Goal: Task Accomplishment & Management: Manage account settings

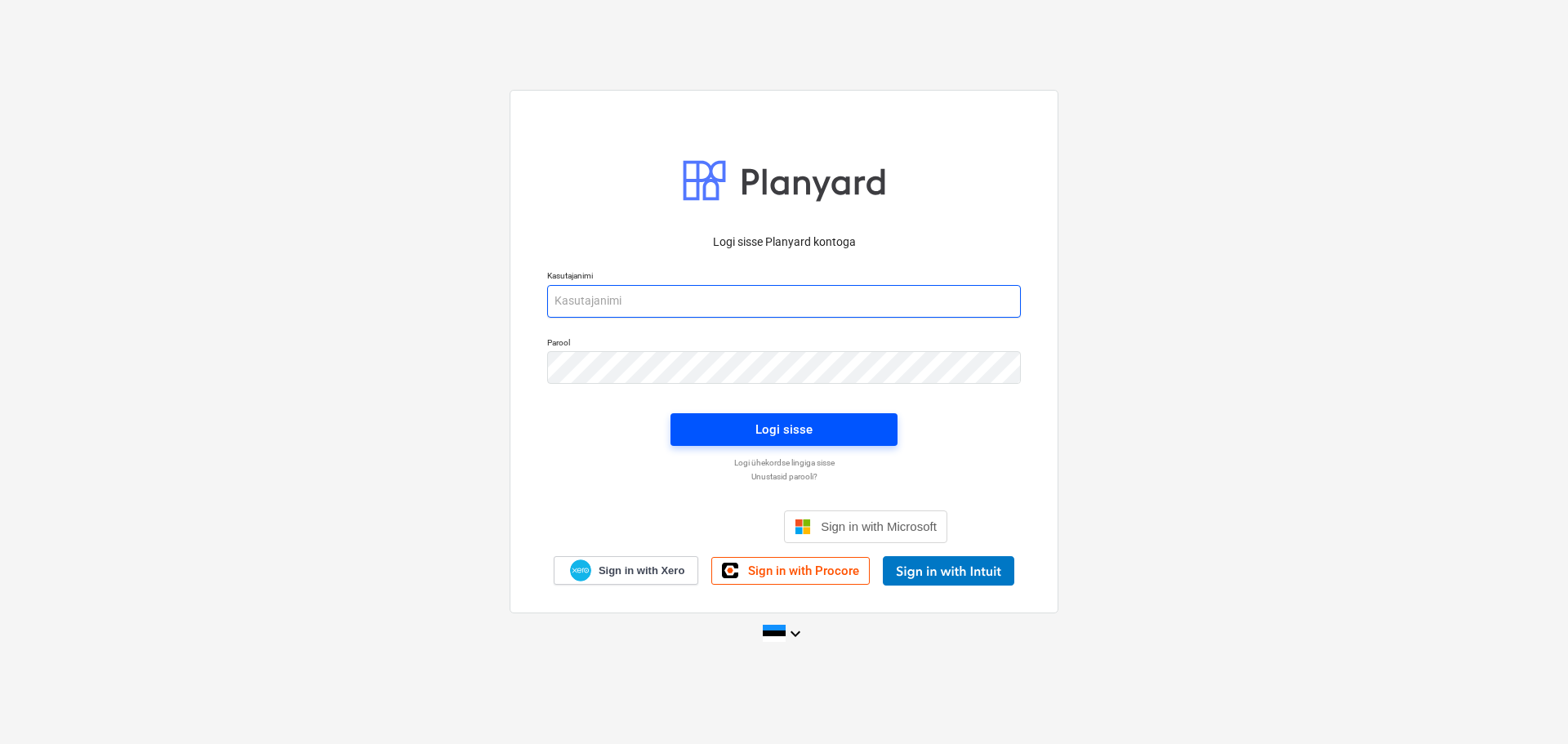
type input "[EMAIL_ADDRESS][DOMAIN_NAME]"
click at [836, 424] on span "Logi sisse" at bounding box center [784, 429] width 188 height 21
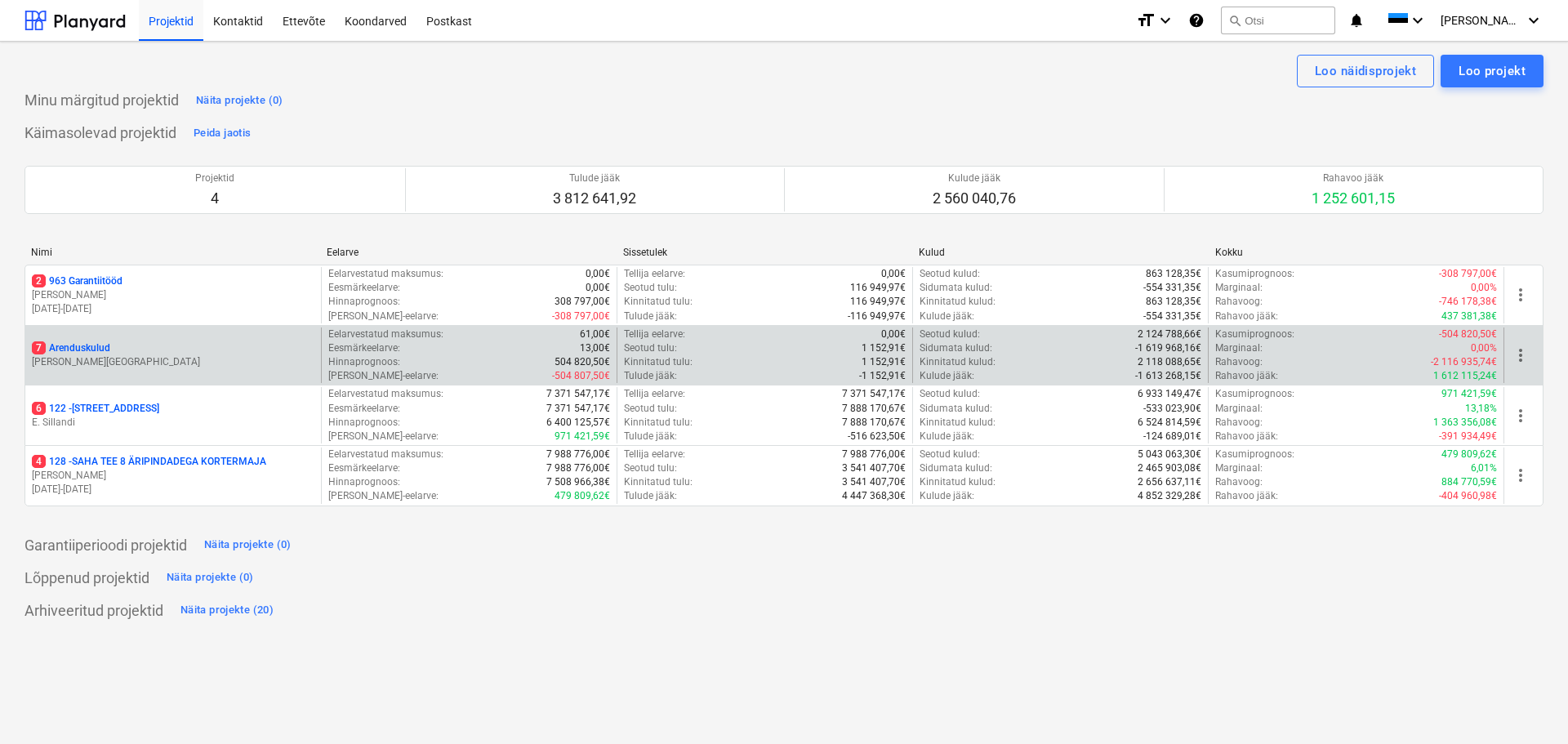
click at [91, 342] on p "7 Arenduskulud" at bounding box center [70, 348] width 78 height 14
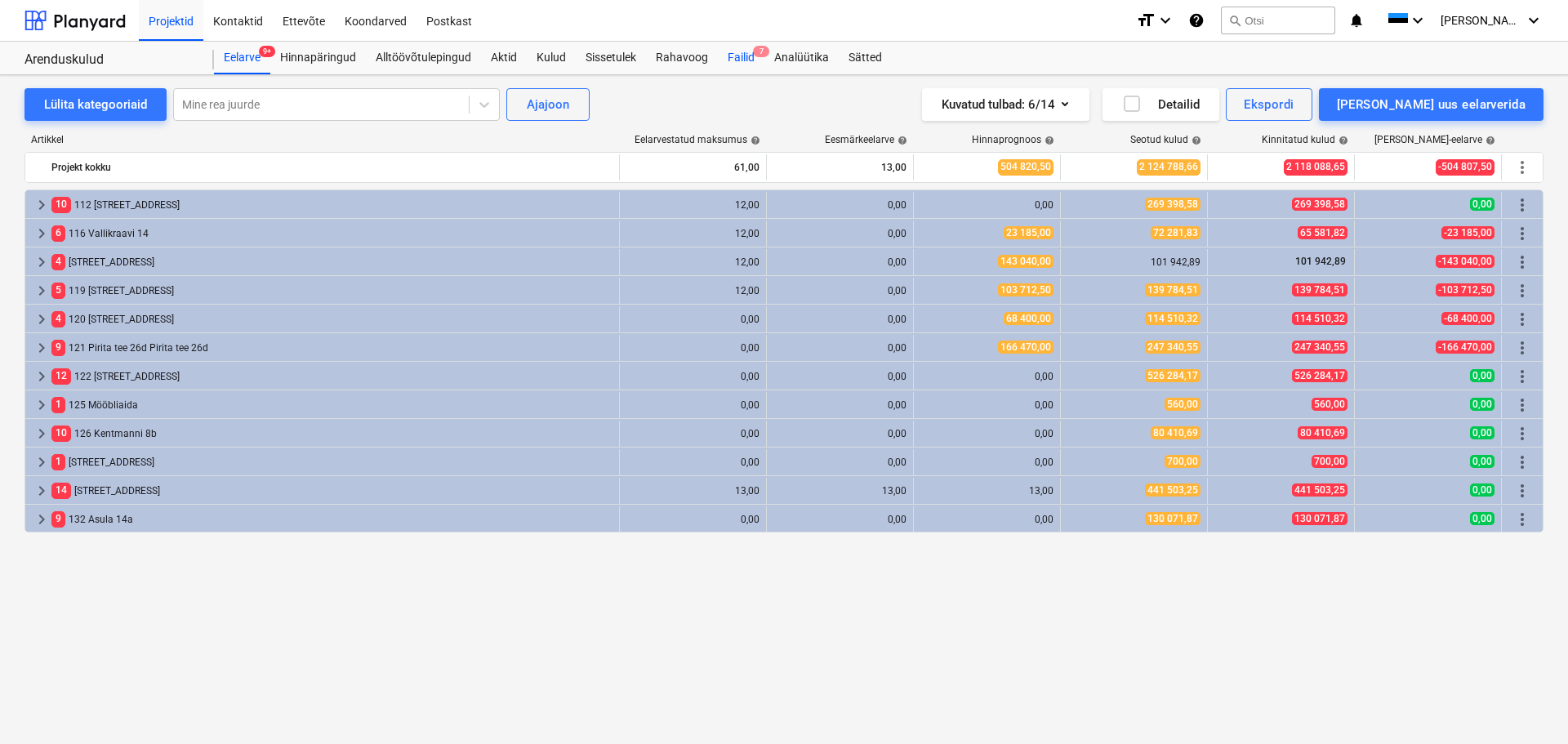
click at [737, 60] on div "Failid 7" at bounding box center [741, 58] width 47 height 32
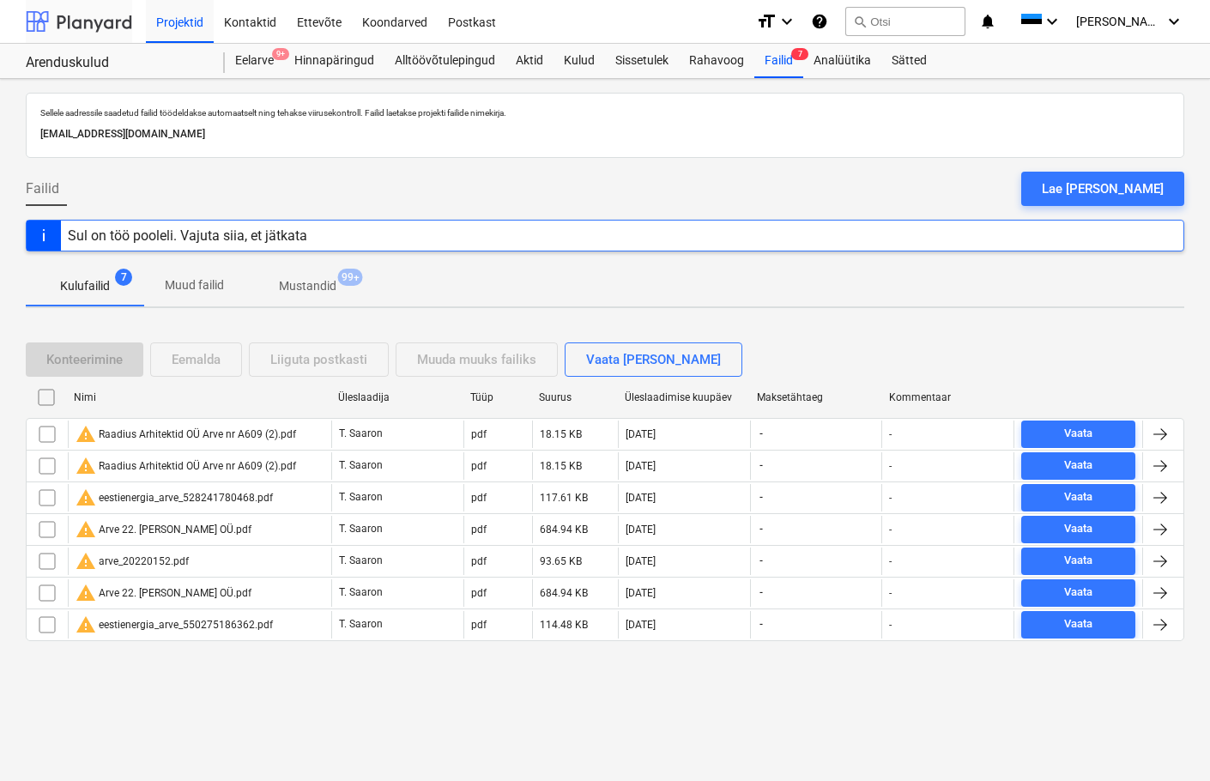
click at [95, 8] on div at bounding box center [79, 21] width 106 height 43
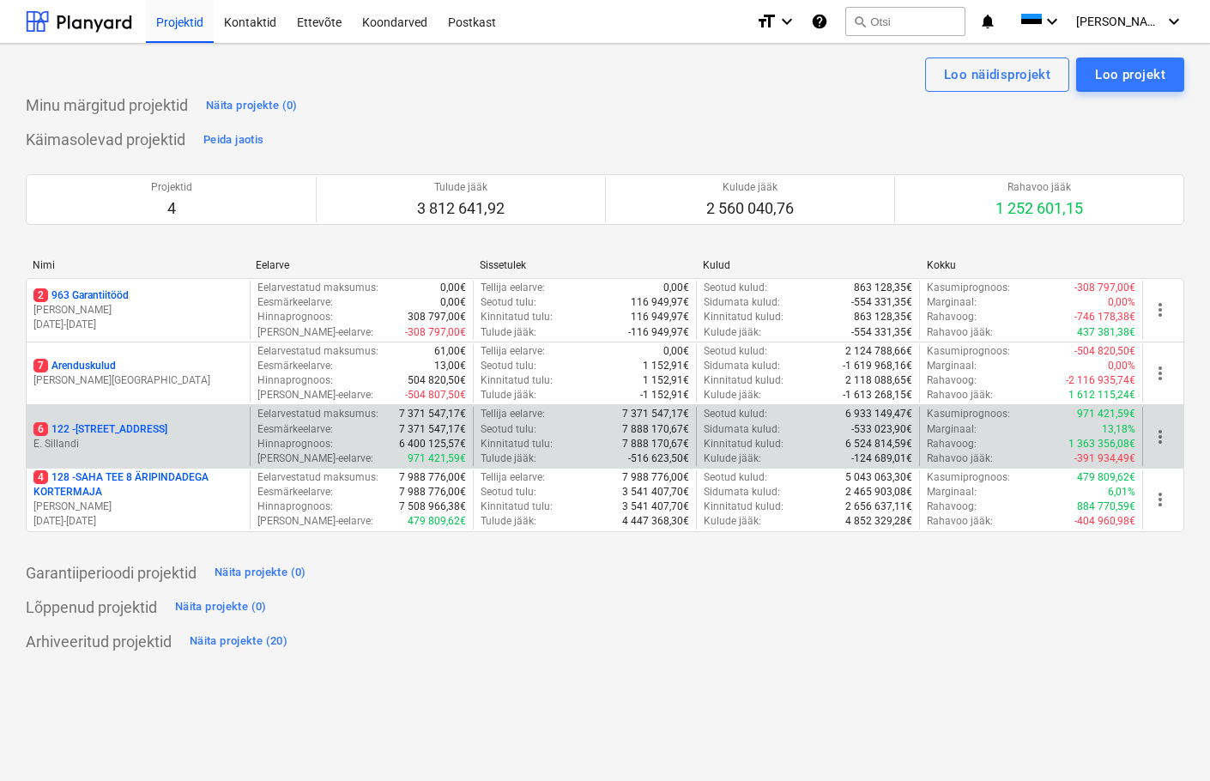
click at [108, 426] on p "6 122 - [STREET_ADDRESS]" at bounding box center [100, 429] width 134 height 15
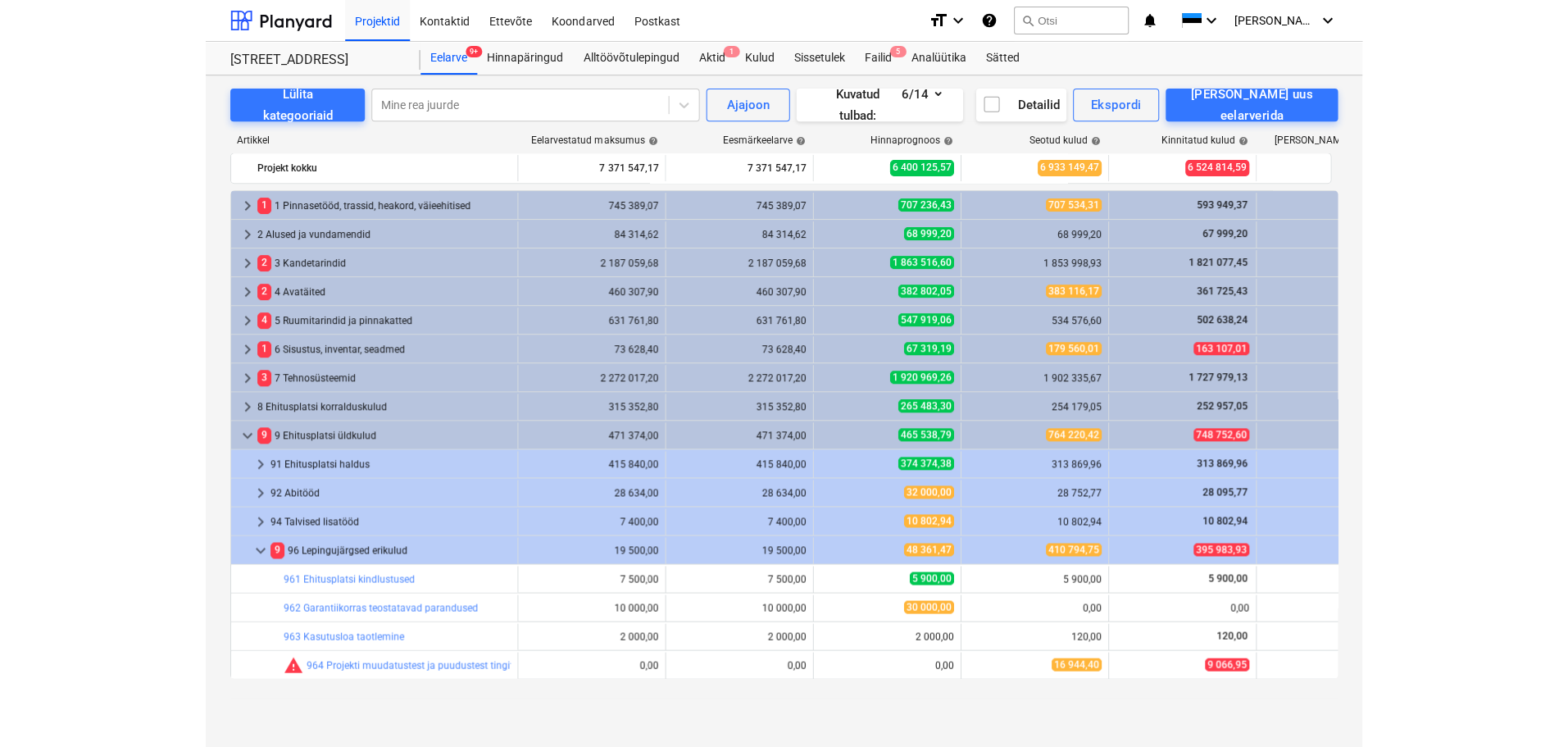
scroll to position [344, 0]
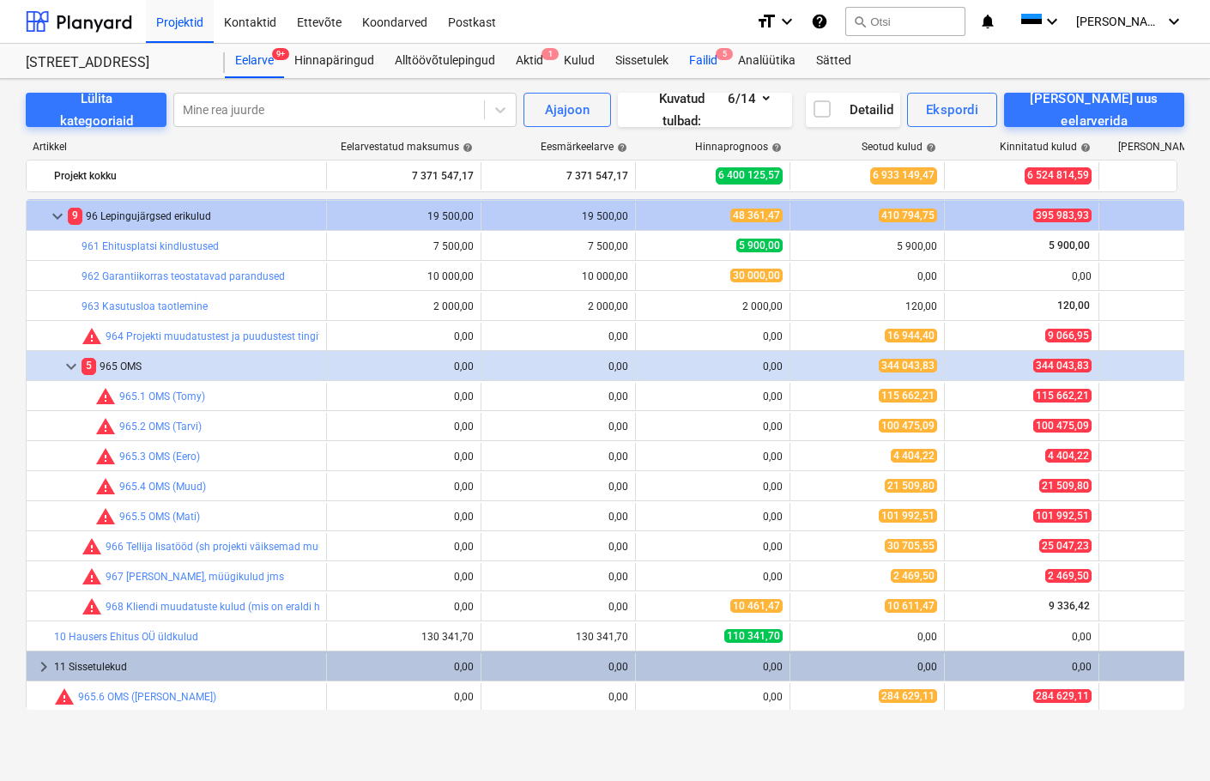
click at [711, 59] on div "Failid 5" at bounding box center [703, 61] width 49 height 34
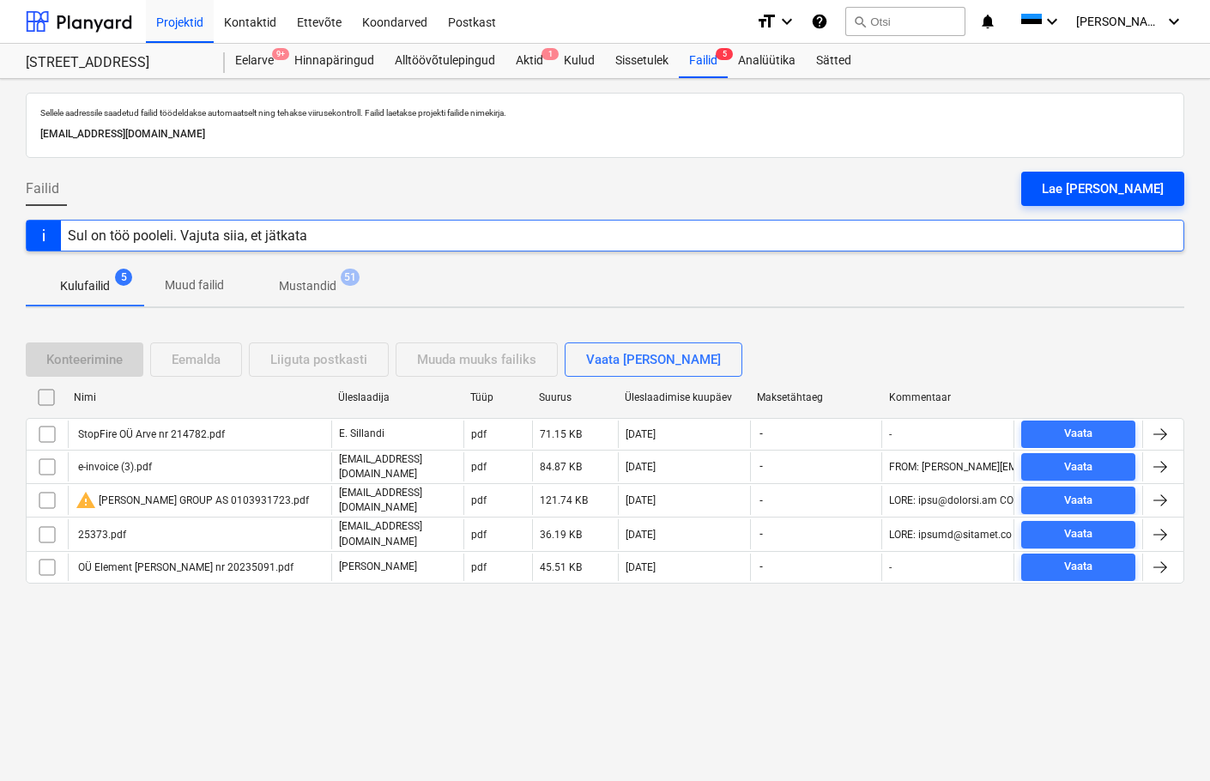
click at [1143, 185] on div "Lae [PERSON_NAME]" at bounding box center [1103, 189] width 122 height 22
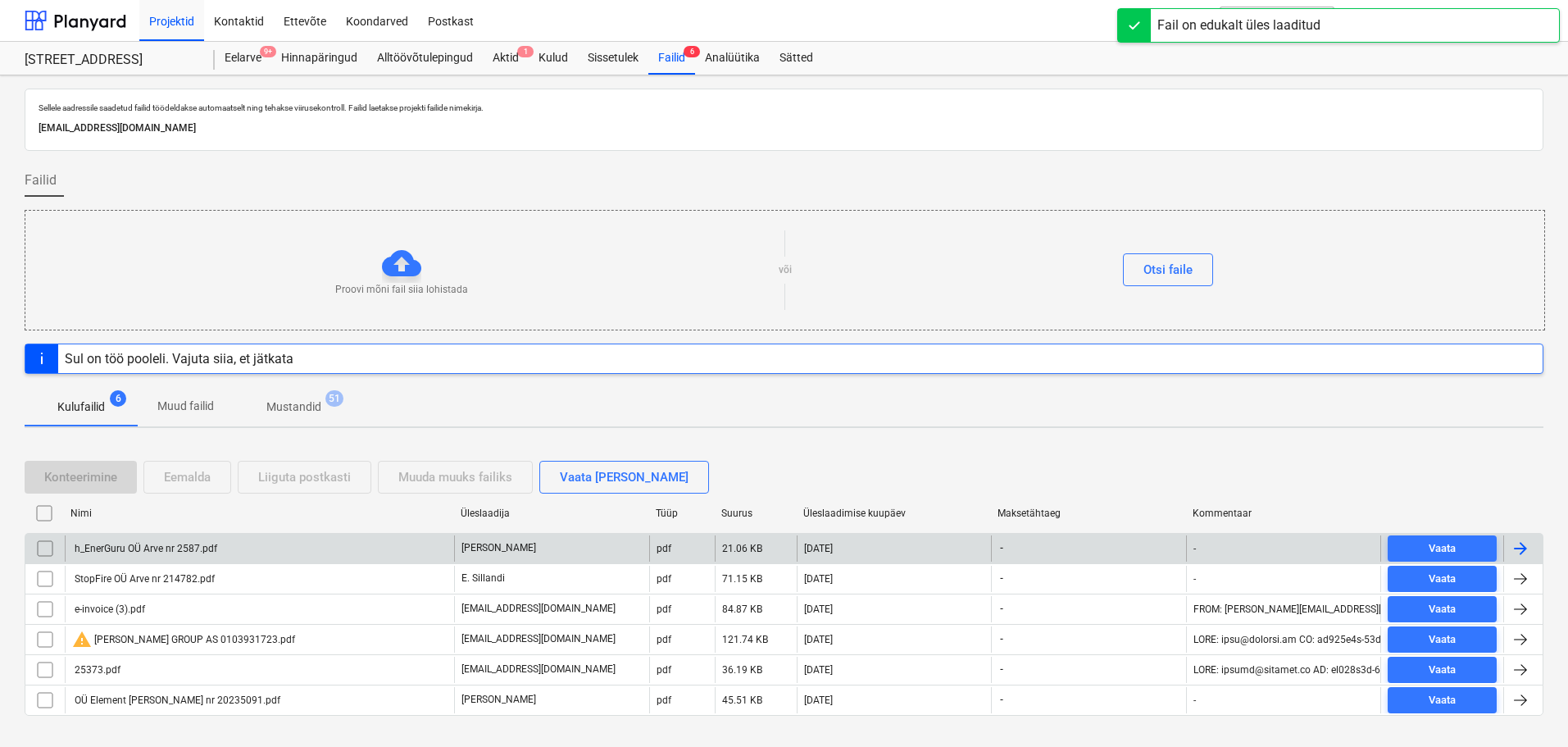
click at [161, 543] on div "h_EnerGuru OÜ Arve nr 2587.pdf" at bounding box center [145, 548] width 145 height 11
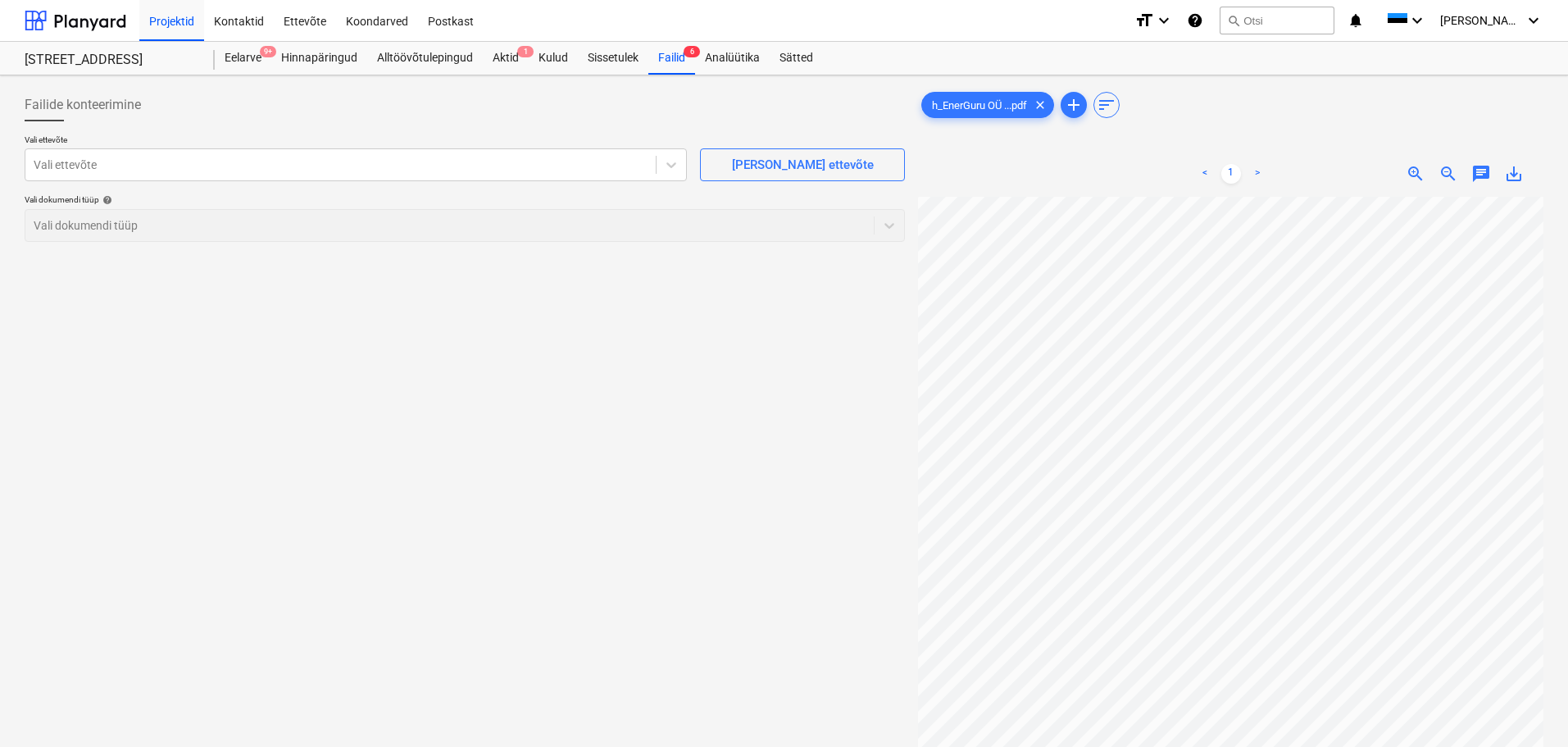
scroll to position [43, 116]
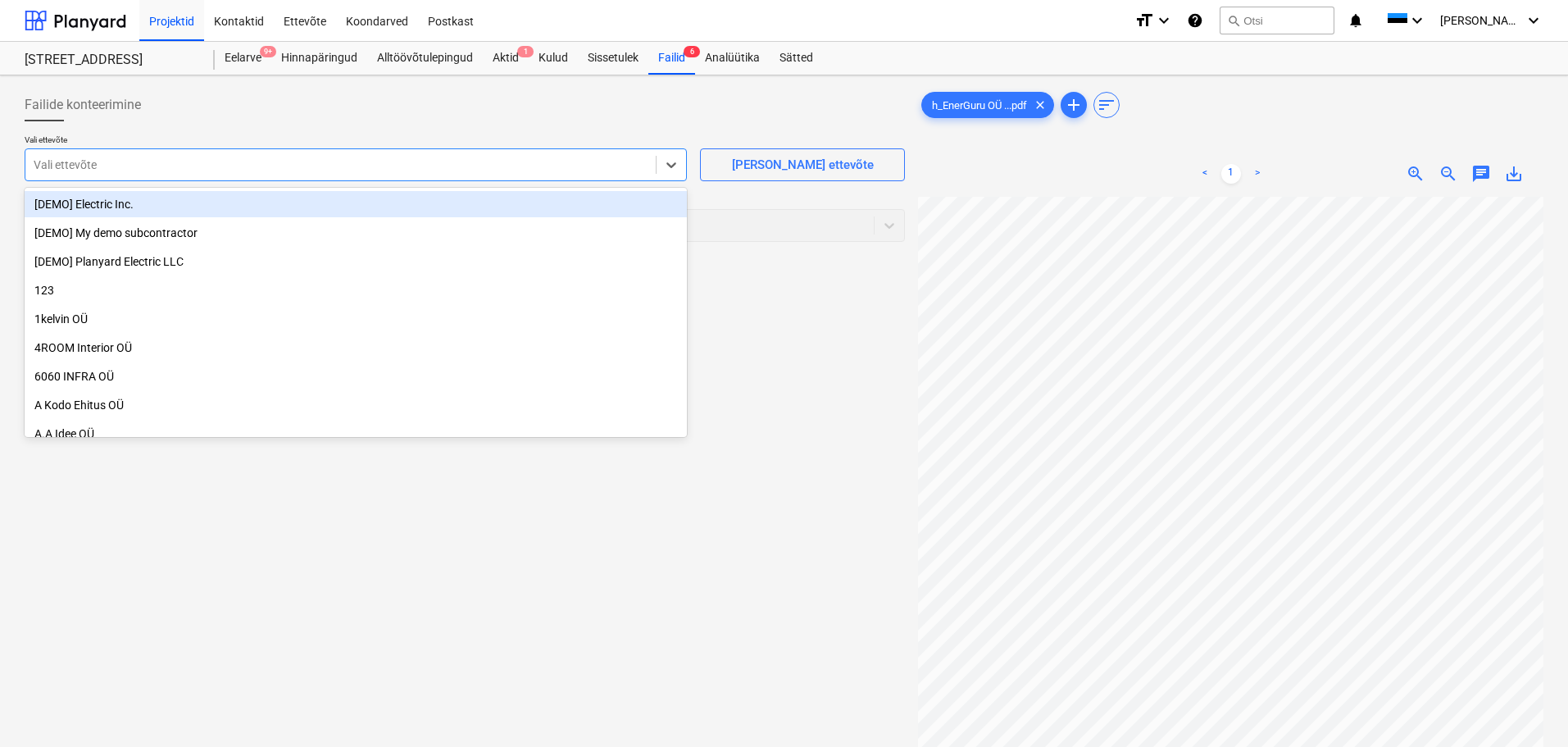
click at [251, 162] on div at bounding box center [340, 164] width 614 height 16
type input "energu"
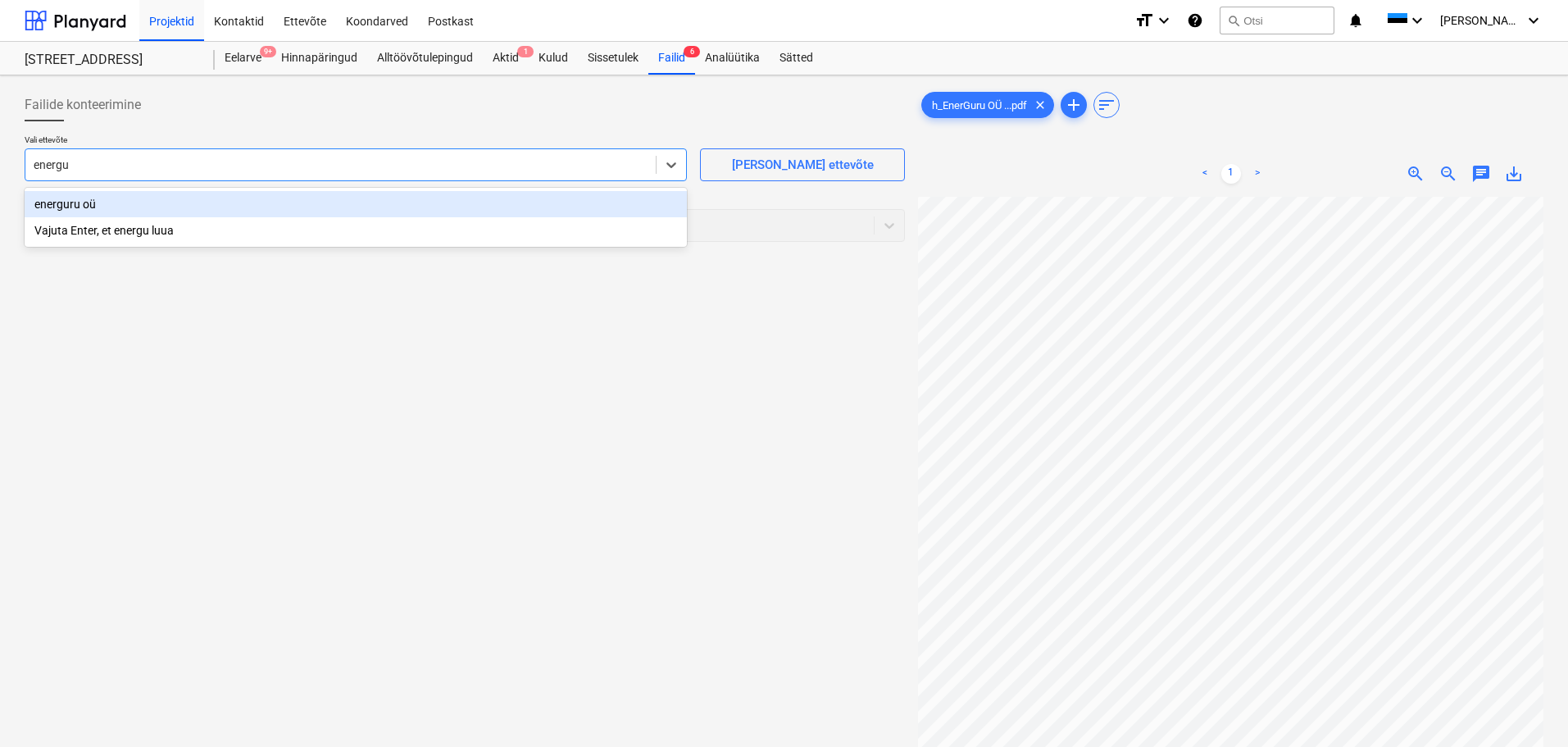
click at [92, 203] on div "energuru oü" at bounding box center [355, 203] width 662 height 26
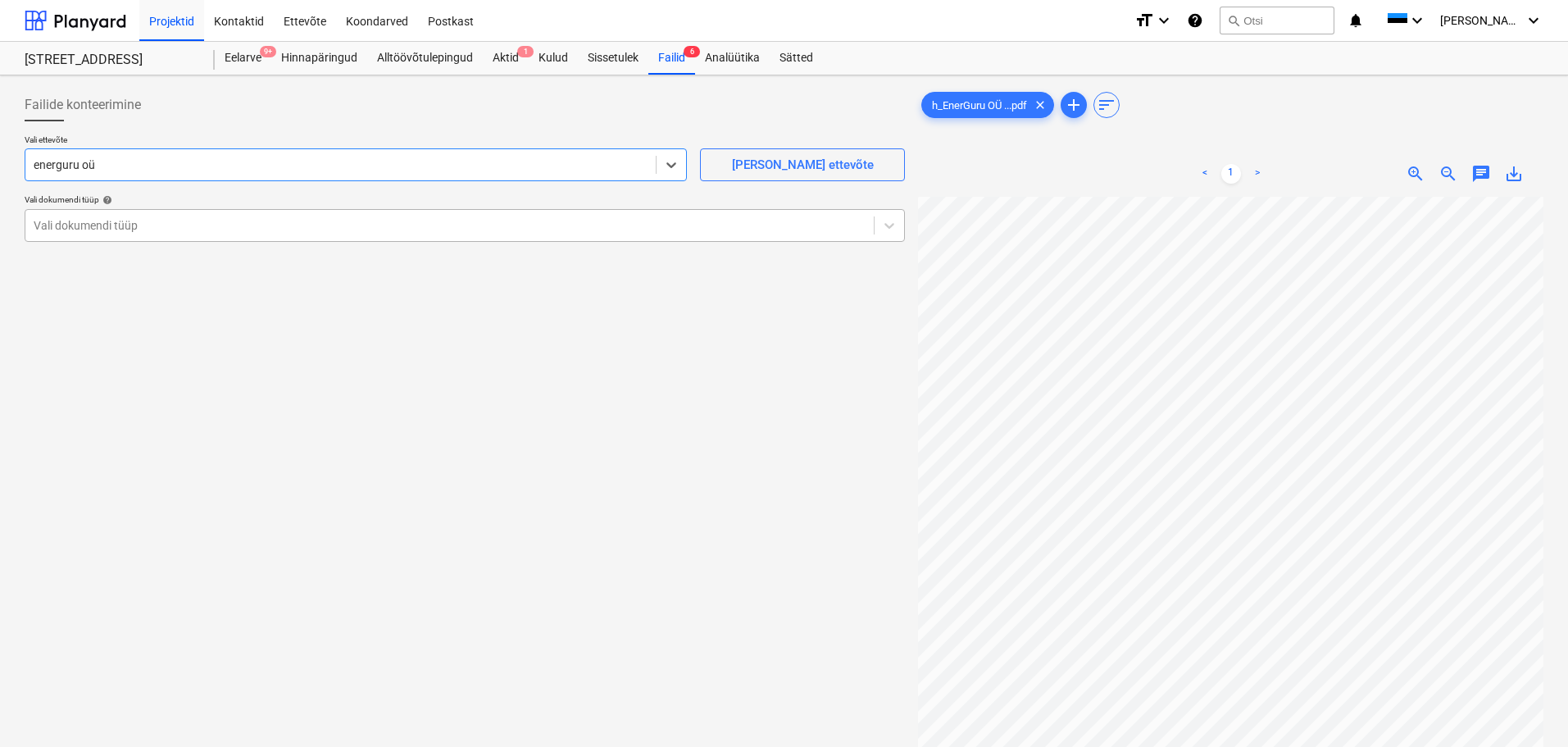
click at [268, 218] on div at bounding box center [449, 224] width 832 height 16
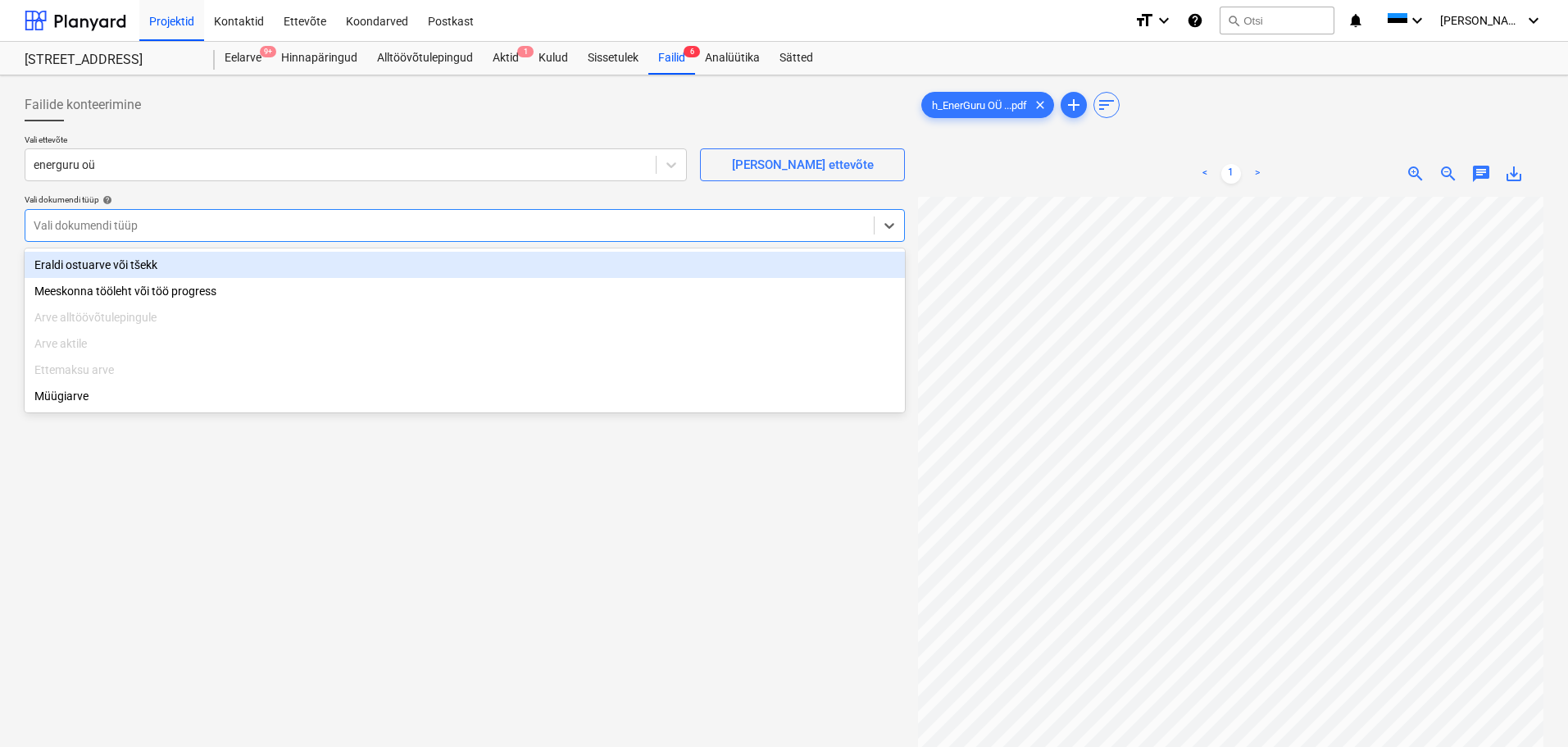
click at [220, 270] on div "Eraldi ostuarve või tšekk" at bounding box center [465, 264] width 881 height 26
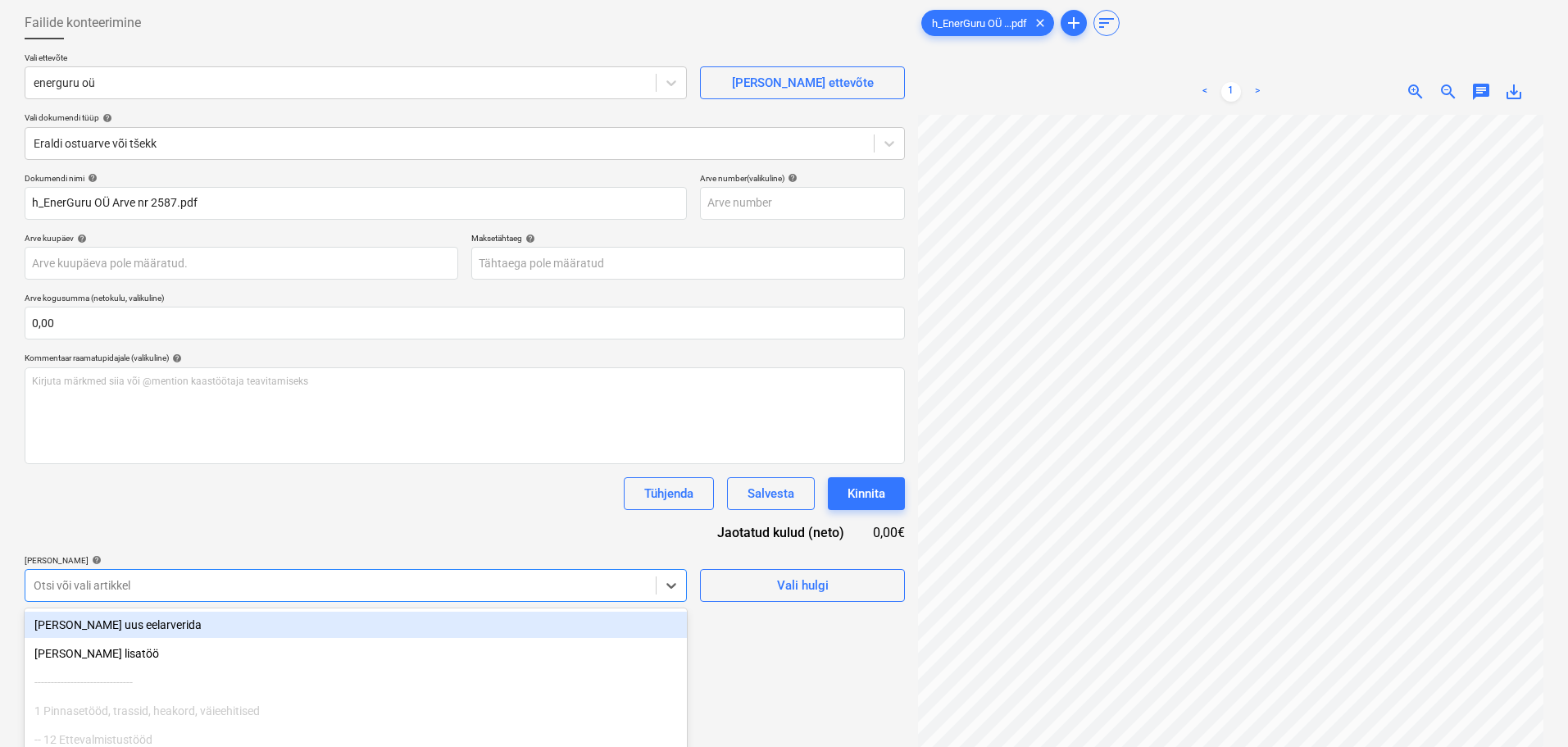
scroll to position [193, 0]
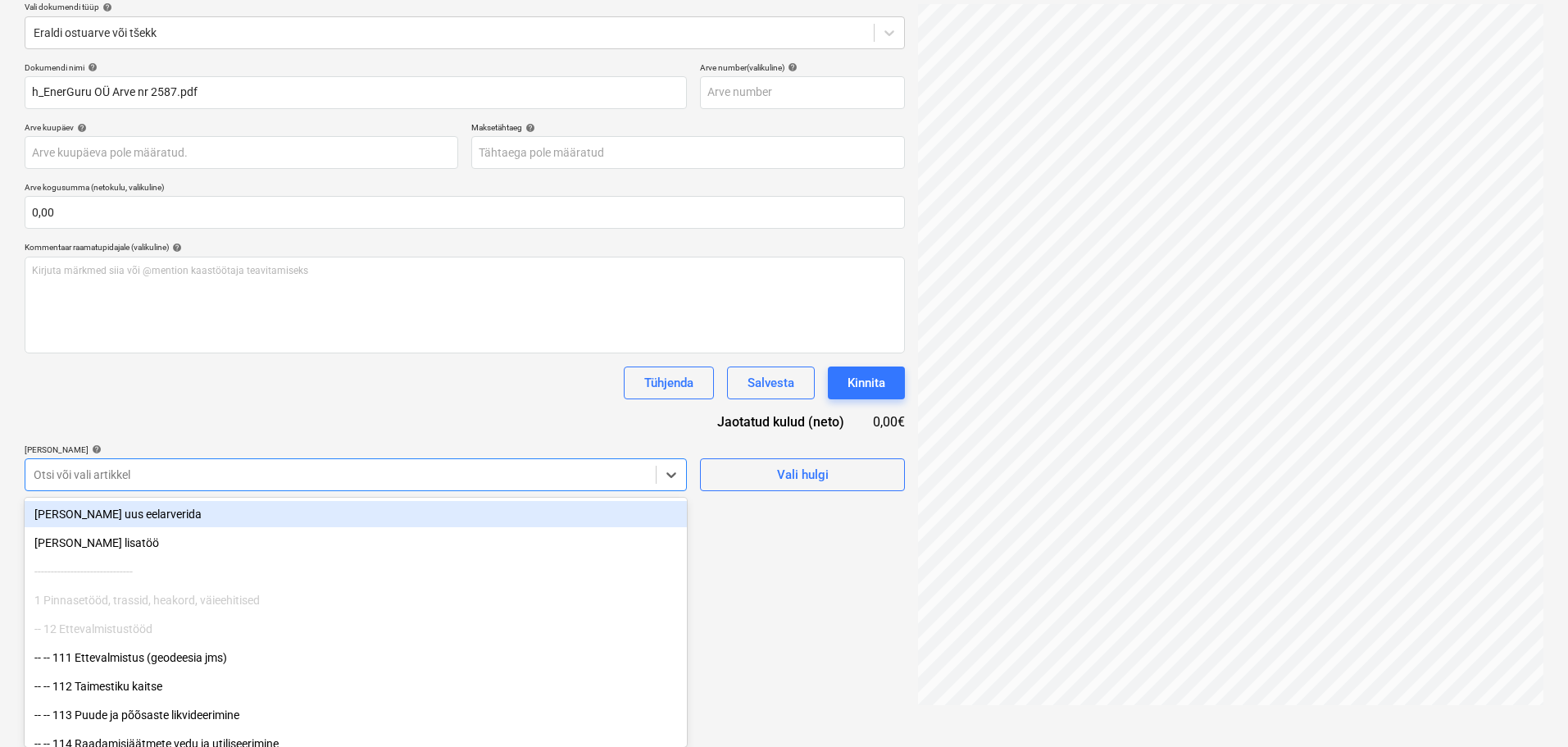
click at [189, 554] on body "Projektid Kontaktid Ettevõte Koondarved Postkast format_size keyboard_arrow_dow…" at bounding box center [784, 181] width 1568 height 747
click at [226, 405] on div "Dokumendi nimi help h_EnerGuru OÜ Arve nr 2587.pdf Arve number (valikuline) hel…" at bounding box center [465, 276] width 881 height 429
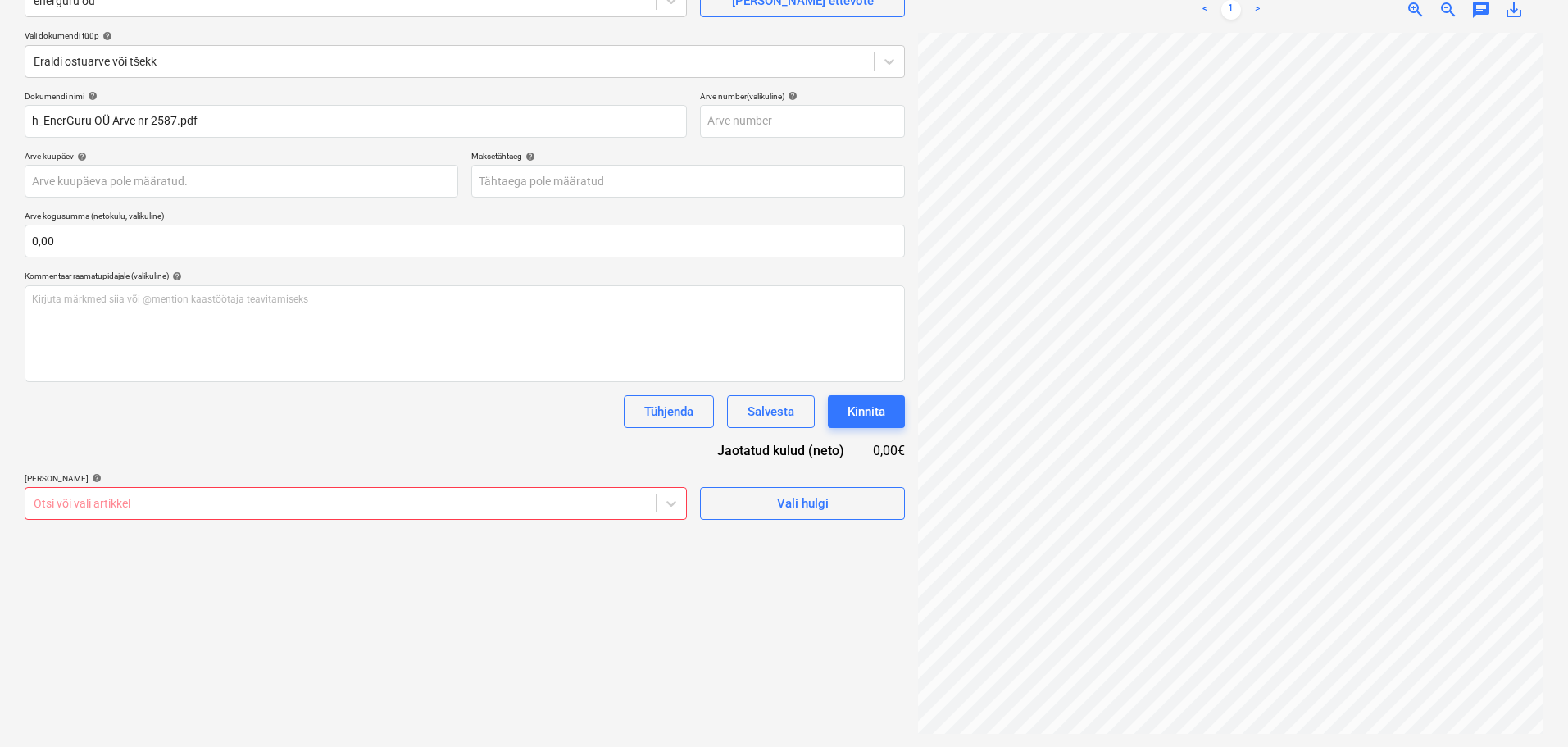
click at [180, 505] on body "Projektid Kontaktid Ettevõte Koondarved Postkast format_size keyboard_arrow_dow…" at bounding box center [784, 209] width 1568 height 747
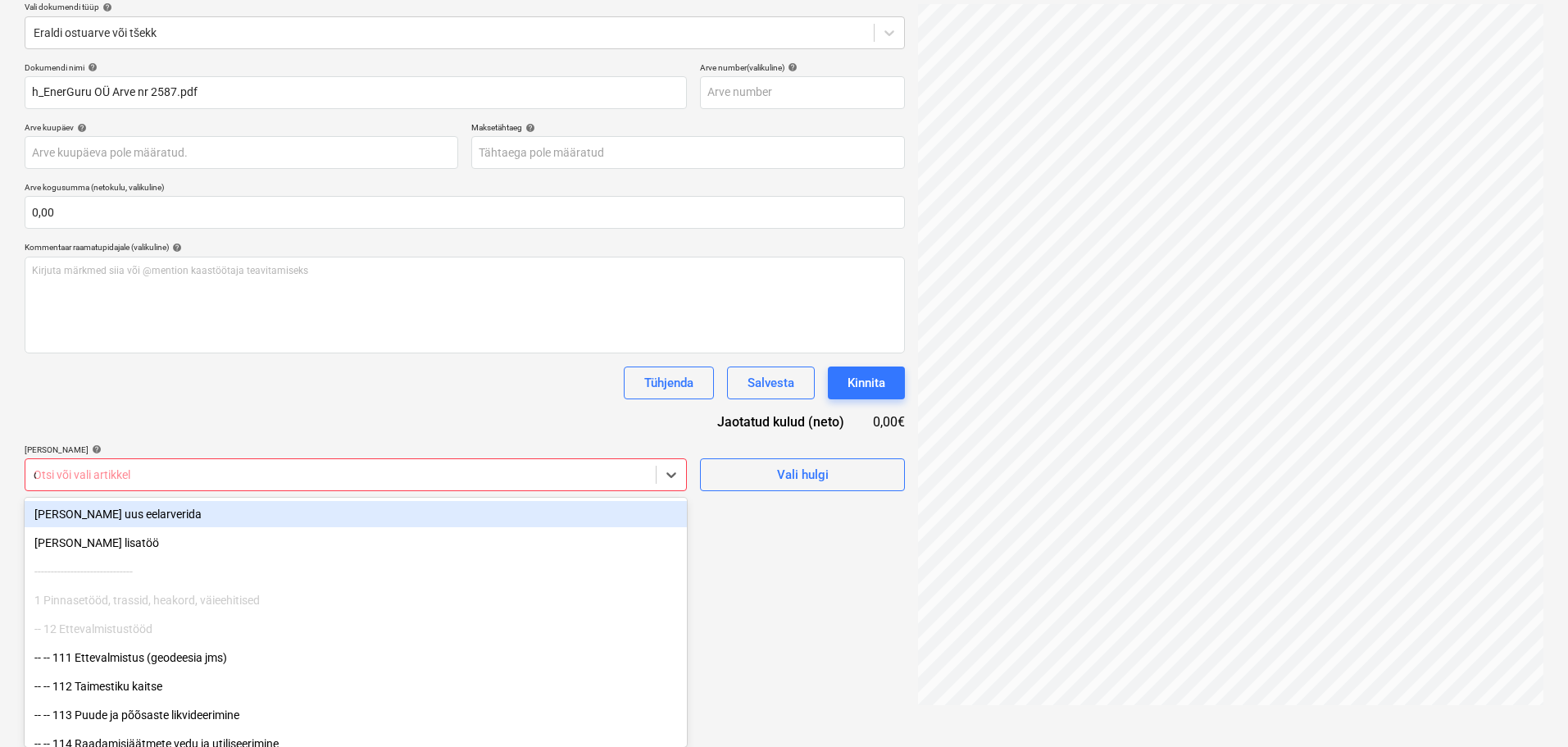
type input "oms"
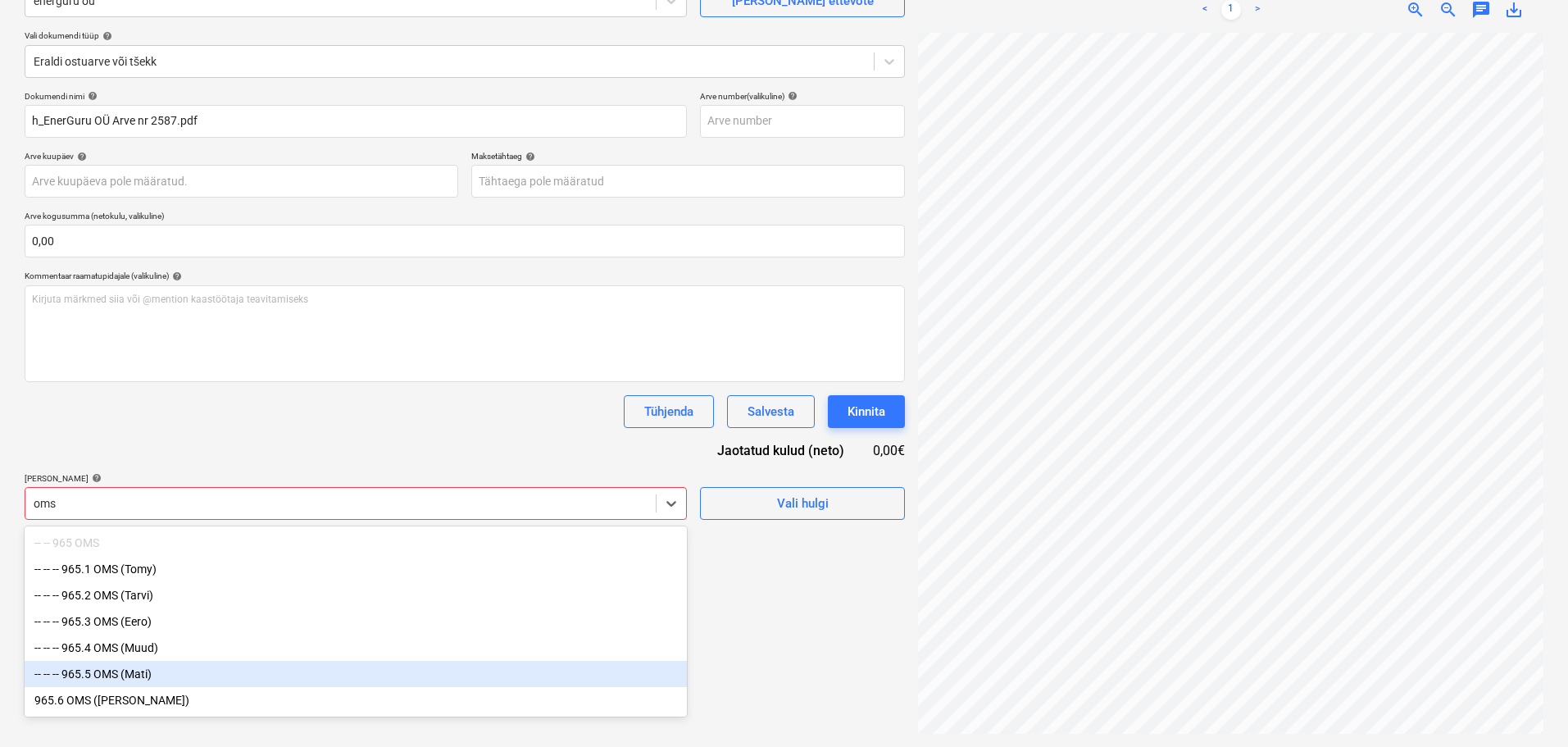
click at [186, 673] on div "-- -- -- 965.5 OMS (Mati)" at bounding box center [355, 673] width 662 height 26
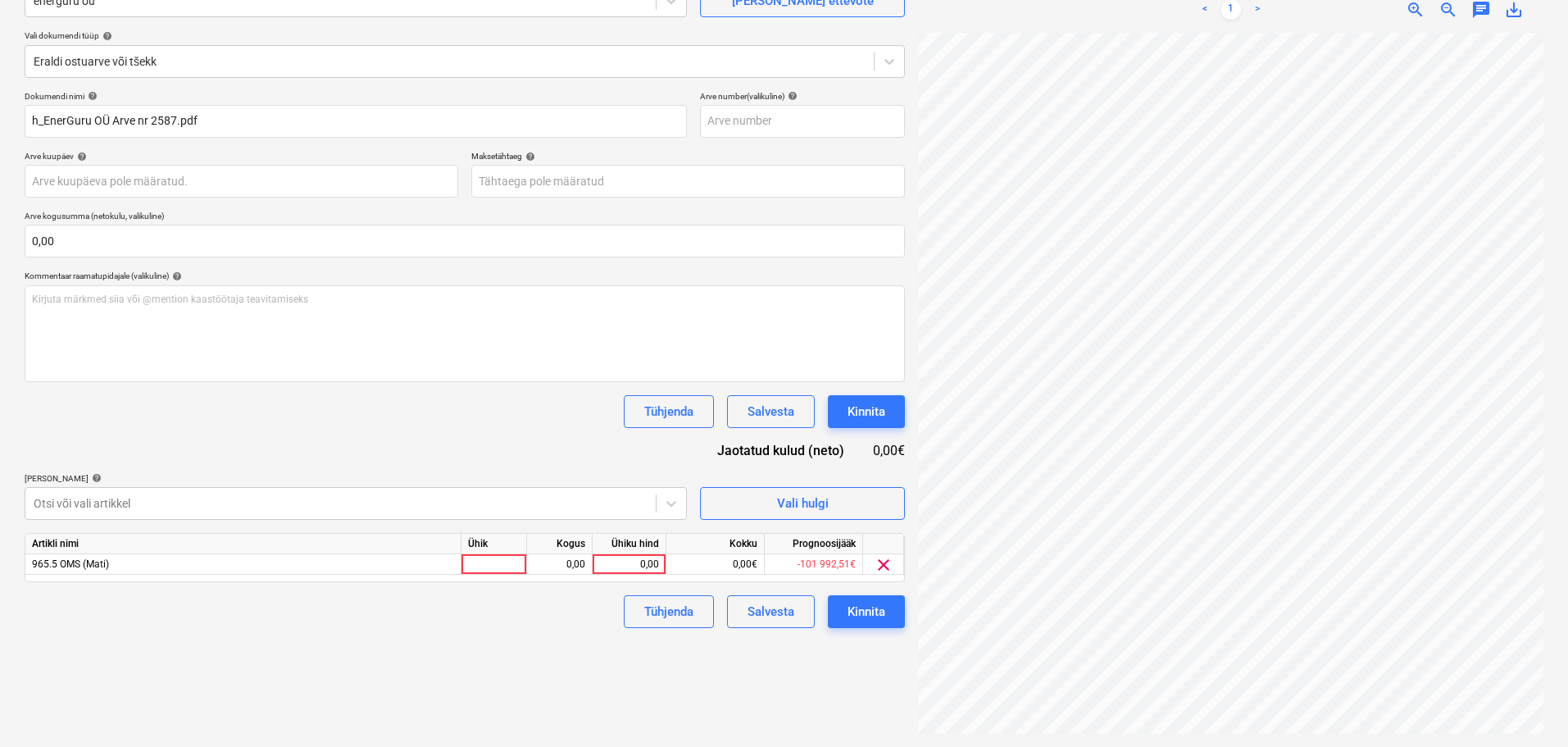
click at [174, 439] on div "Dokumendi nimi help h_EnerGuru OÜ Arve nr 2587.pdf Arve number (valikuline) hel…" at bounding box center [465, 359] width 881 height 537
click at [489, 570] on div at bounding box center [494, 564] width 66 height 20
type input "tk"
type input "4472,28"
click at [399, 638] on div "Failide konteerimine Vali ettevõte energuru oü [PERSON_NAME] uus ettevõte Vali …" at bounding box center [464, 329] width 893 height 822
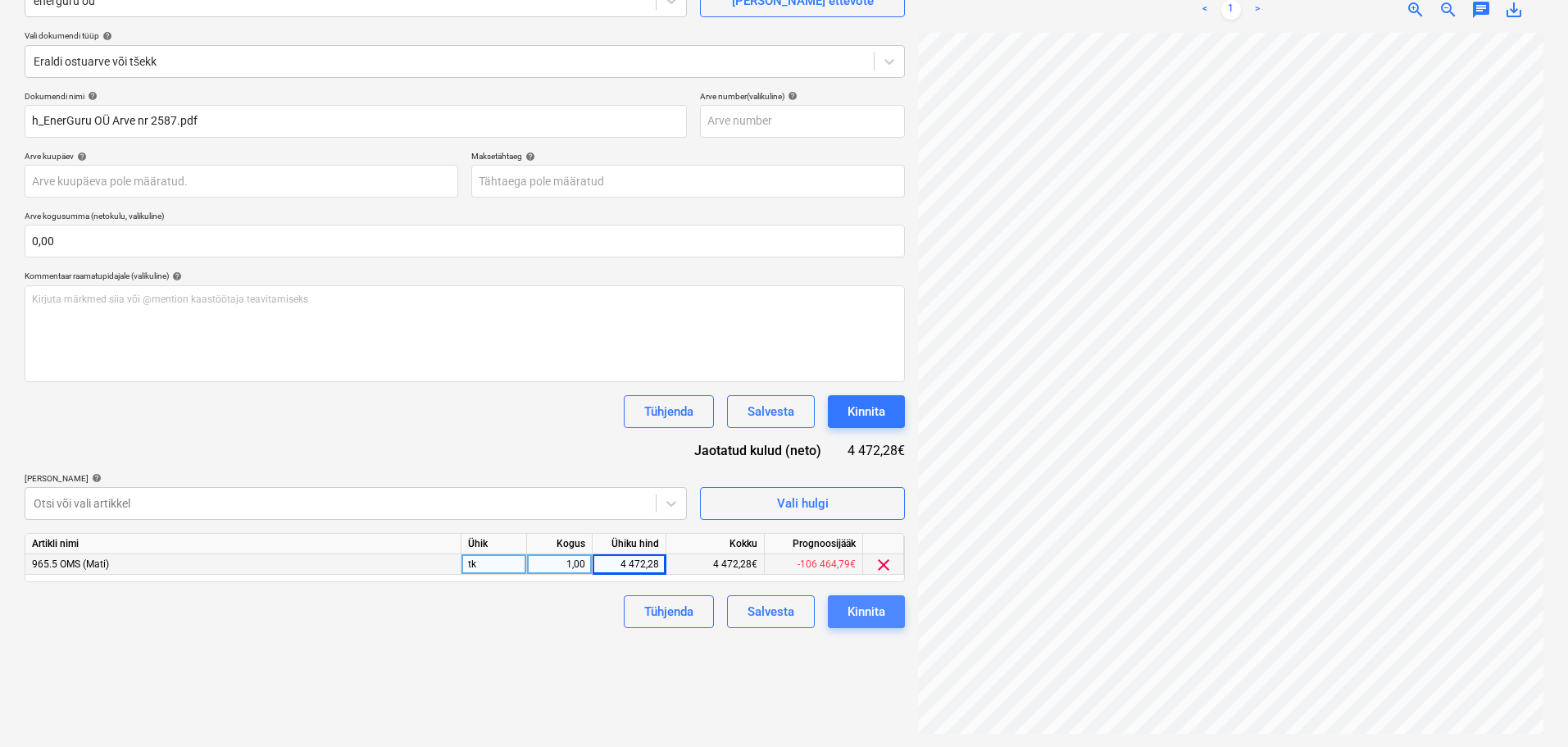
click at [885, 612] on div "Kinnita" at bounding box center [866, 611] width 37 height 21
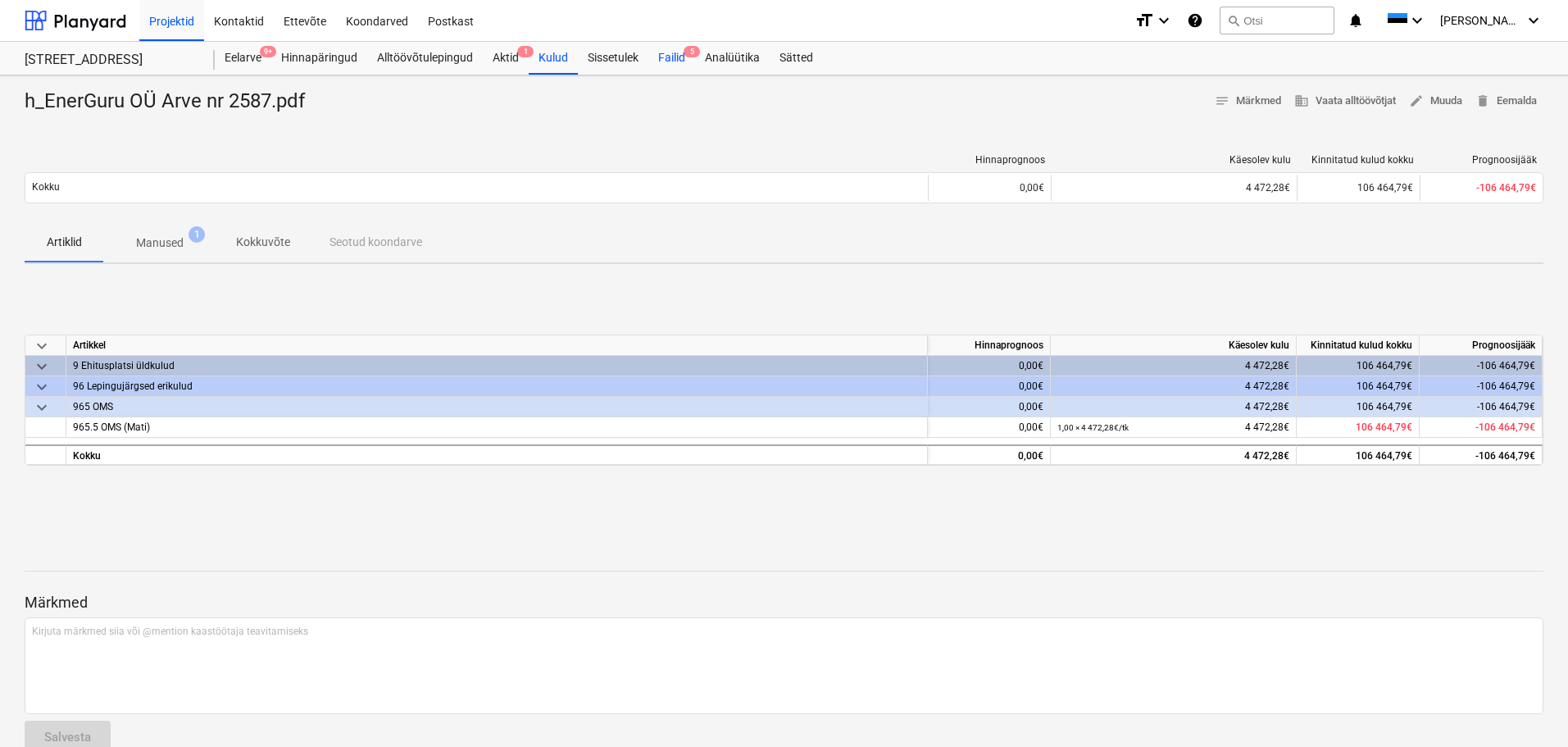
click at [673, 54] on div "Failid 5" at bounding box center [672, 58] width 47 height 32
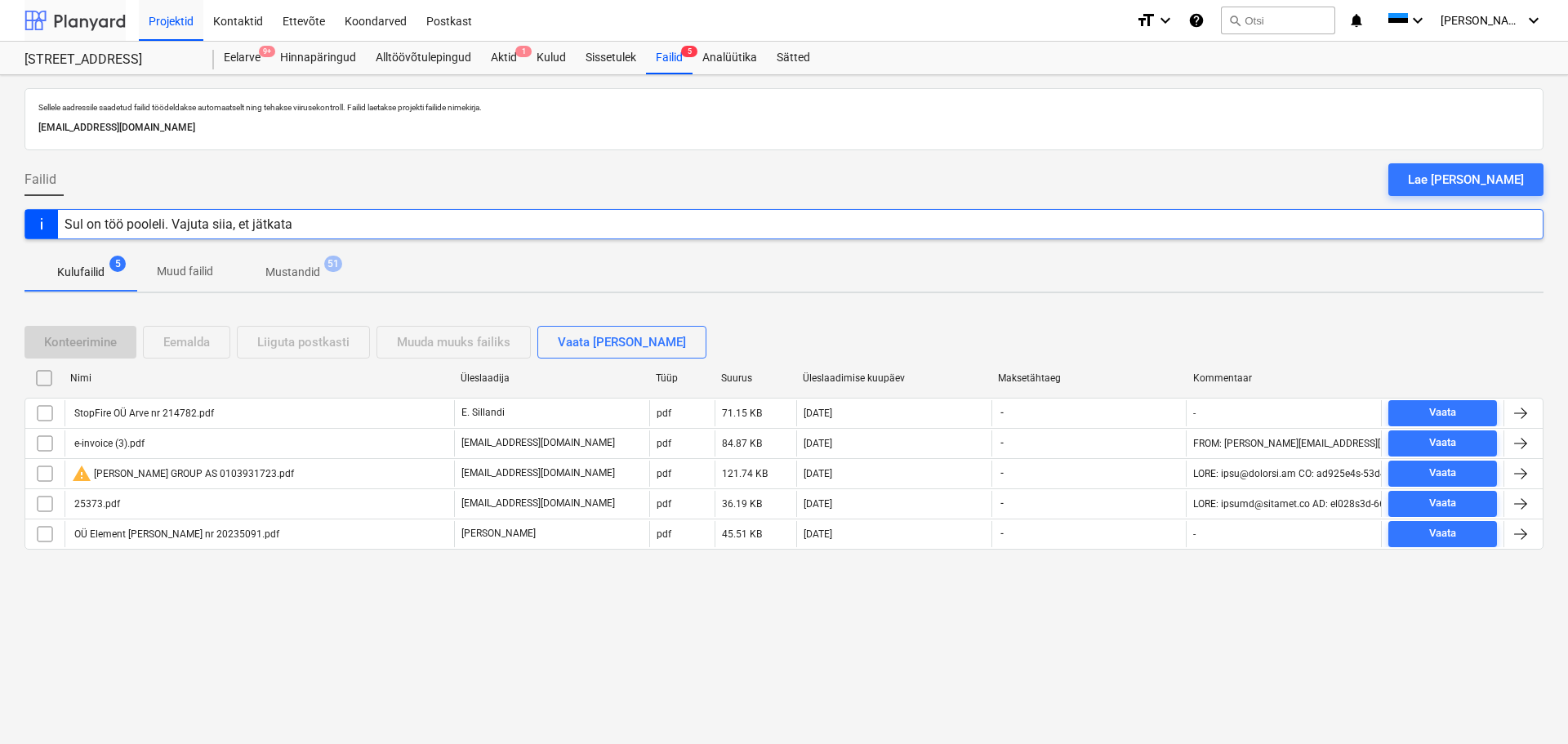
click at [89, 25] on div at bounding box center [75, 20] width 101 height 41
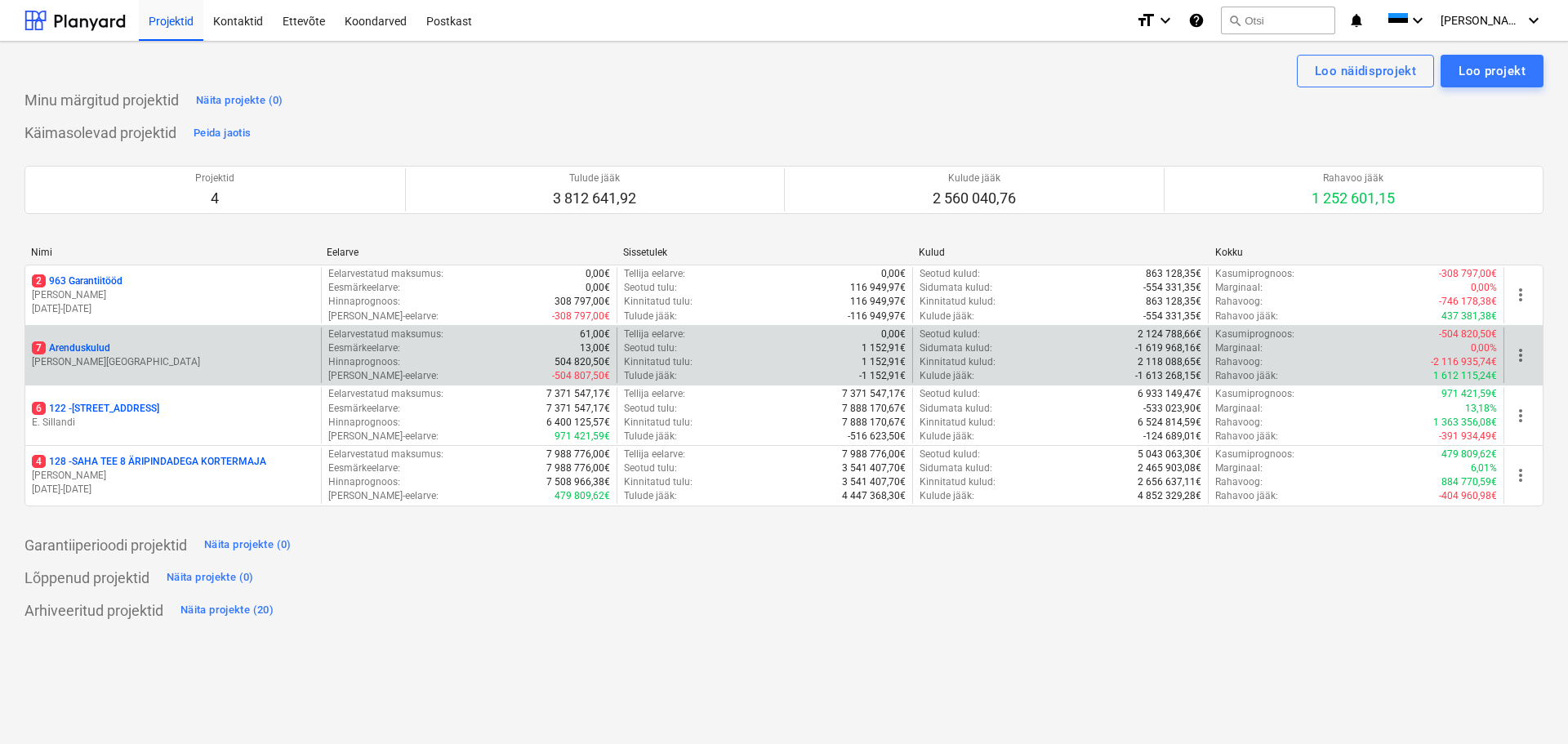
click at [69, 343] on p "7 Arenduskulud" at bounding box center [70, 348] width 78 height 14
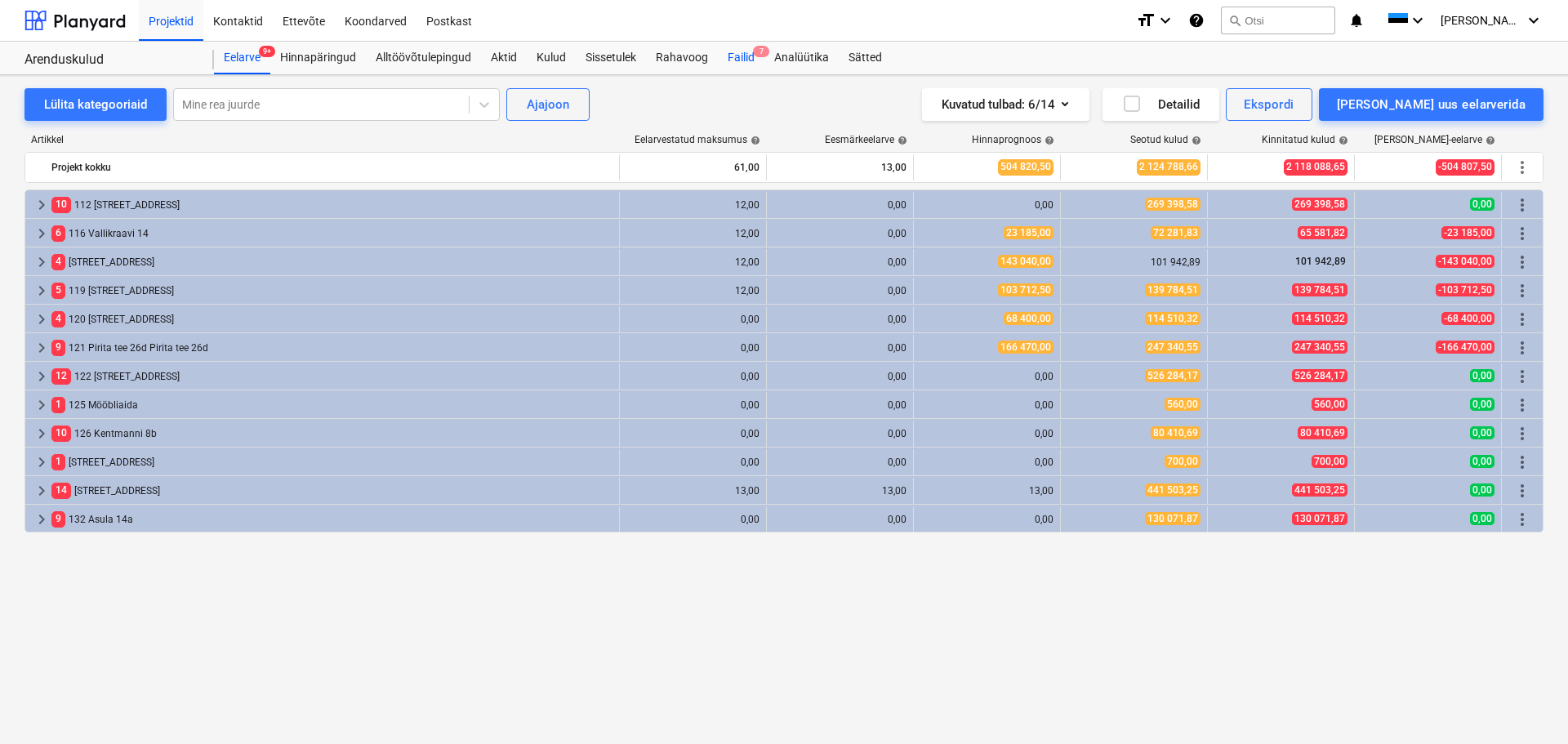
click at [749, 54] on div "Failid 7" at bounding box center [741, 58] width 47 height 32
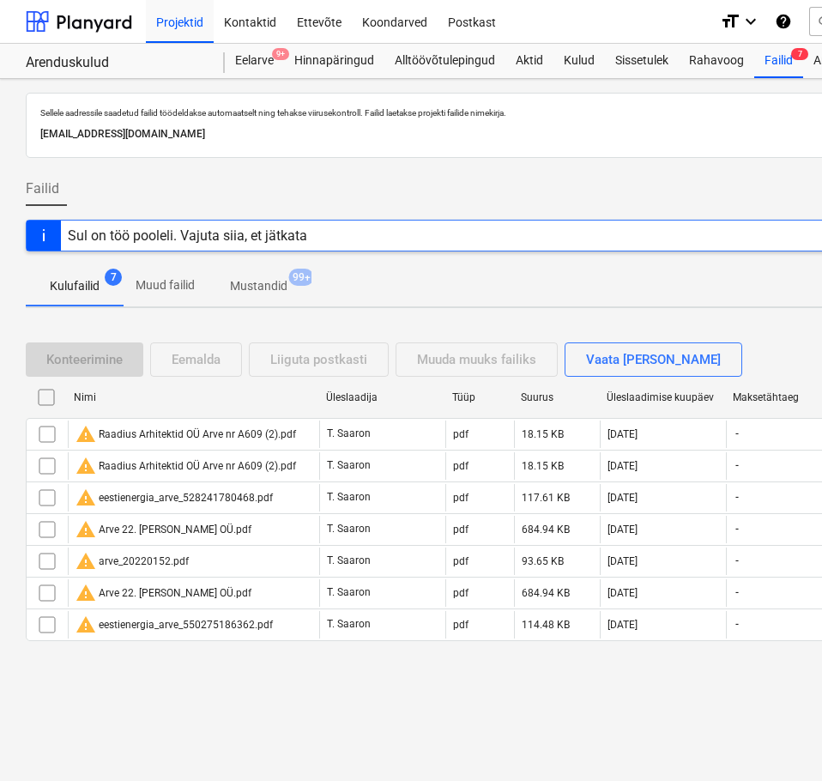
drag, startPoint x: 167, startPoint y: 727, endPoint x: 127, endPoint y: 684, distance: 58.9
click at [167, 727] on div "Sellele aadressile saadetud failid töödeldakse automaatselt ning tehakse viirus…" at bounding box center [587, 430] width 1174 height 702
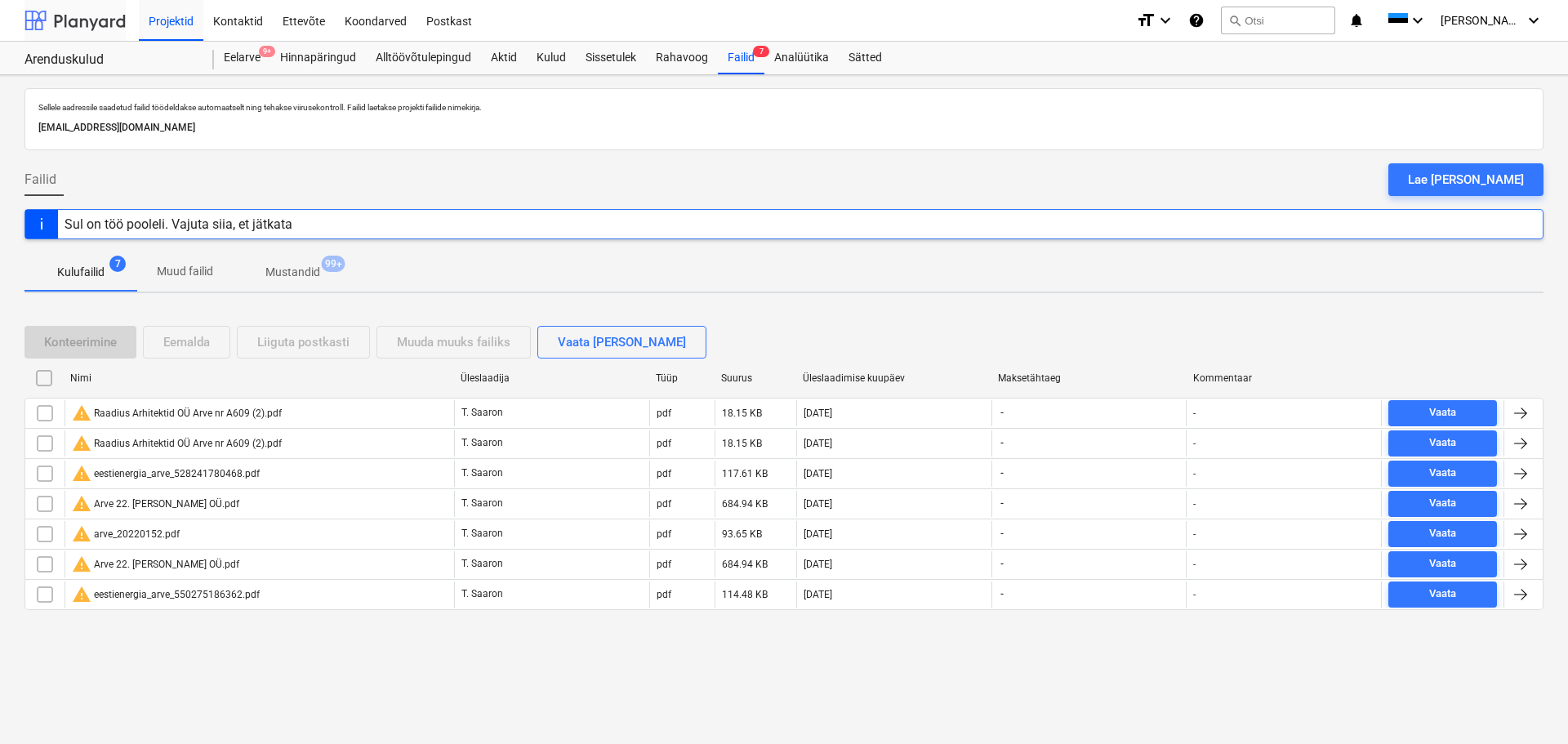
click at [73, 25] on div at bounding box center [75, 20] width 101 height 41
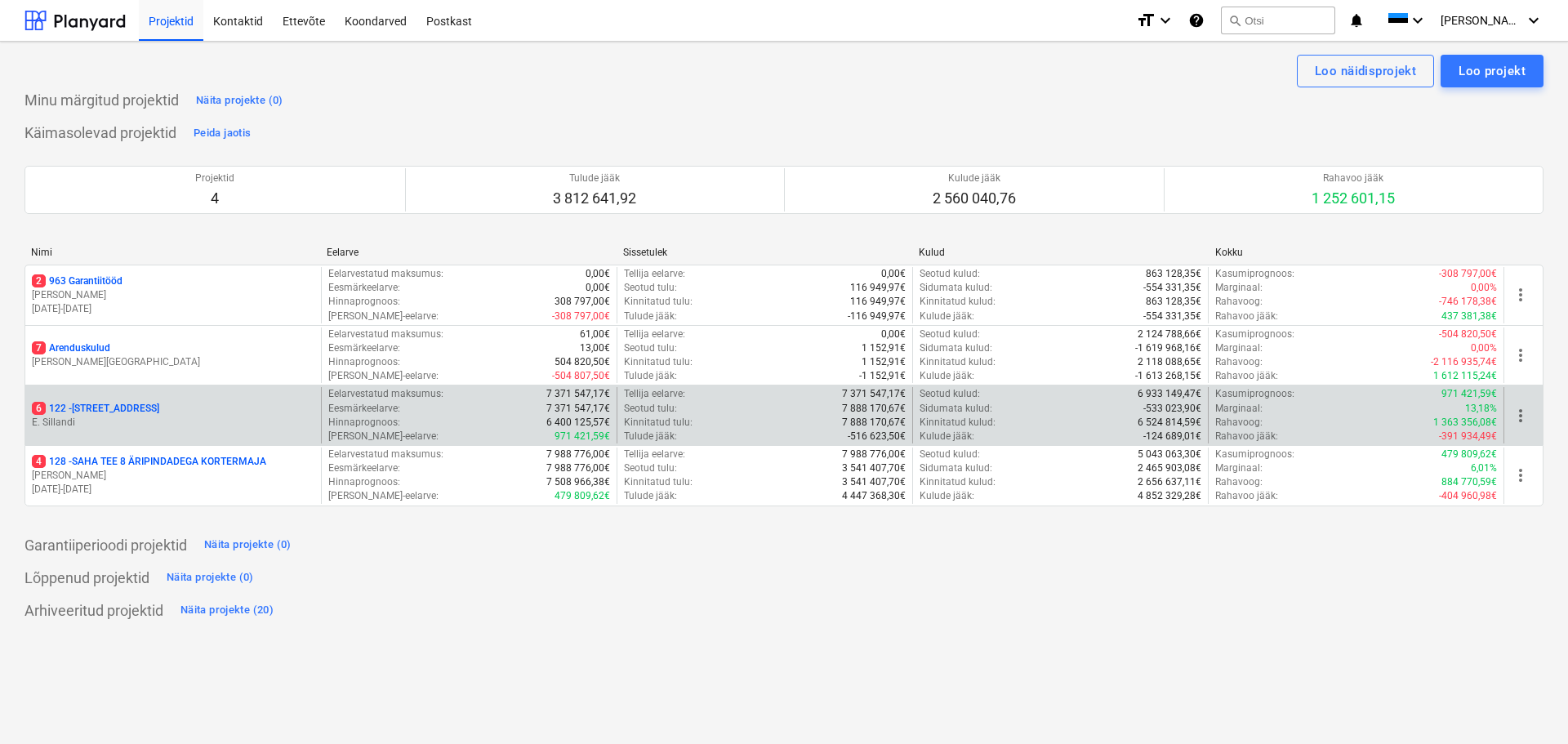
click at [101, 411] on p "6 122 - [STREET_ADDRESS]" at bounding box center [95, 408] width 128 height 14
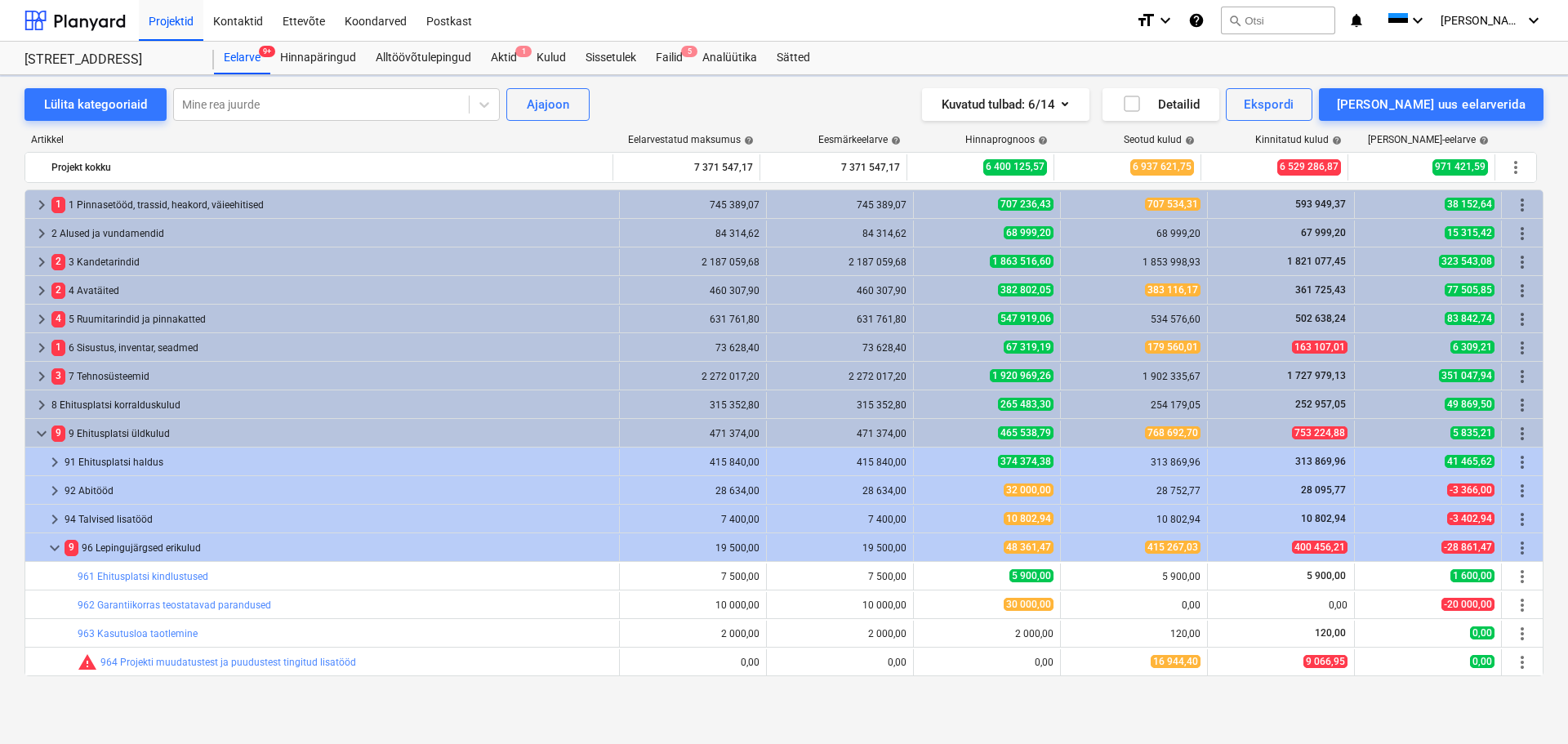
scroll to position [343, 0]
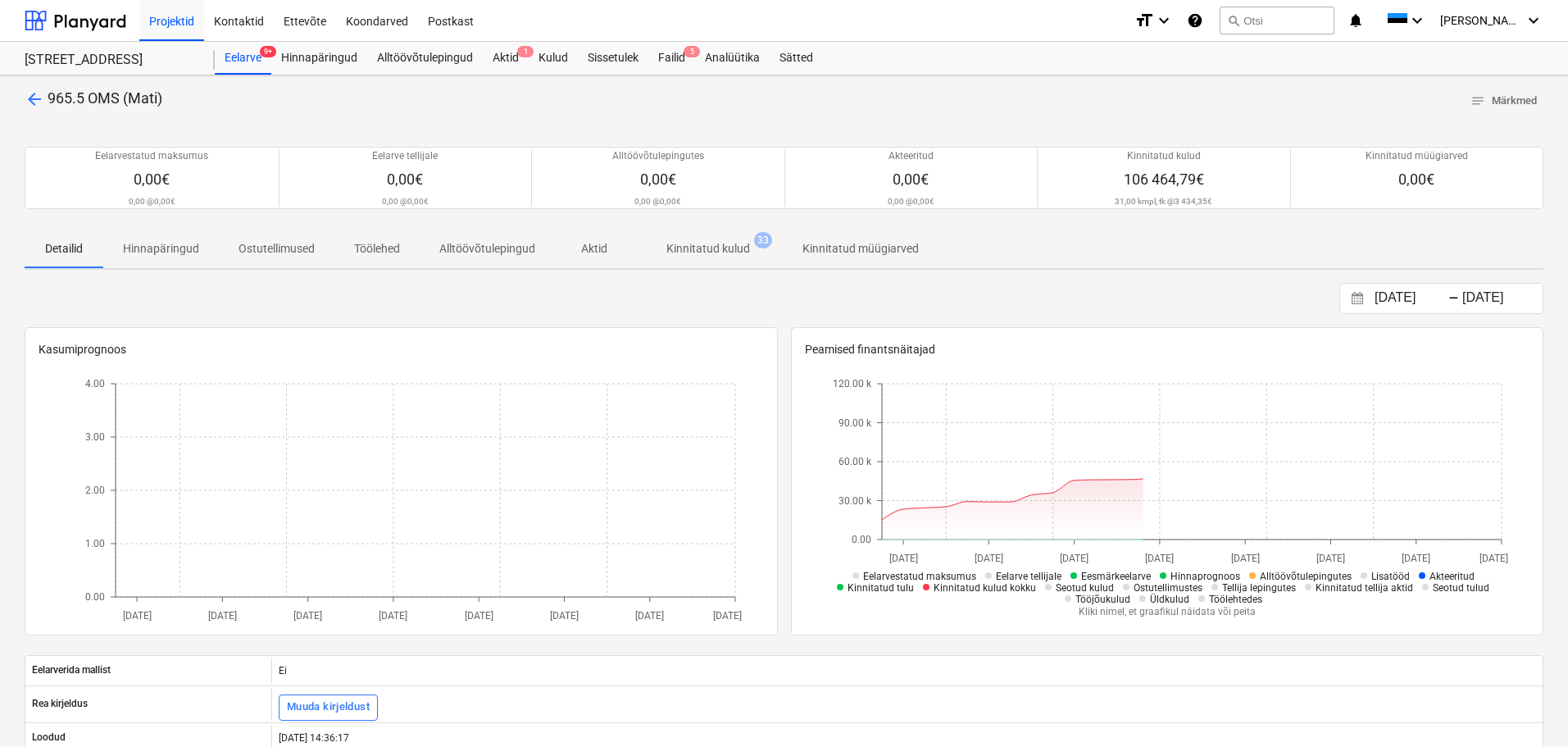
click at [731, 241] on p "Kinnitatud kulud" at bounding box center [709, 248] width 84 height 17
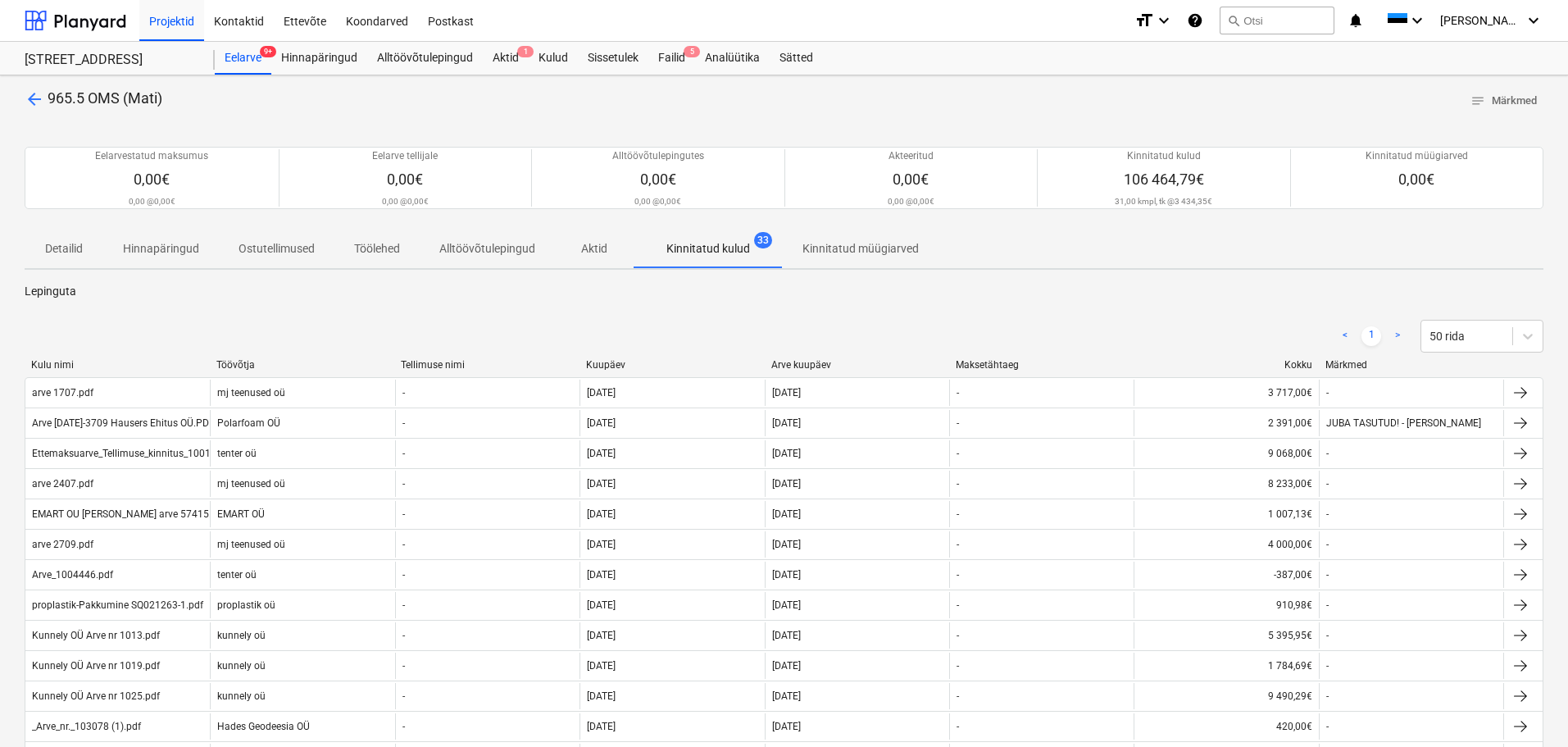
click at [807, 362] on div "Arve kuupäev" at bounding box center [857, 365] width 172 height 11
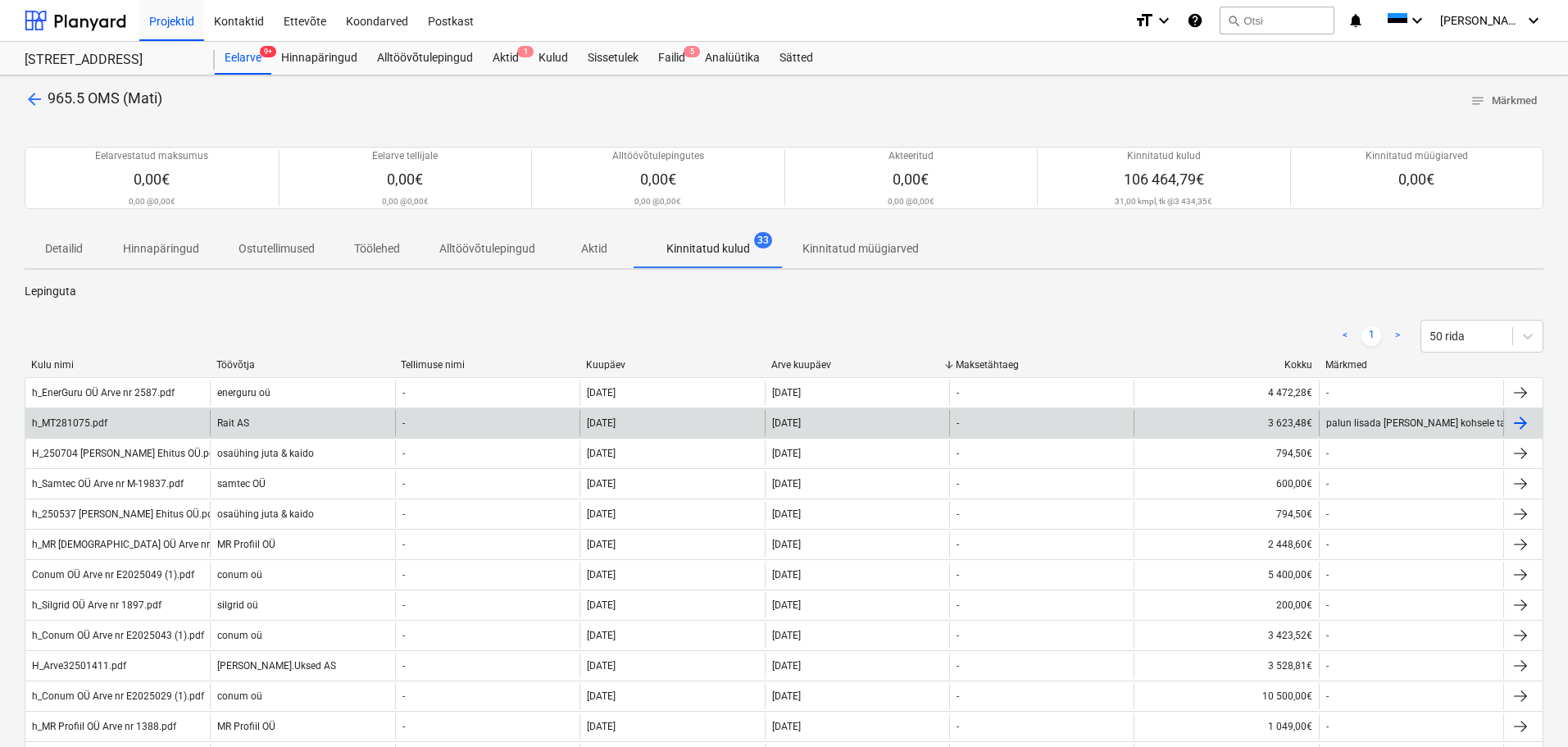
click at [468, 427] on div "-" at bounding box center [487, 422] width 184 height 26
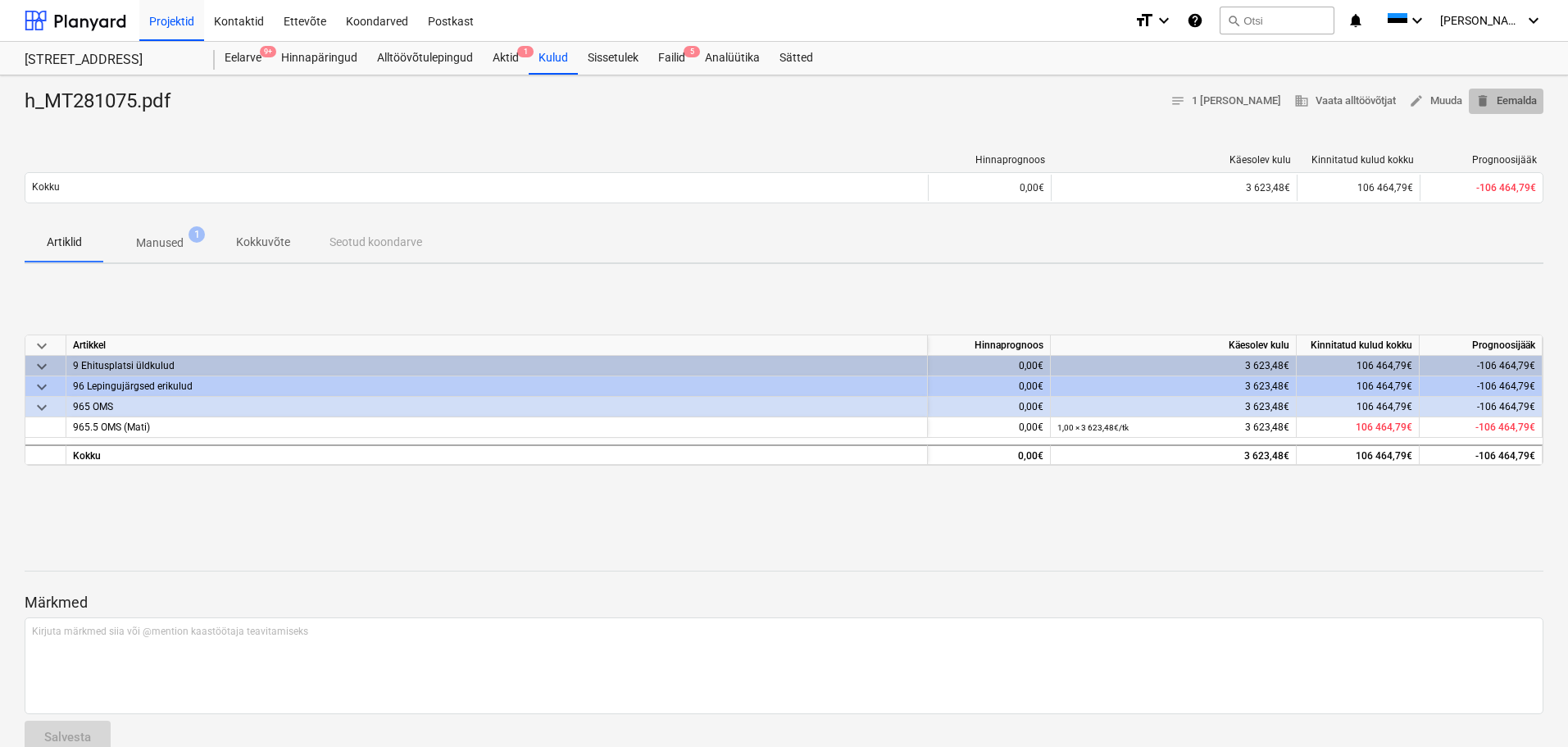
click at [1513, 108] on span "delete Eemalda" at bounding box center [1506, 101] width 61 height 19
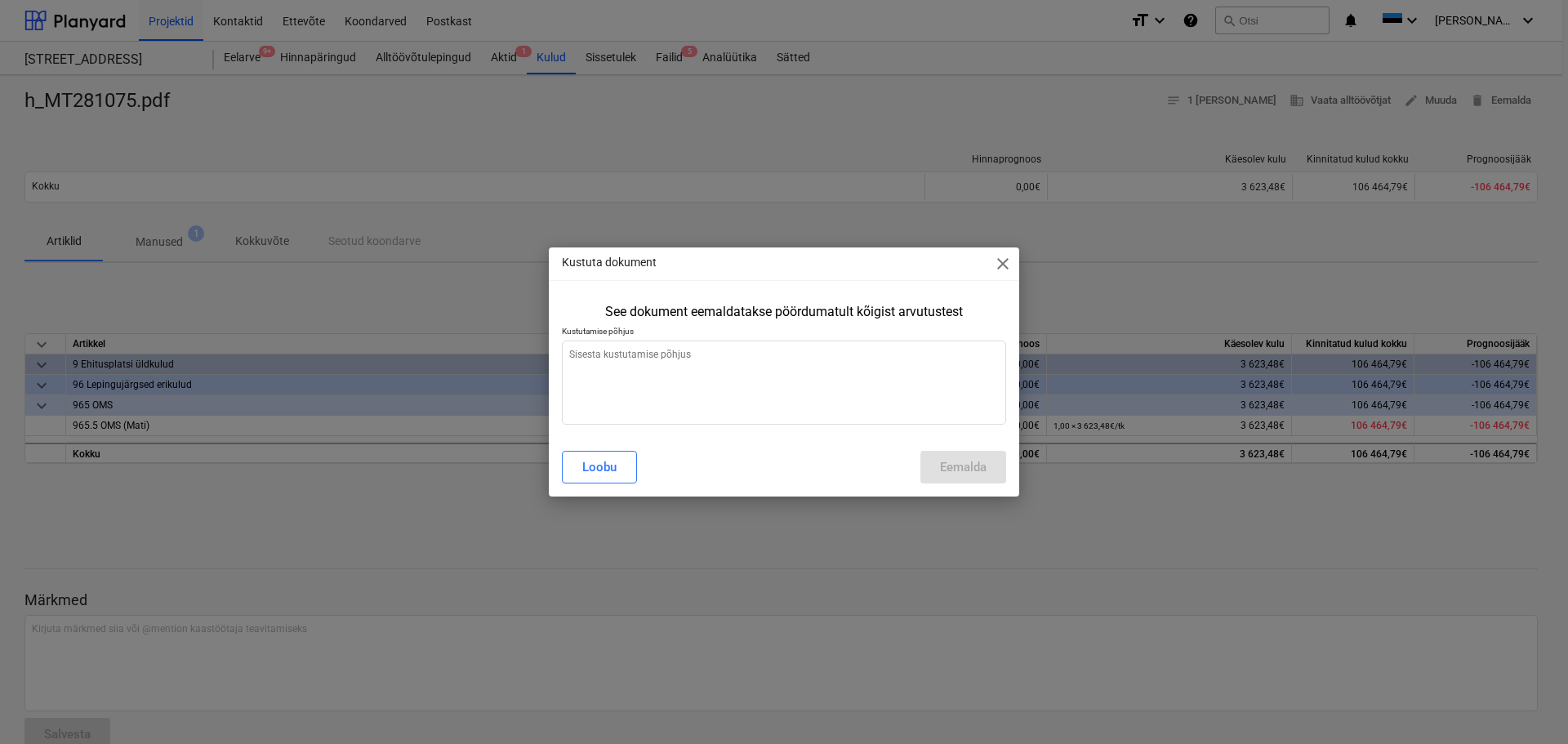
type textarea "x"
drag, startPoint x: 753, startPoint y: 398, endPoint x: 774, endPoint y: 390, distance: 22.5
click at [753, 397] on textarea at bounding box center [784, 382] width 445 height 84
type textarea "k"
type textarea "x"
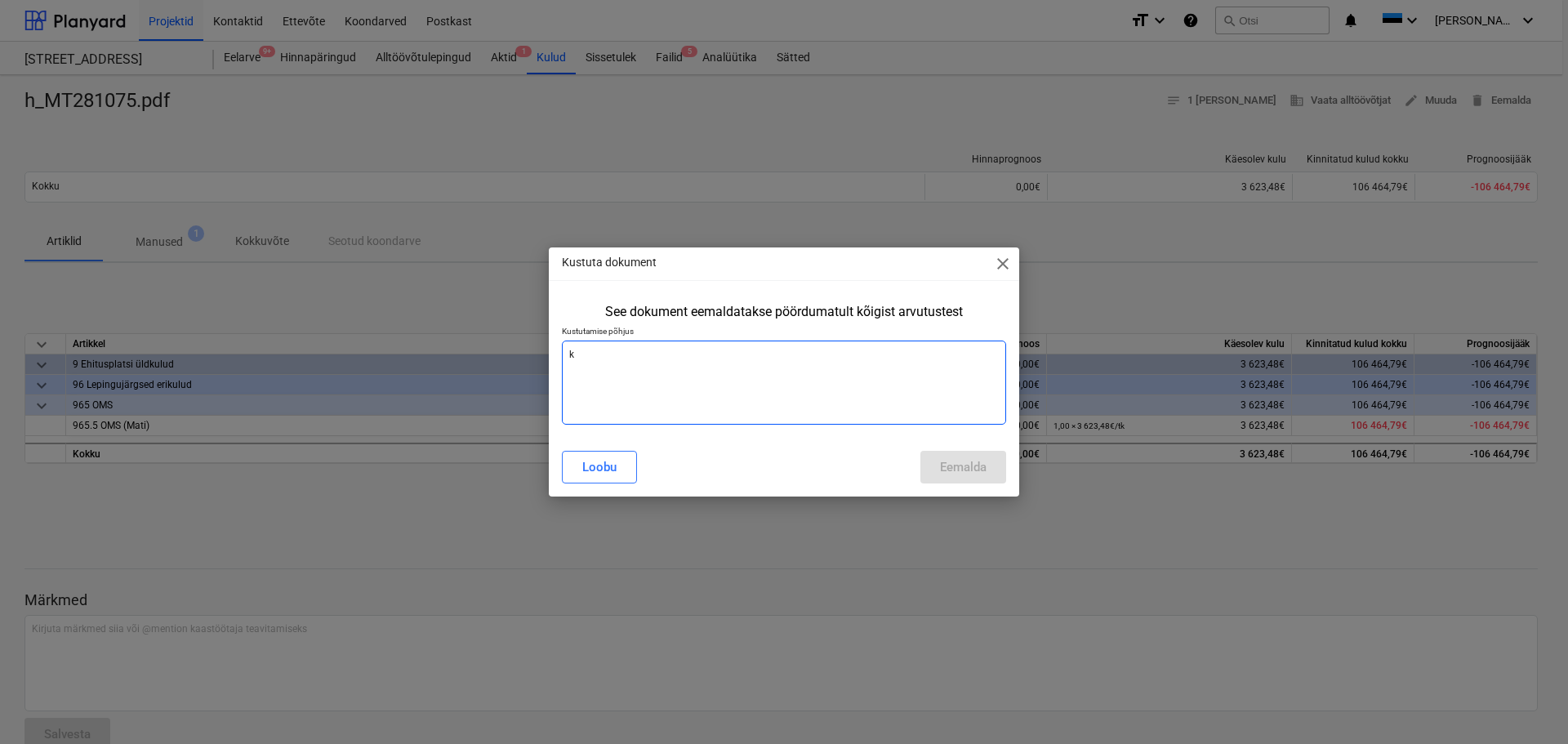
type textarea "ki"
type textarea "x"
type textarea "kin"
type textarea "x"
type textarea "[PERSON_NAME]"
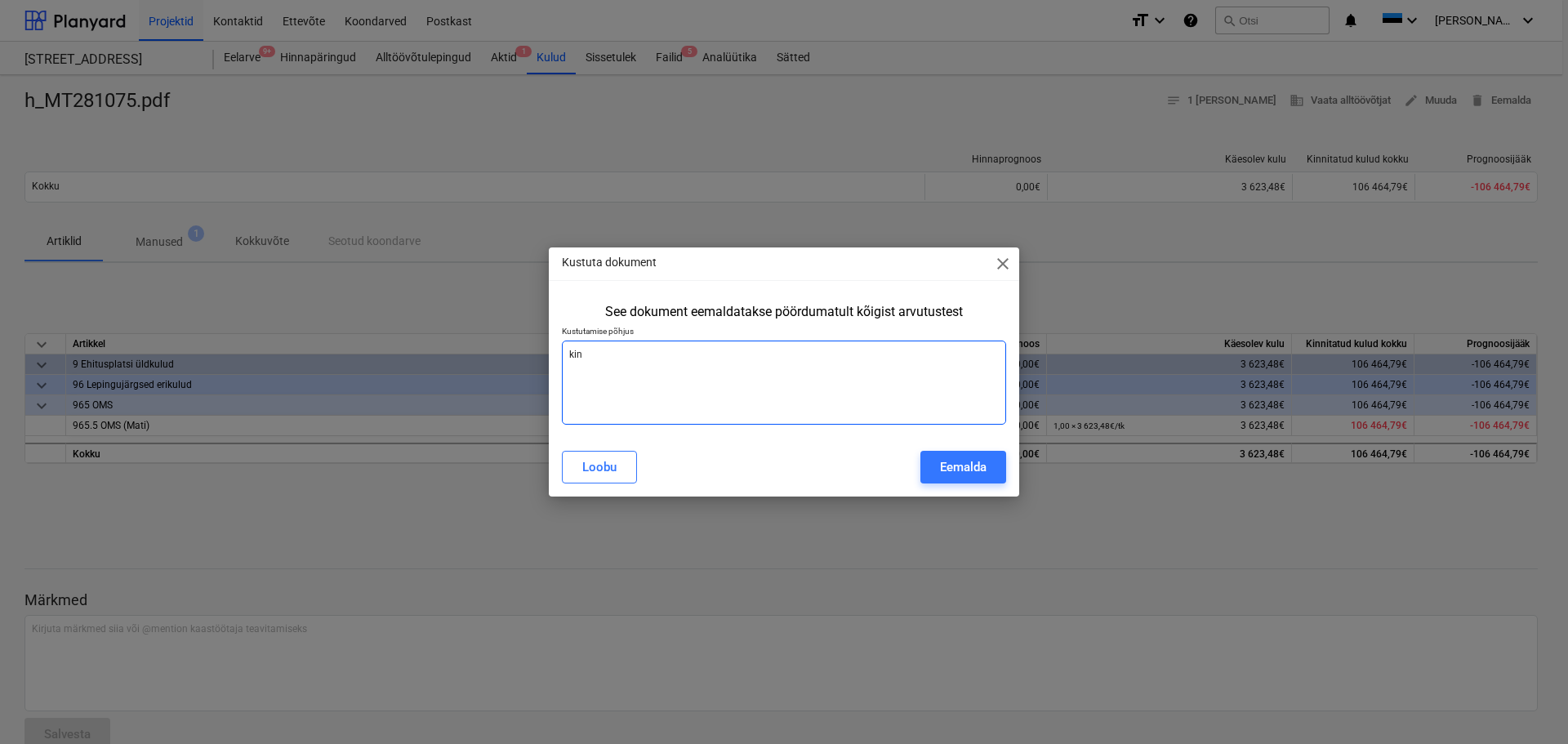
type textarea "x"
type textarea "kinni"
type textarea "x"
type textarea "kinnit"
type textarea "x"
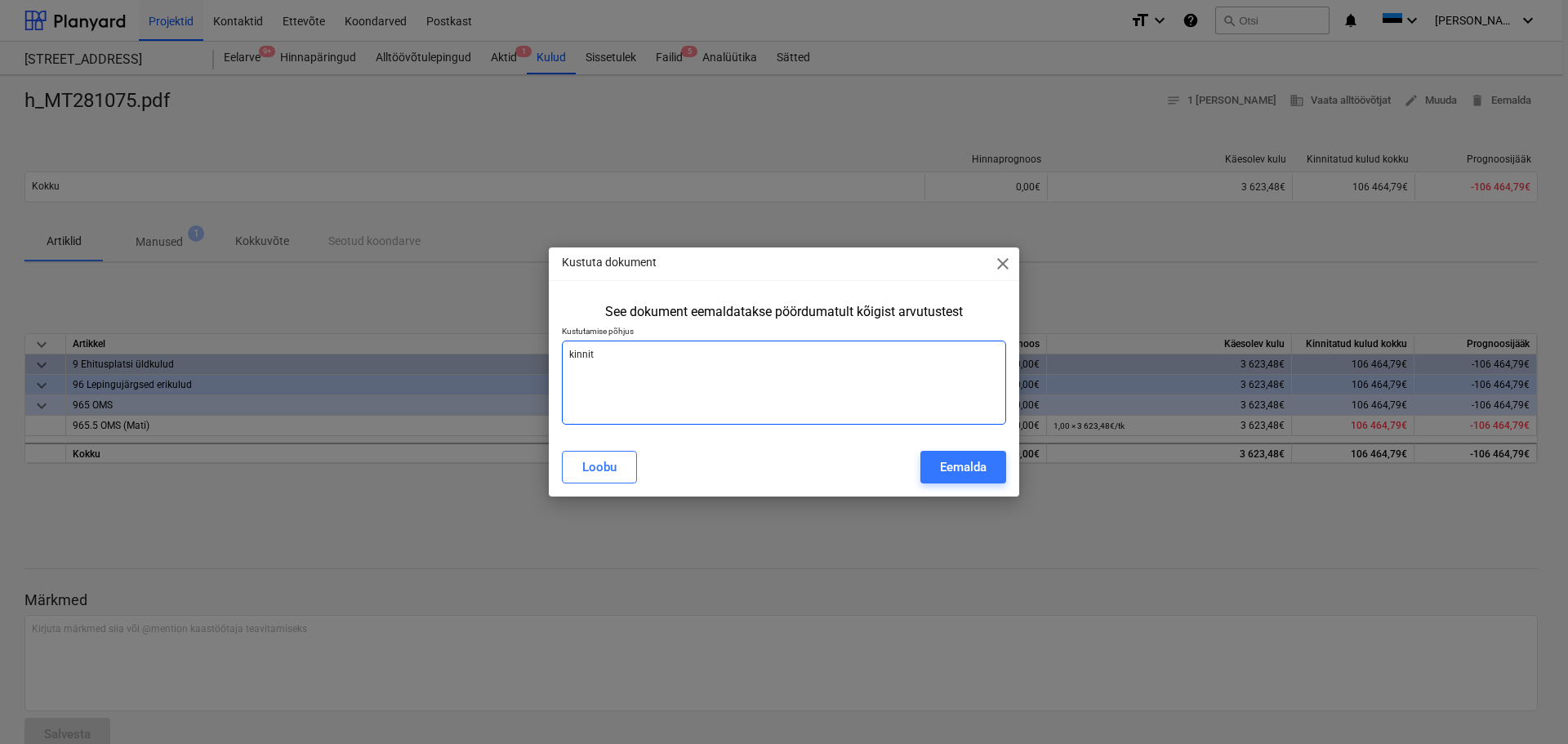
type textarea "kinnita"
type textarea "x"
type textarea "kinnitat"
type textarea "x"
type textarea "kinnitatu"
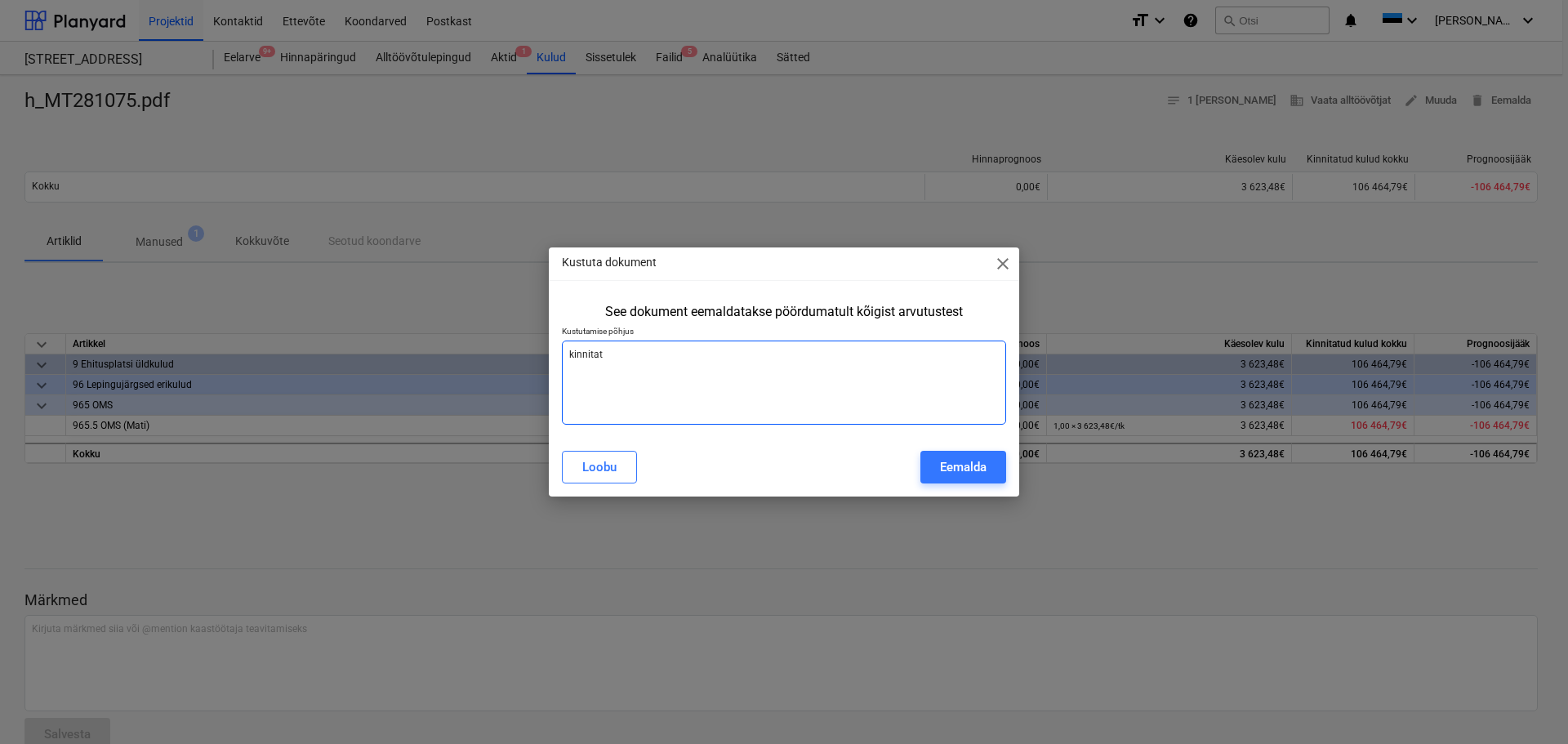
type textarea "x"
type textarea "kinnitatud"
type textarea "x"
type textarea "kinnitatud"
type textarea "x"
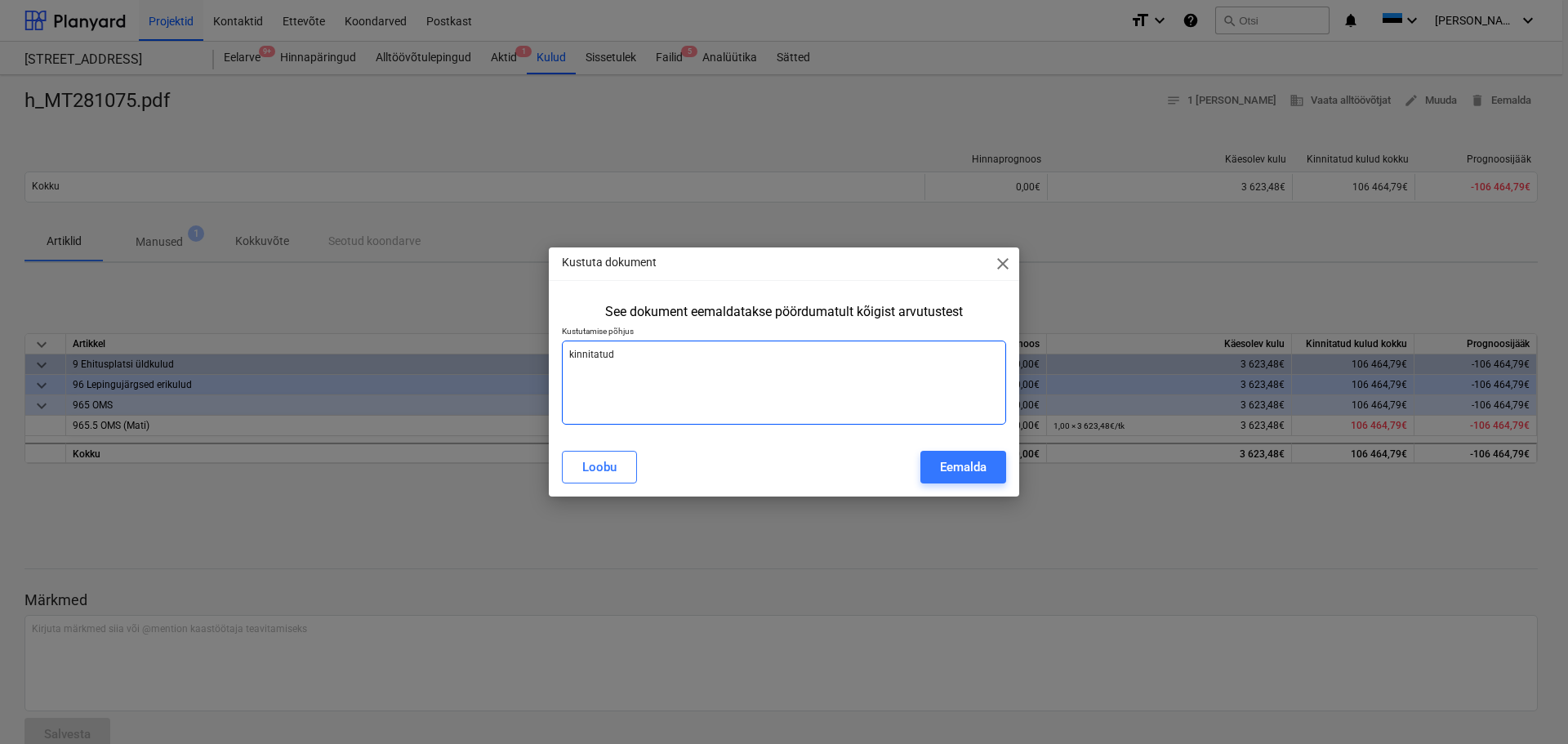
type textarea "kinnitatud e"
type textarea "x"
type textarea "kinnitatud et"
type textarea "x"
type textarea "kinnitatud ett"
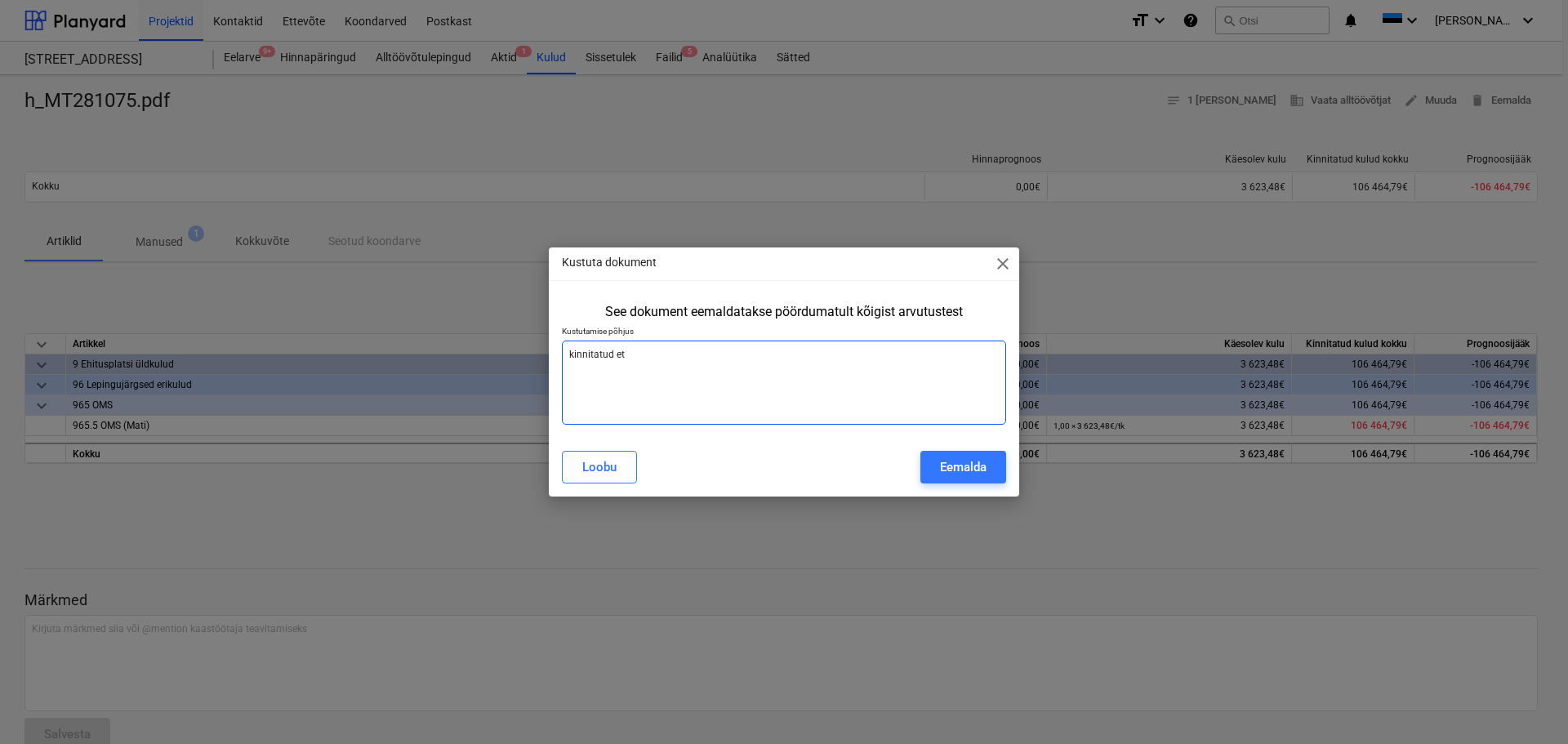
type textarea "x"
type textarea "kinnitatud ette"
type textarea "x"
type textarea "kinnitatud ettev"
type textarea "x"
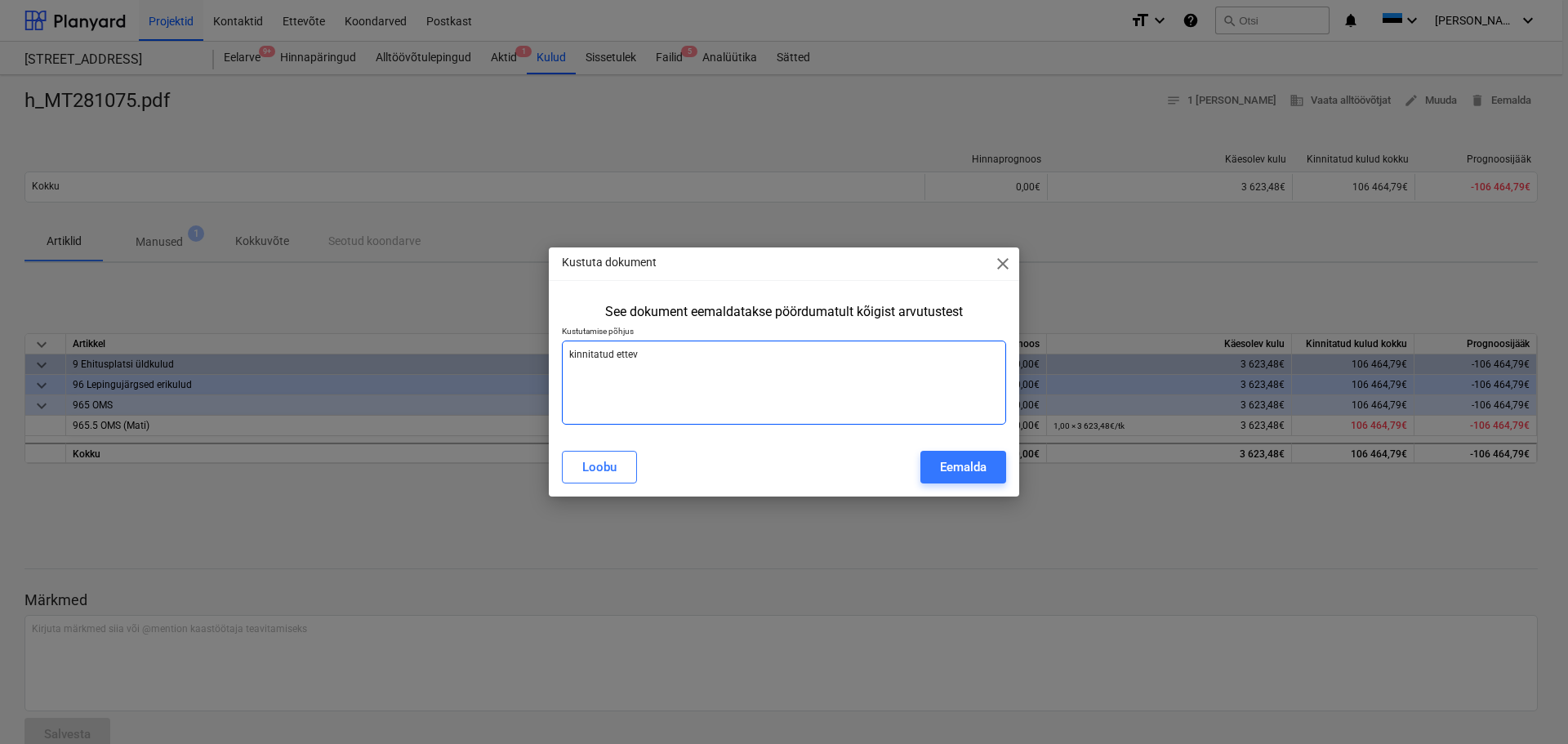
type textarea "kinnitatud ettevõ"
type textarea "x"
type textarea "kinnitatud ettevõt"
type textarea "x"
type textarea "kinnitatud ettevõtt"
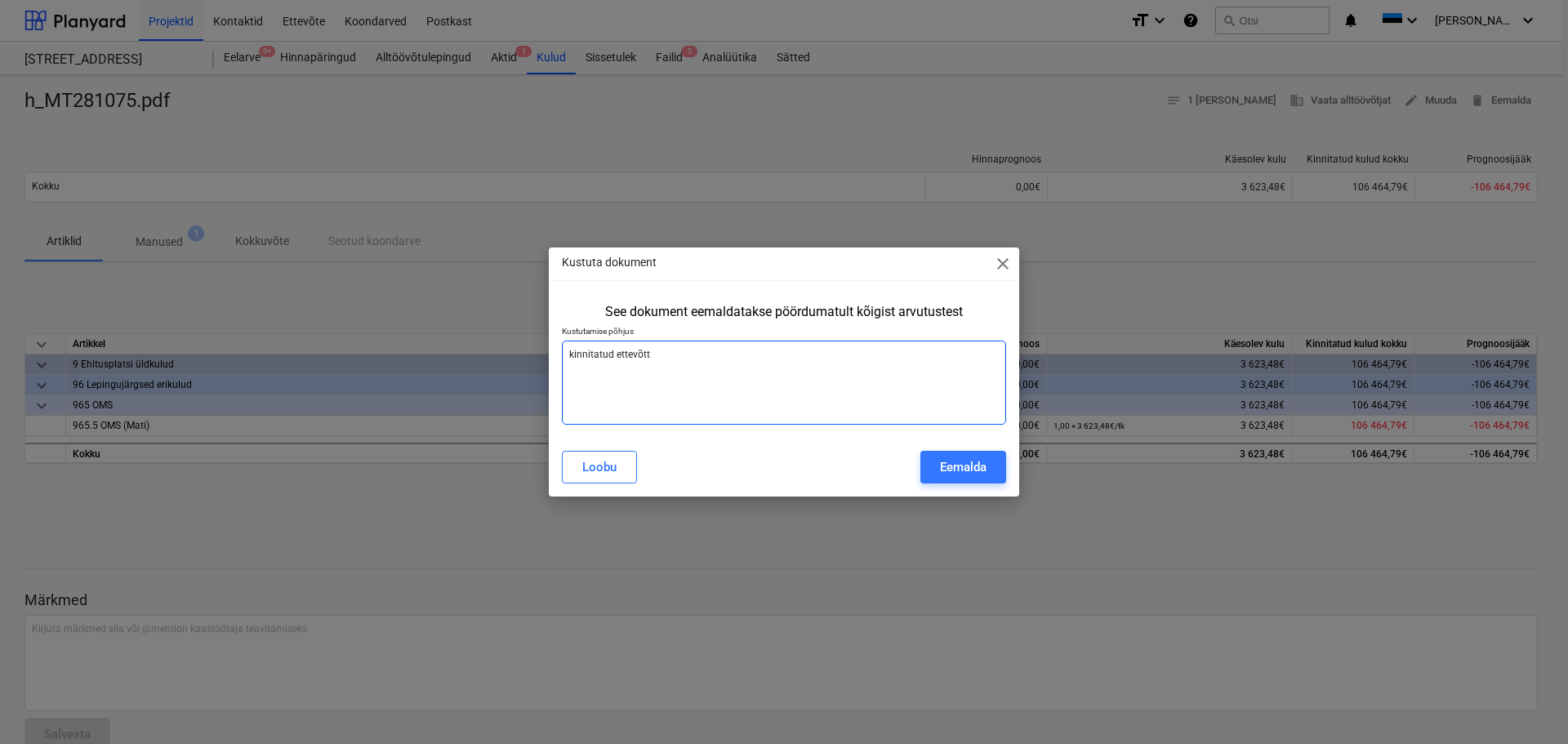
type textarea "x"
type textarea "kinnitatud ettevõtte"
type textarea "x"
type textarea "kinnitatud ettevõtte"
type textarea "x"
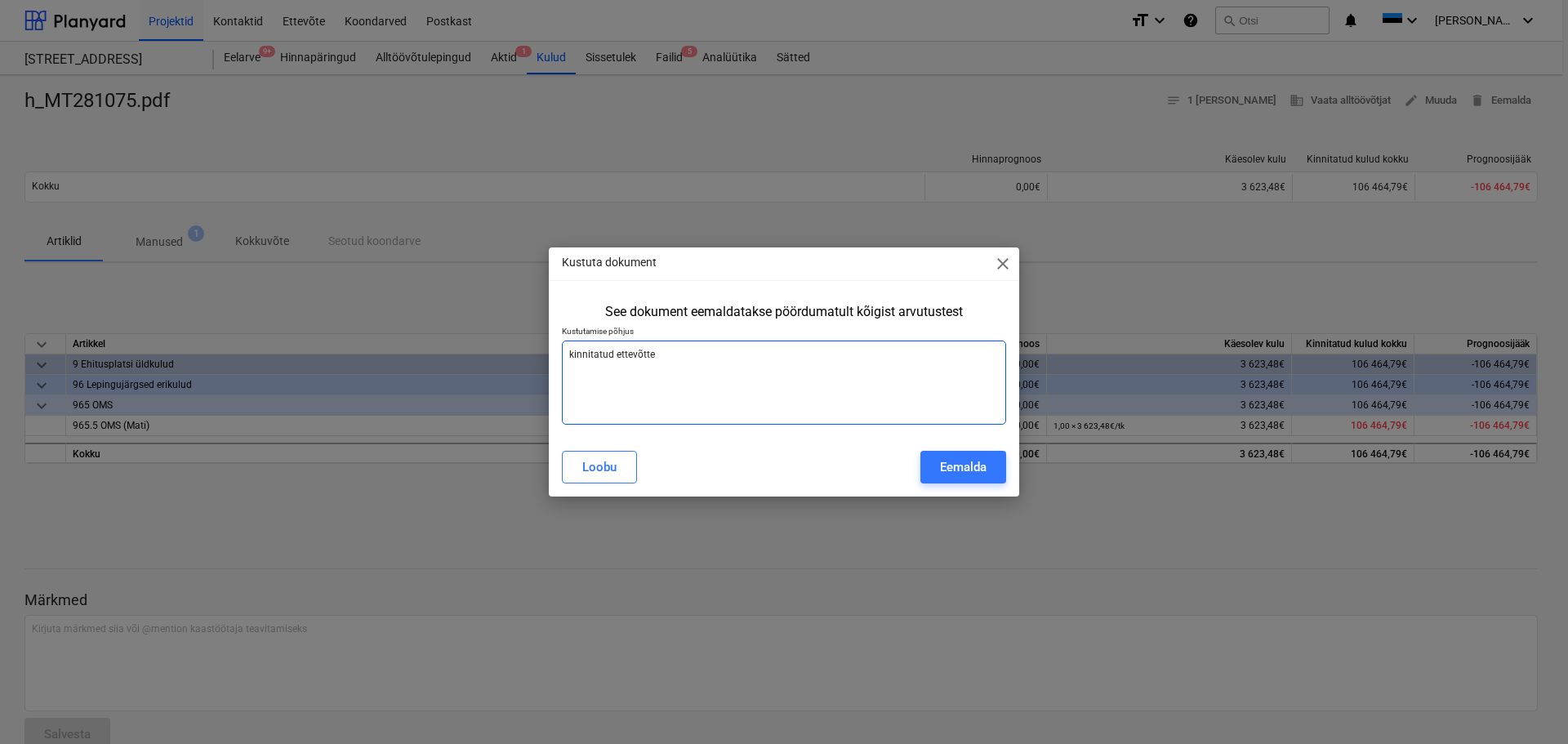
type textarea "kinnitatud ettevõtte t"
type textarea "x"
type textarea "kinnitatud ettevõtte"
type textarea "x"
type textarea "kinnitatud ettevõtte k"
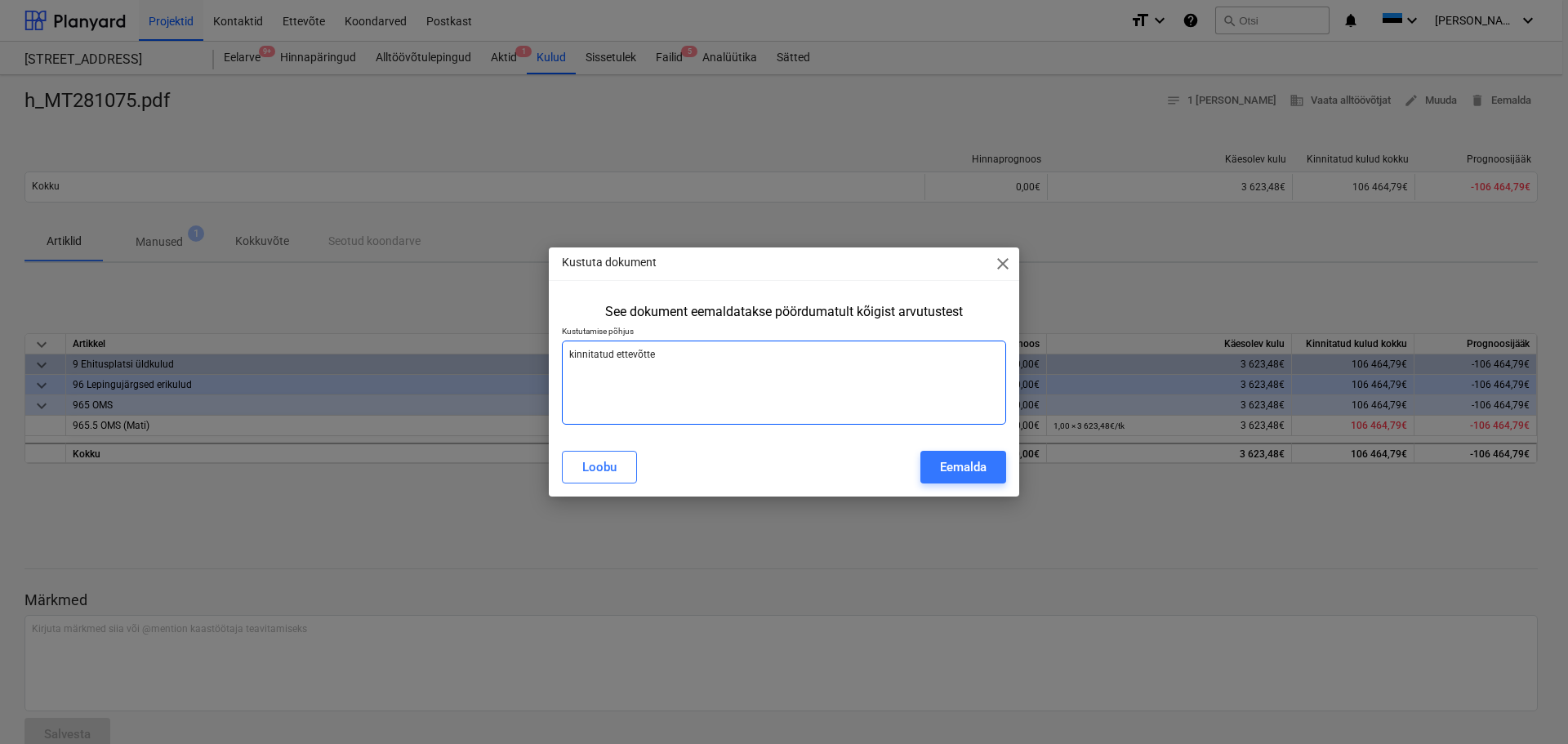
type textarea "x"
type textarea "kinnitatud ettevõtte kr"
type textarea "x"
type textarea "kinnitatud ettevõtte kre"
type textarea "x"
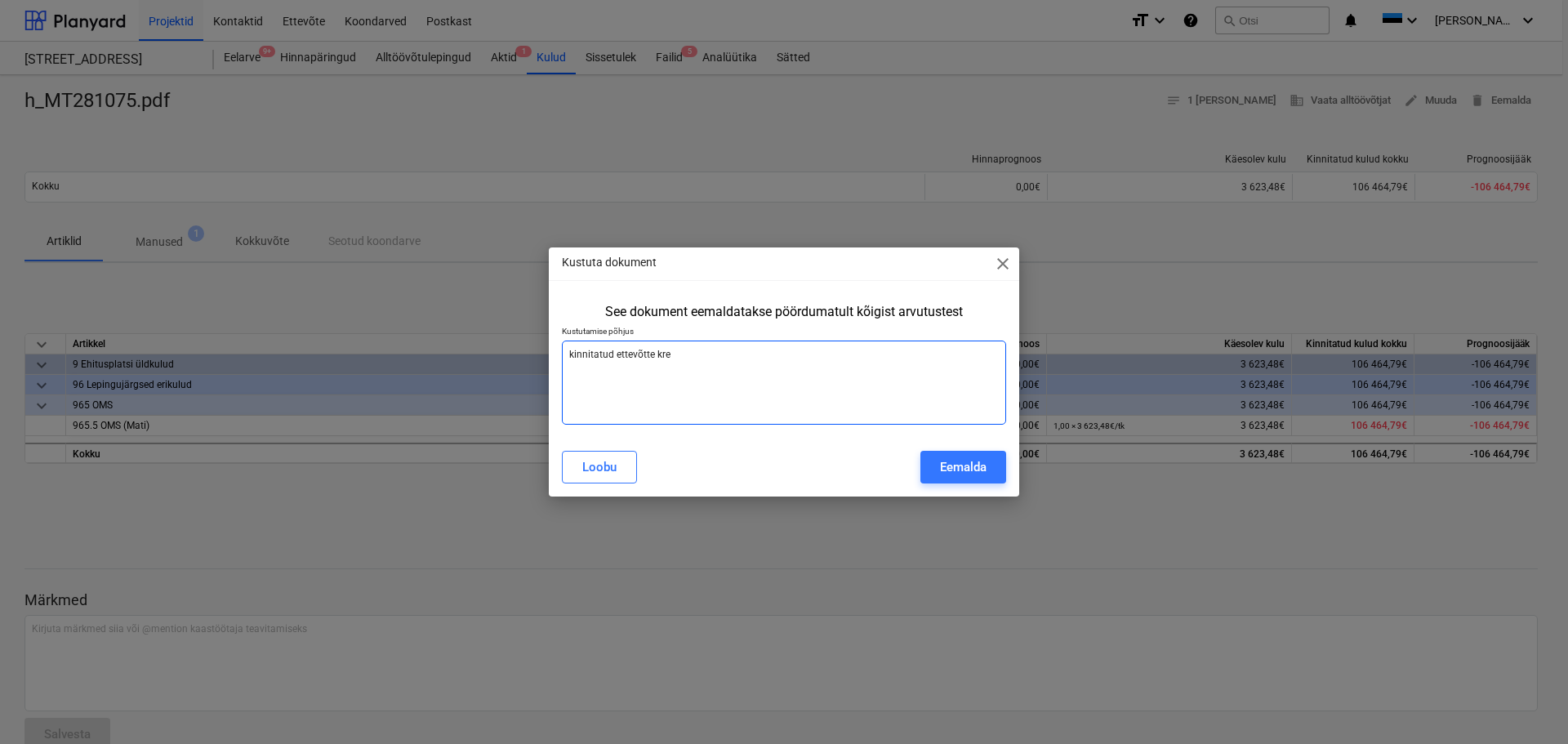
type textarea "kinnitatud ettevõtte kred"
type textarea "x"
type textarea "kinnitatud ettevõtte kredi"
type textarea "x"
type textarea "kinnitatud ettevõtte kredii"
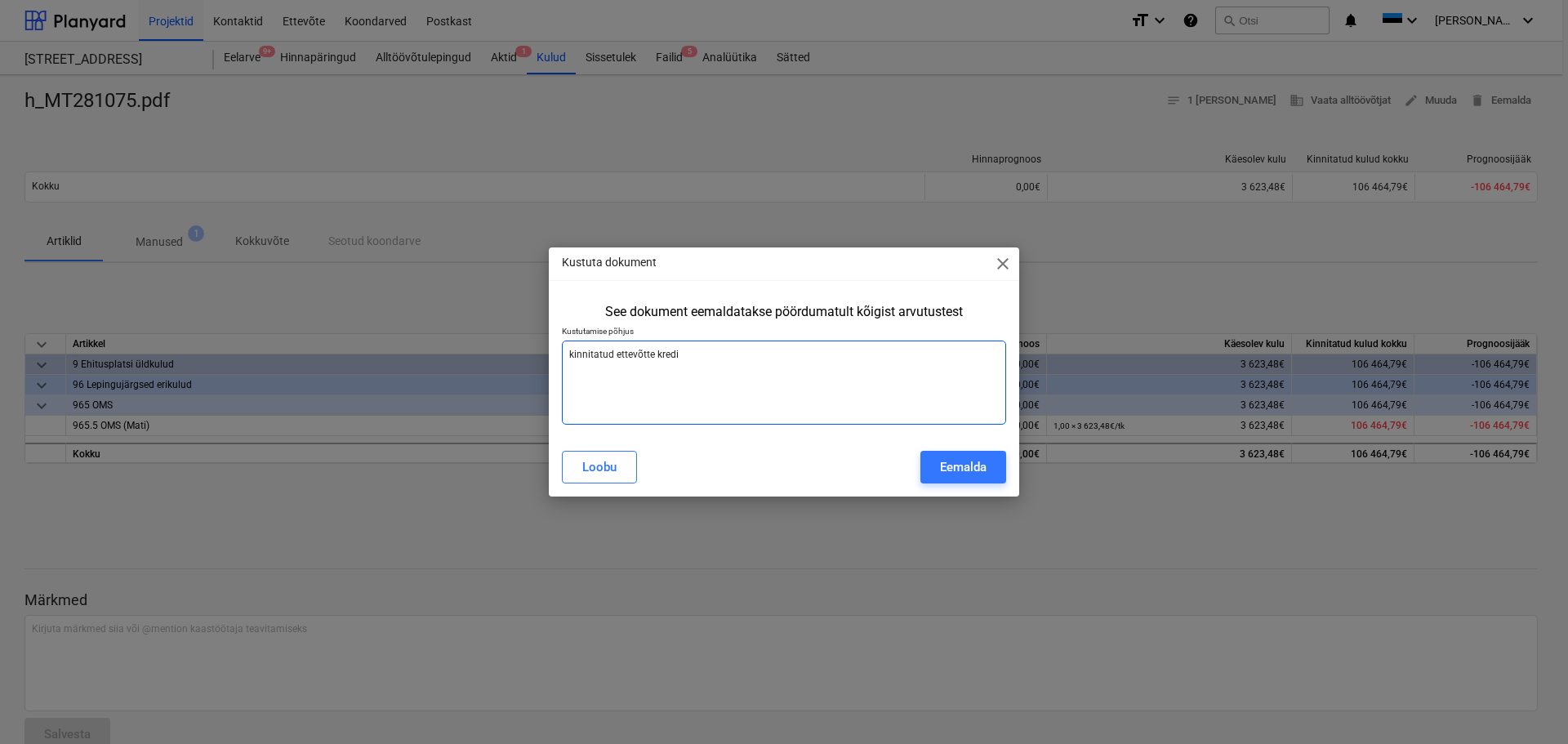
type textarea "x"
type textarea "kinnitatud ettevõtte krediid"
type textarea "x"
type textarea "kinnitatud ettevõtte krediidi"
type textarea "x"
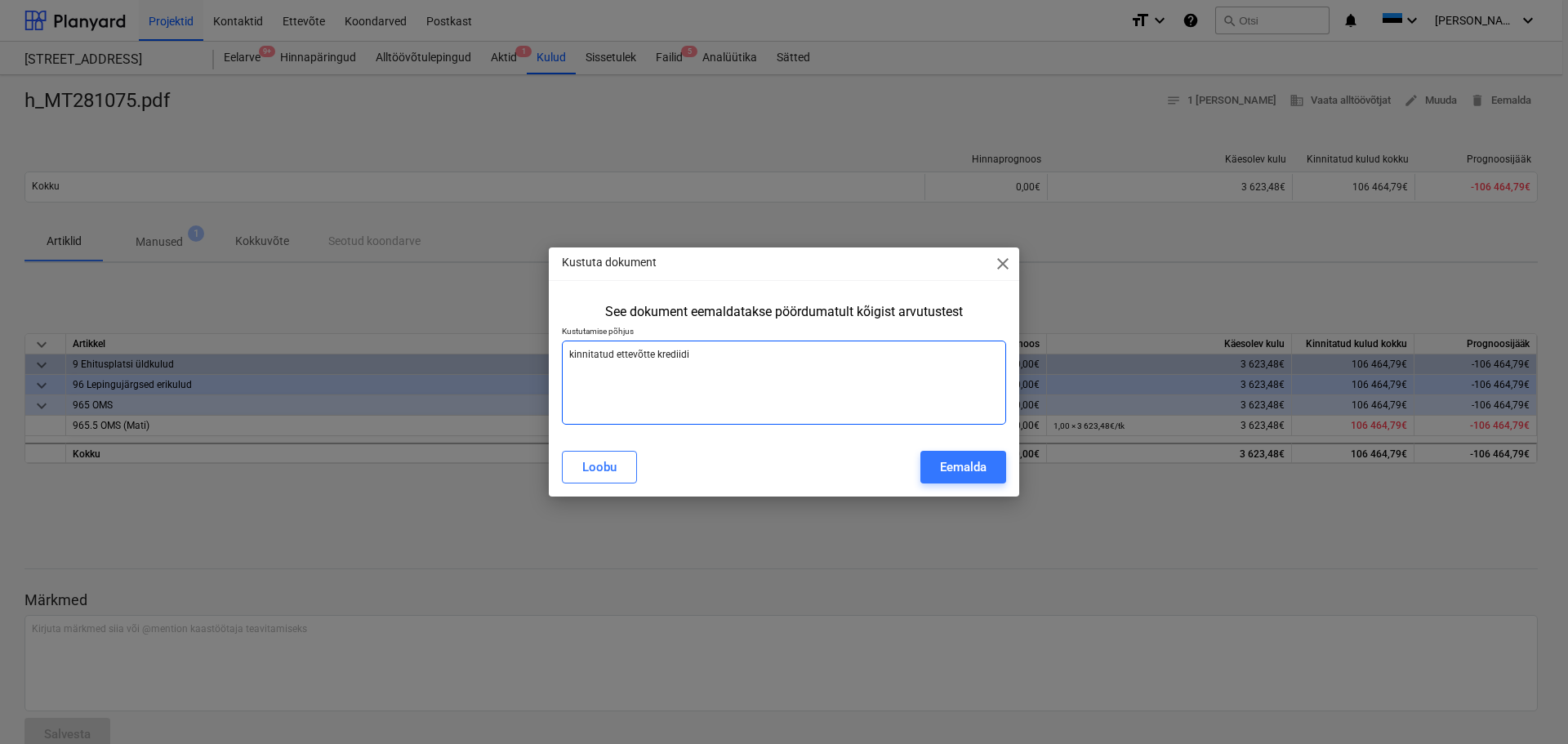
type textarea "kinnitatud ettevõtte krediidi"
type textarea "x"
type textarea "kinnitatud ettevõtte krediidi r"
type textarea "x"
type textarea "kinnitatud ettevõtte krediidi ra"
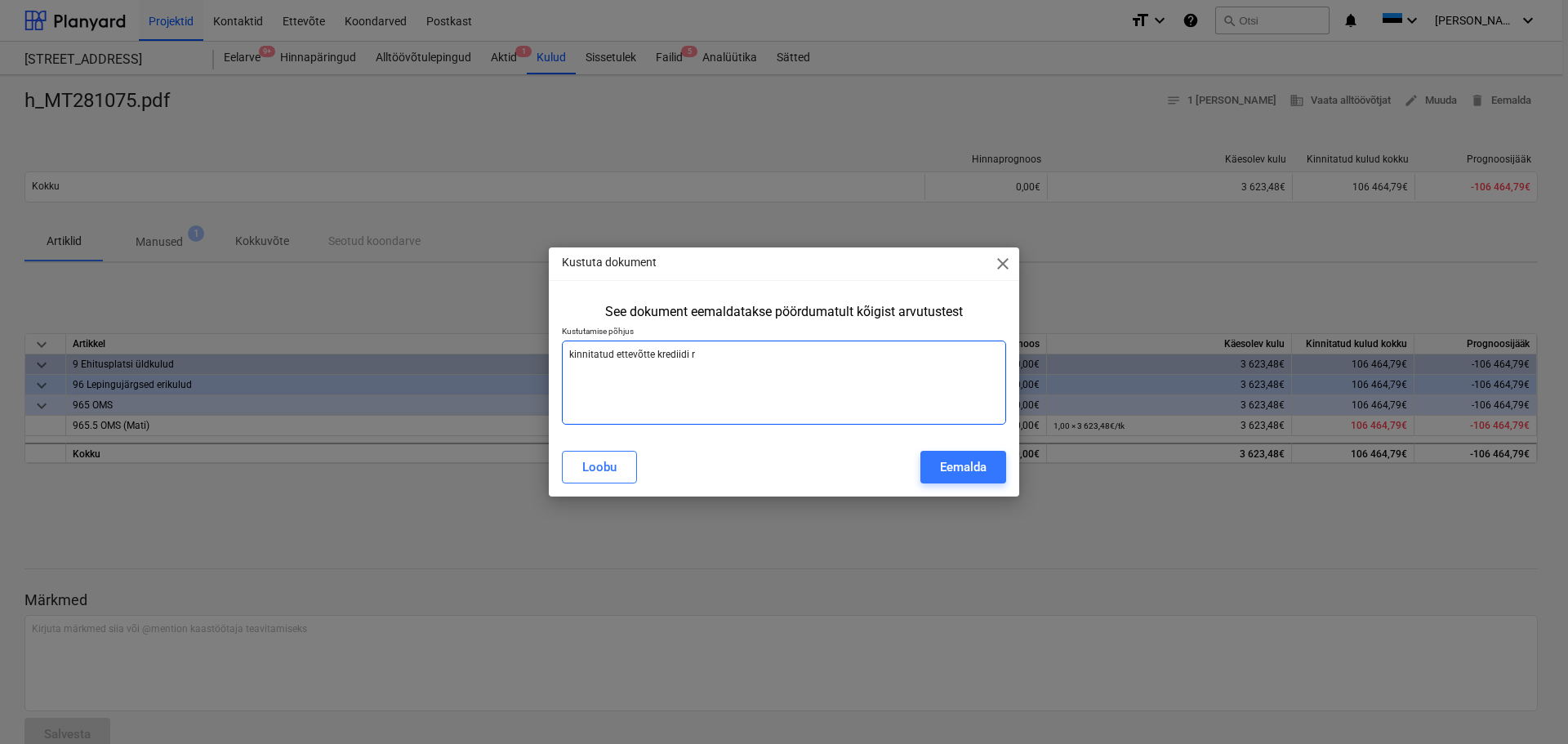
type textarea "x"
type textarea "kinnitatud ettevõtte krediidi raa"
type textarea "x"
type textarea "kinnitatud ettevõtte krediidi raam"
type textarea "x"
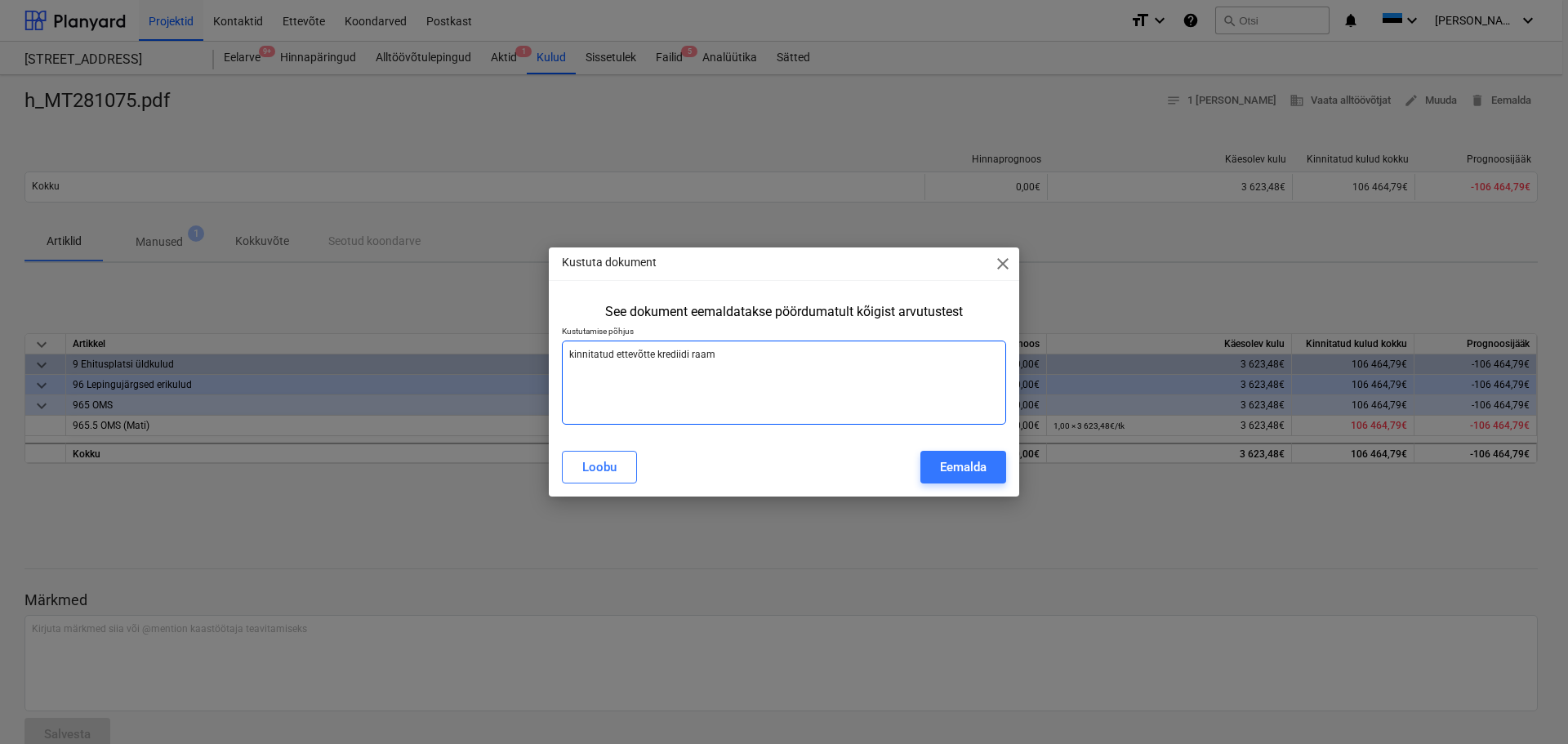
type textarea "kinnitatud ettevõtte krediidi raame"
type textarea "x"
type textarea "kinnitatud ettevõtte krediidi raames"
type textarea "x"
type textarea "kinnitatud ettevõtte krediidi raames,"
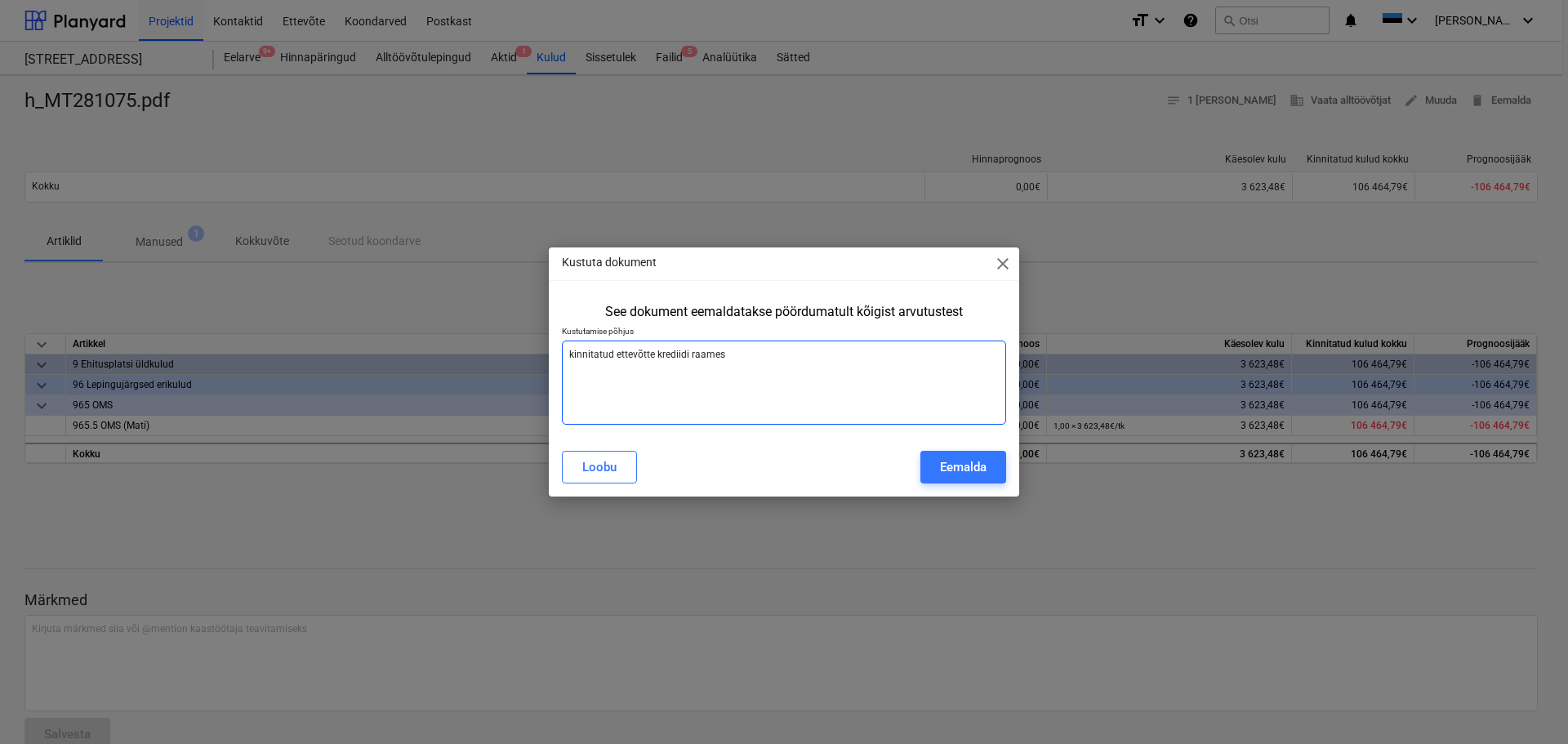
type textarea "x"
type textarea "kinnitatud ettevõtte krediidi raames,"
type textarea "x"
type textarea "kinnitatud ettevõtte krediidi raames, t"
type textarea "x"
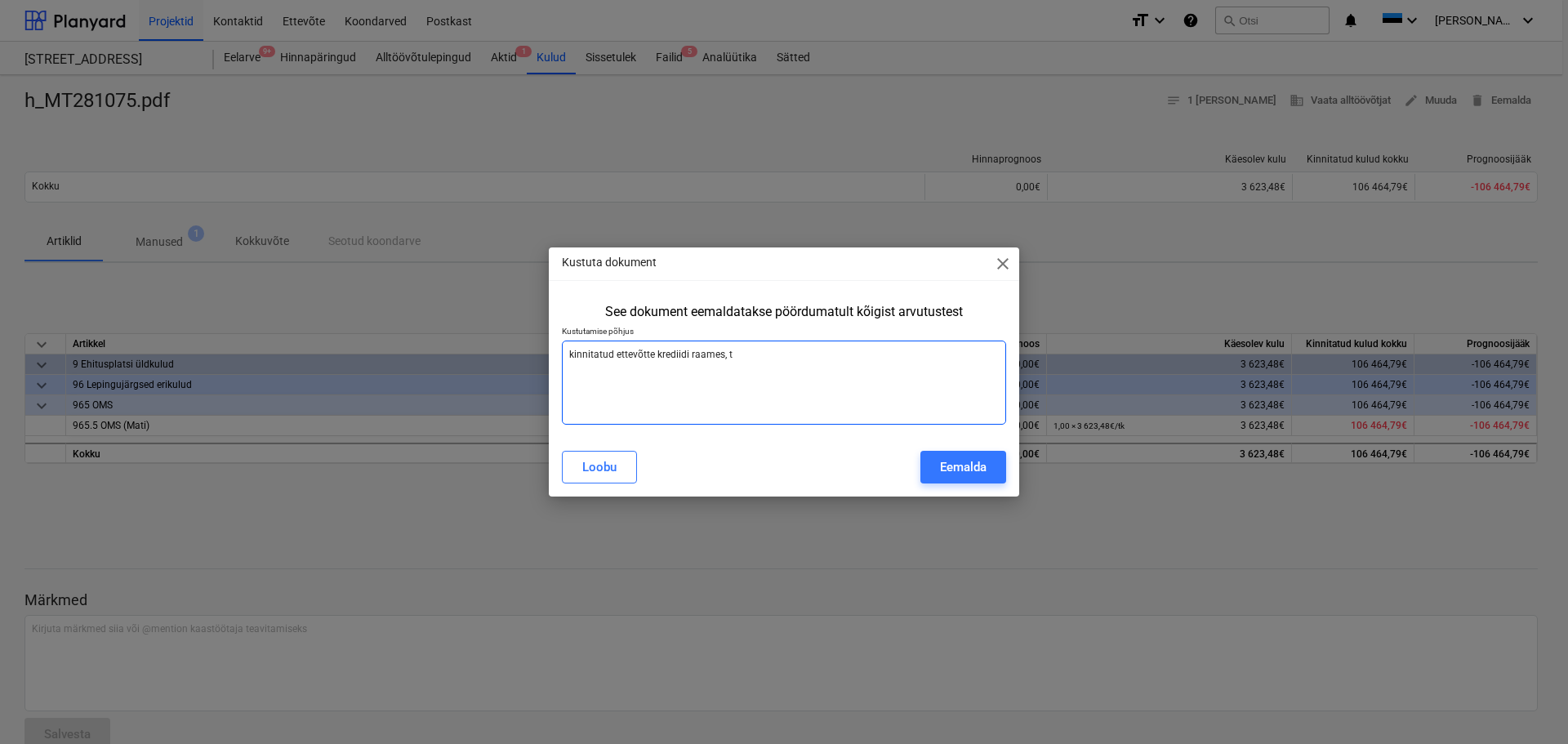
type textarea "kinnitatud ettevõtte krediidi raames,"
type textarea "x"
type textarea "kinnitatud ettevõtte krediidi raames, a"
type textarea "x"
type textarea "kinnitatud ettevõtte krediidi raames, ar"
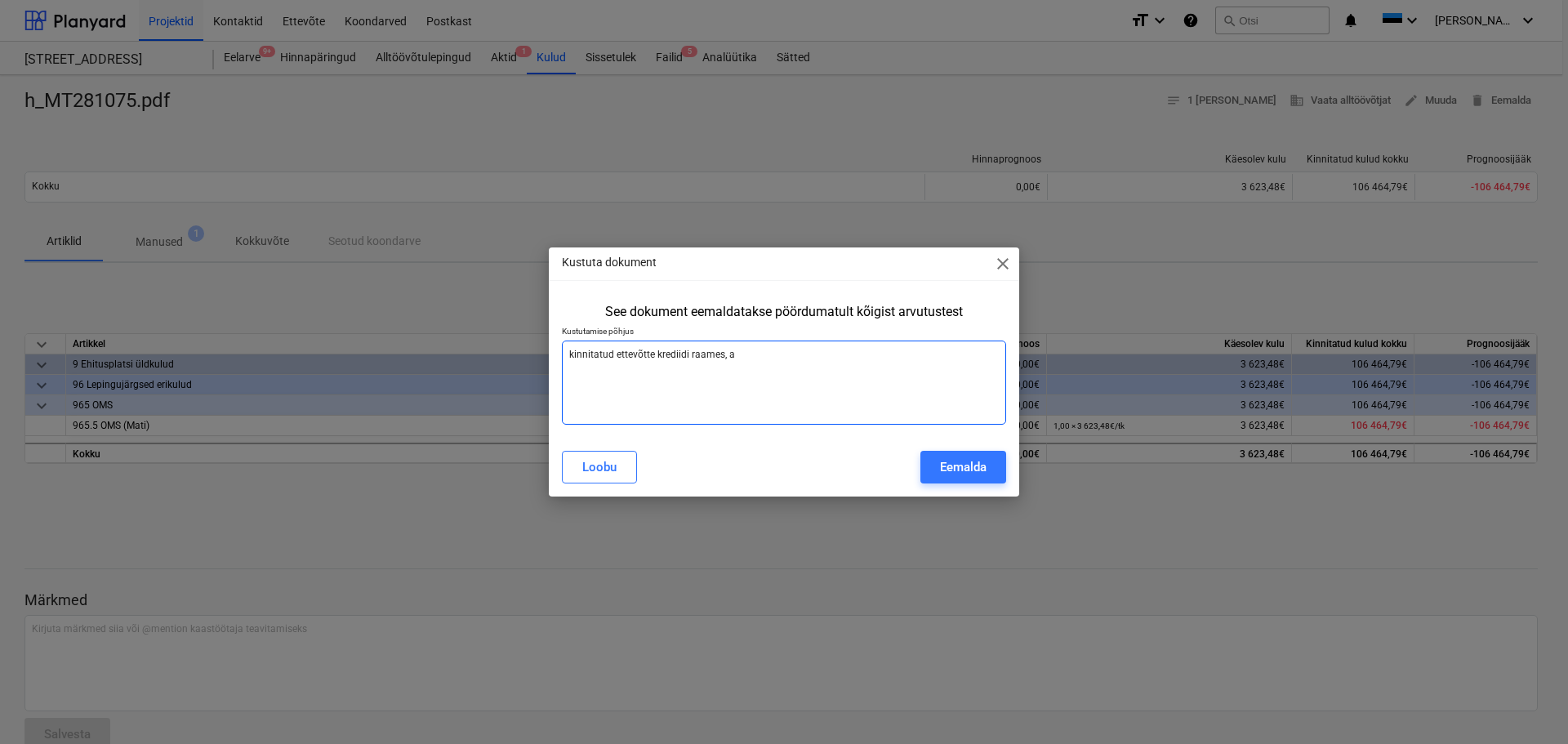
type textarea "x"
type textarea "kinnitatud ettevõtte krediidi raames, arv"
type textarea "x"
type textarea "kinnitatud ettevõtte krediidi raames, arve"
type textarea "x"
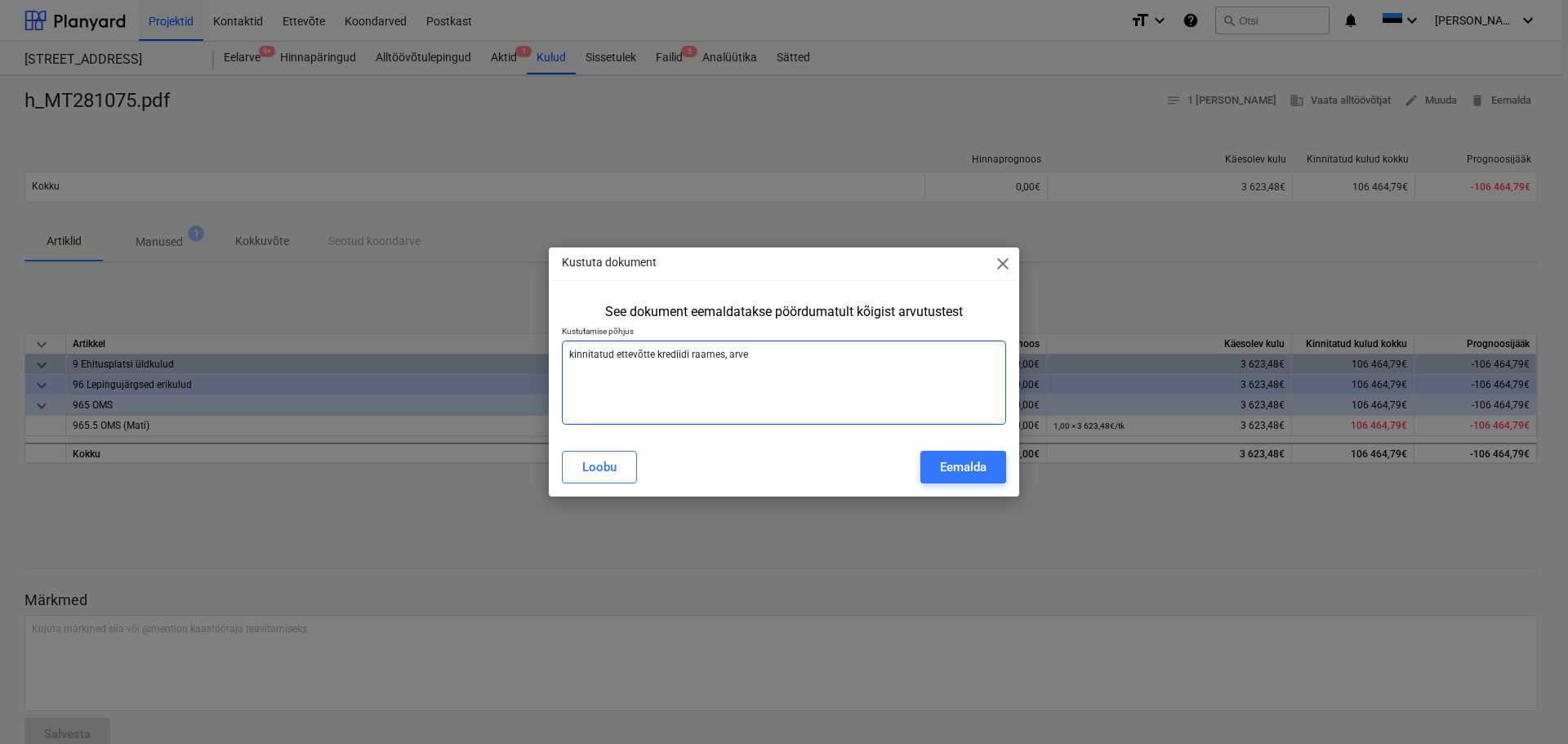
type textarea "kinnitatud ettevõtte krediidi raames, arve"
type textarea "x"
type textarea "kinnitatud ettevõtte krediidi raames, arve p"
type textarea "x"
type textarea "kinnitatud ettevõtte krediidi raames, arve pä"
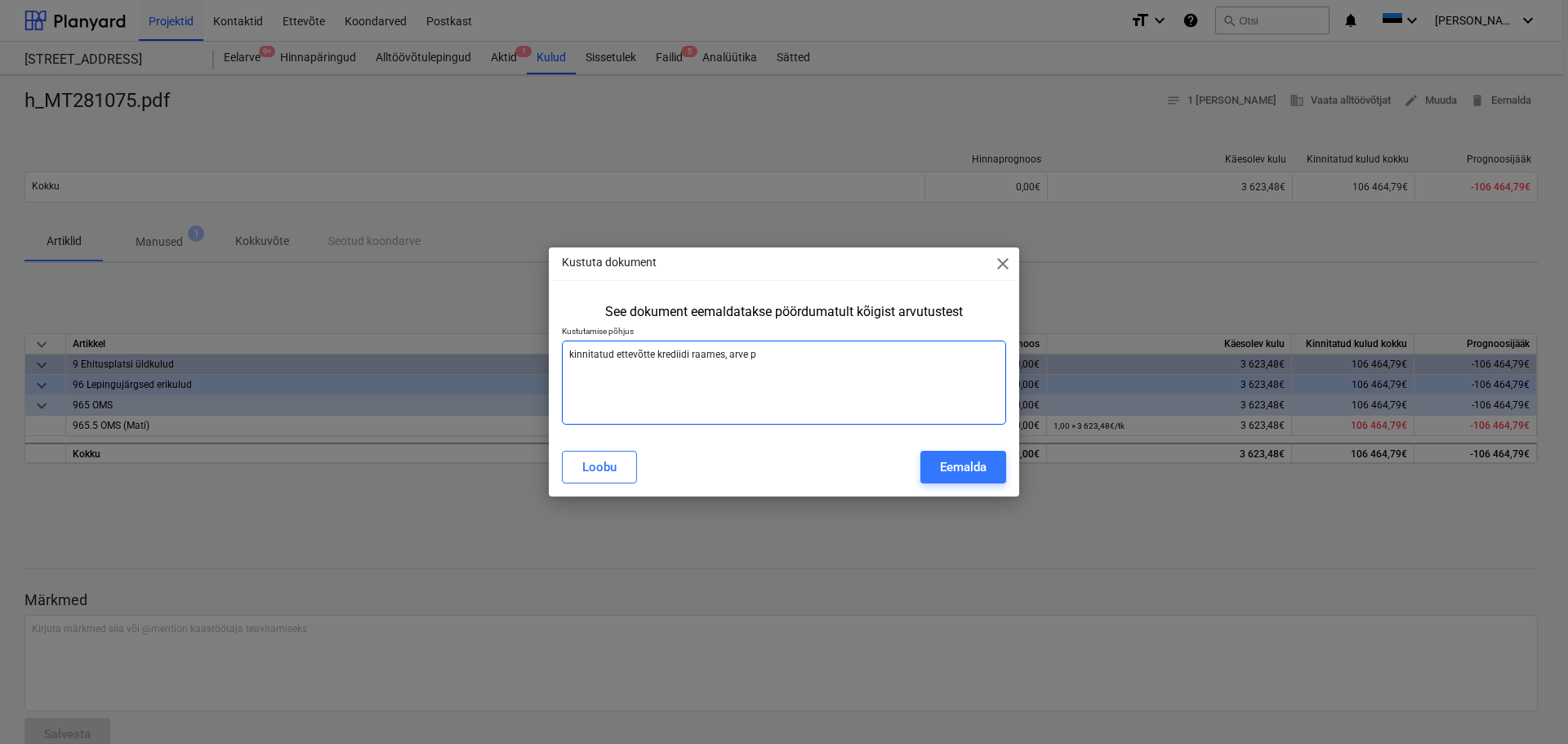
type textarea "x"
type textarea "kinnitatud ettevõtte krediidi raames, arve pär"
type textarea "x"
type textarea "kinnitatud ettevõtte krediidi raames, arve pära"
type textarea "x"
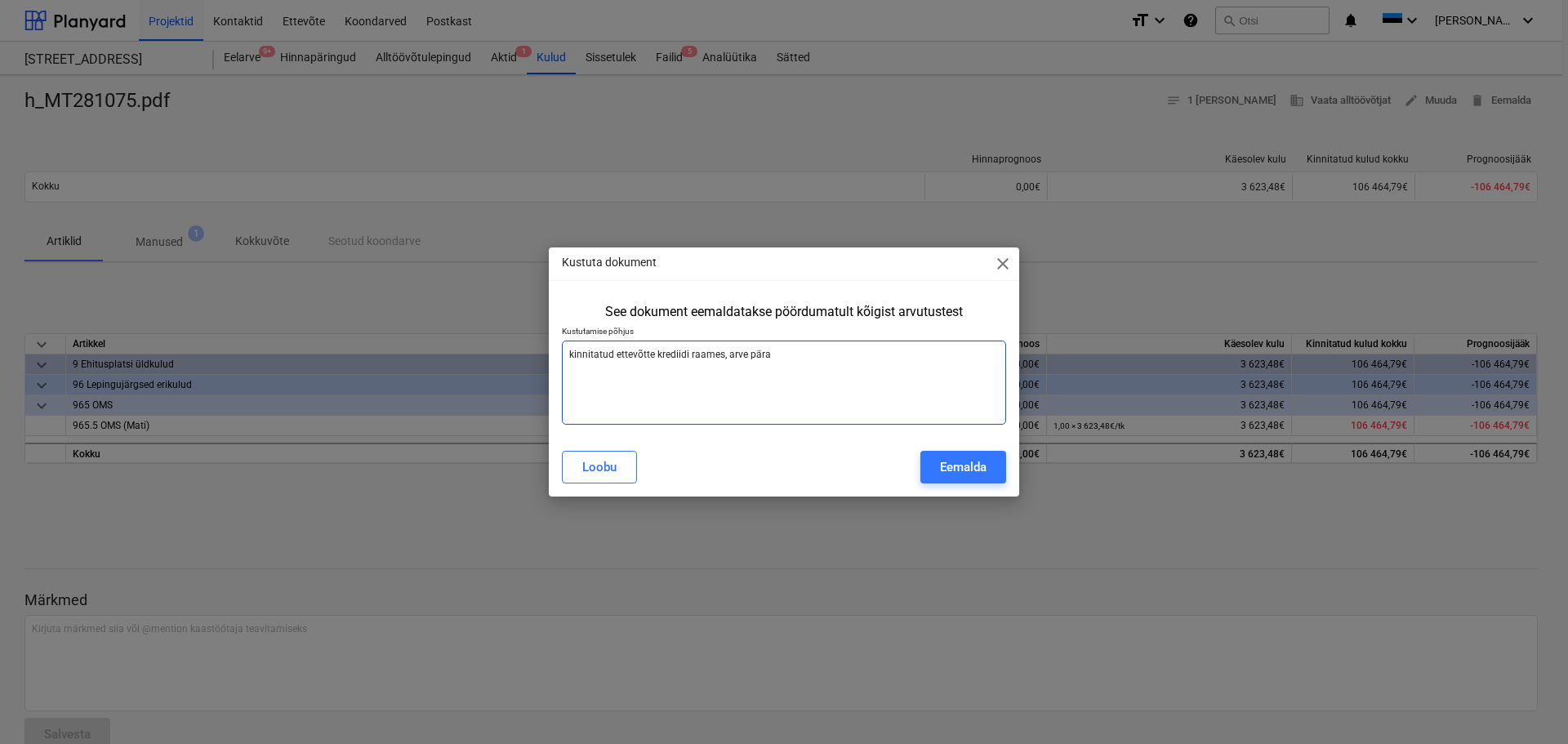
type textarea "kinnitatud ettevõtte krediidi raames, arve pär"
type textarea "x"
type textarea "kinnitatud ettevõtte krediidi raames, arve pä"
type textarea "x"
type textarea "kinnitatud ettevõtte krediidi raames, arve p"
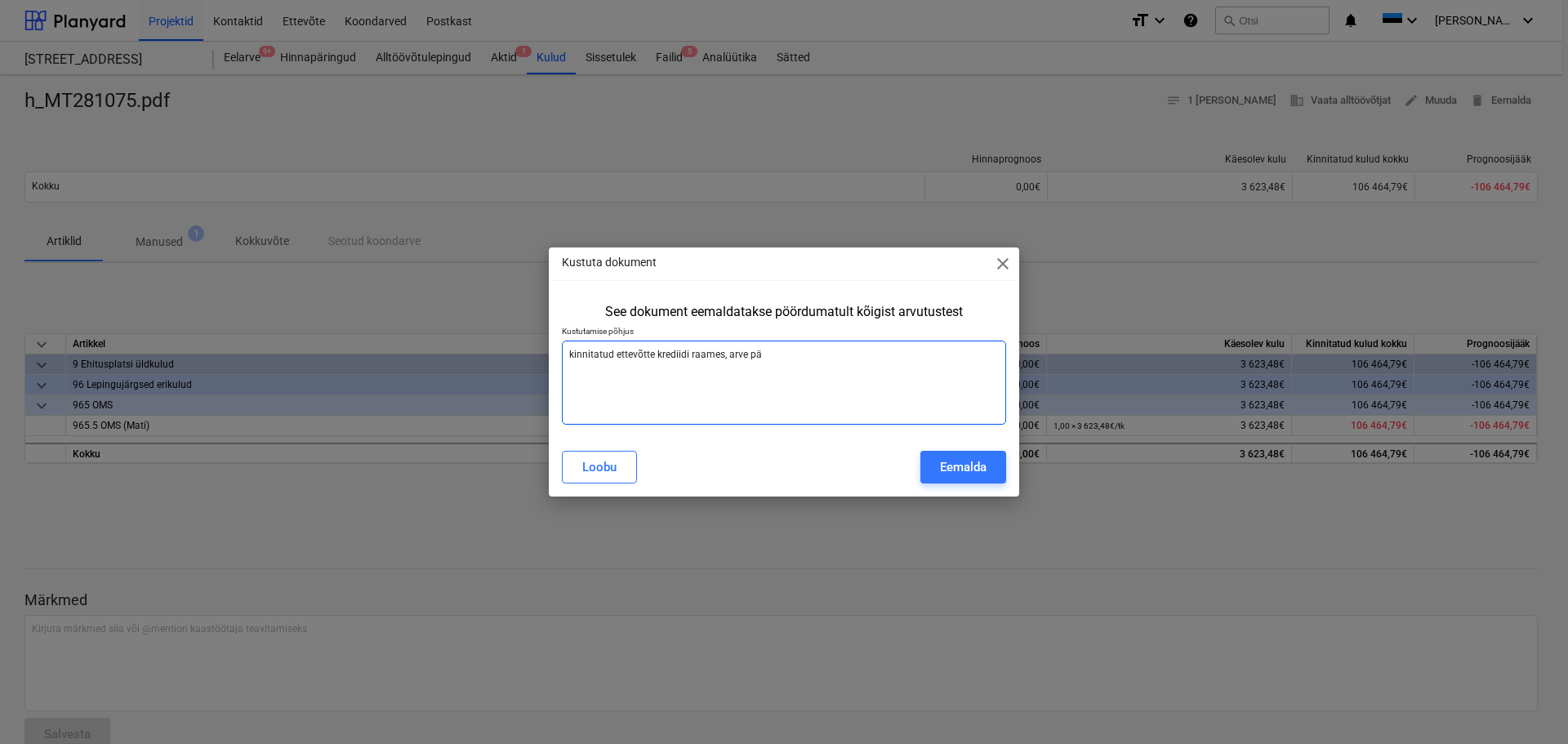
type textarea "x"
type textarea "kinnitatud ettevõtte krediidi raames, arve pt"
type textarea "x"
type textarea "kinnitatud ettevõtte krediidi raames, arve p"
type textarea "x"
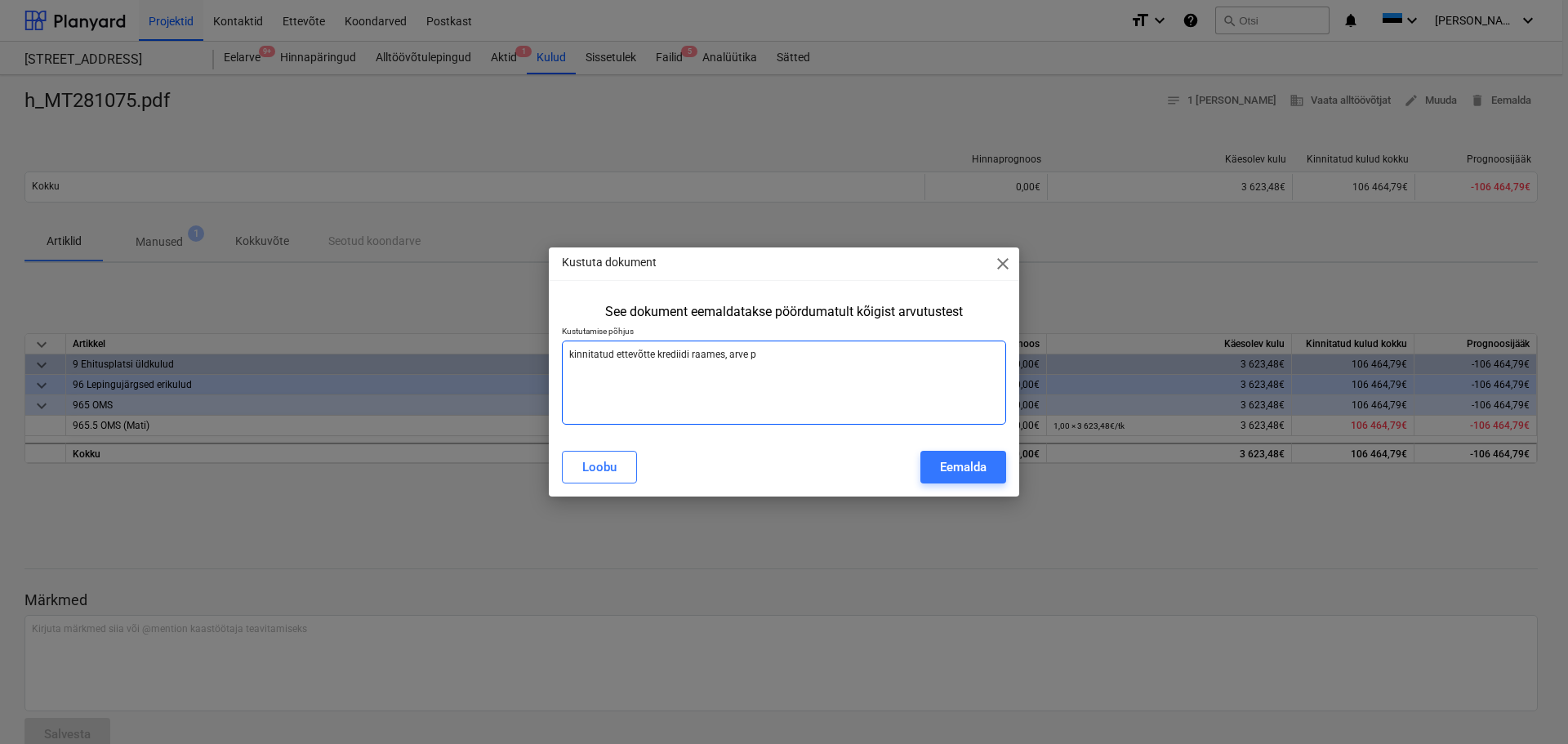
type textarea "kinnitatud ettevõtte krediidi raames, arve"
type textarea "x"
type textarea "kinnitatud ettevõtte krediidi raames, arve t"
type textarea "x"
type textarea "kinnitatud ettevõtte krediidi raames, arve tu"
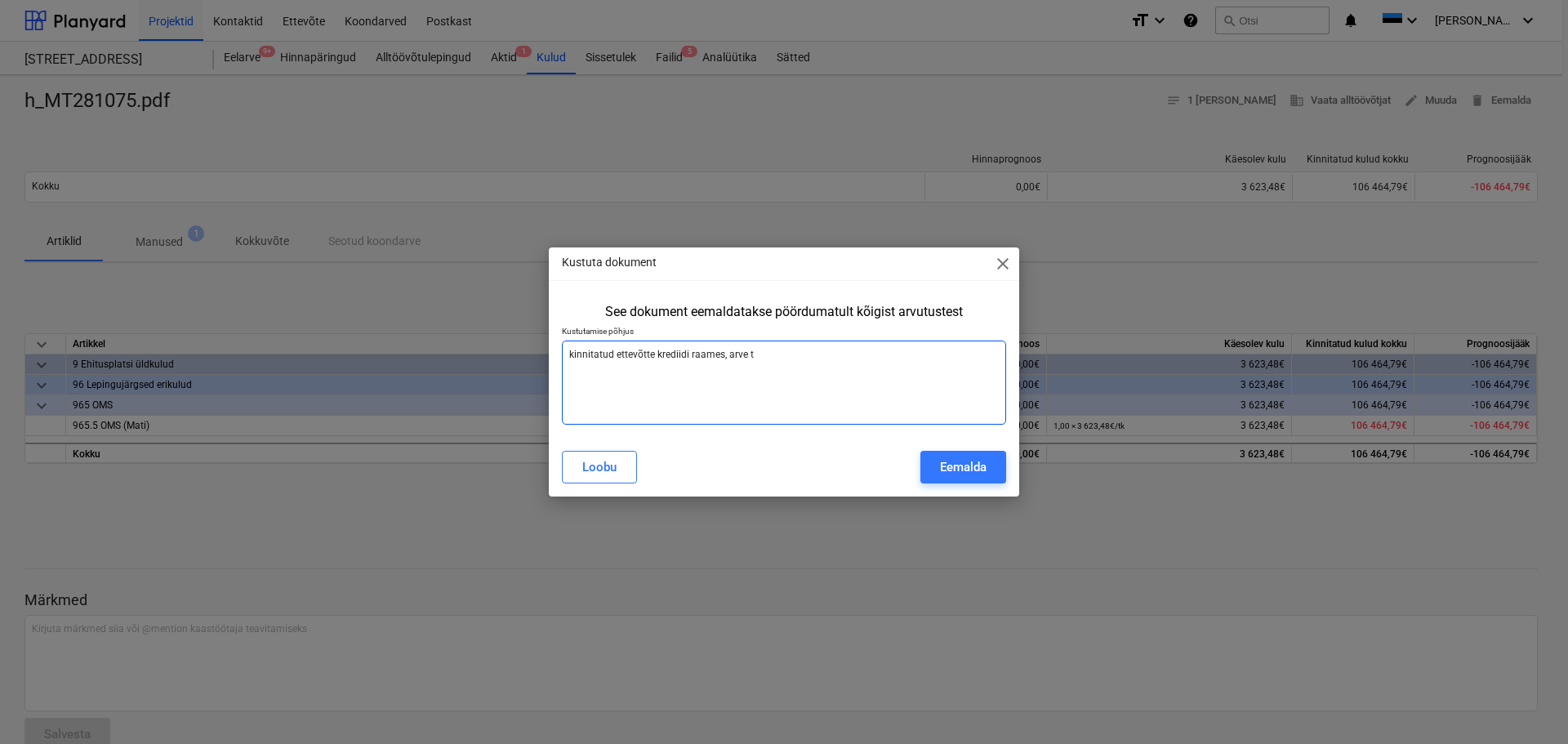
type textarea "x"
type textarea "kinnitatud ettevõtte krediidi raames, arve tul"
type textarea "x"
type textarea "kinnitatud ettevõtte krediidi raames, [PERSON_NAME]"
type textarea "x"
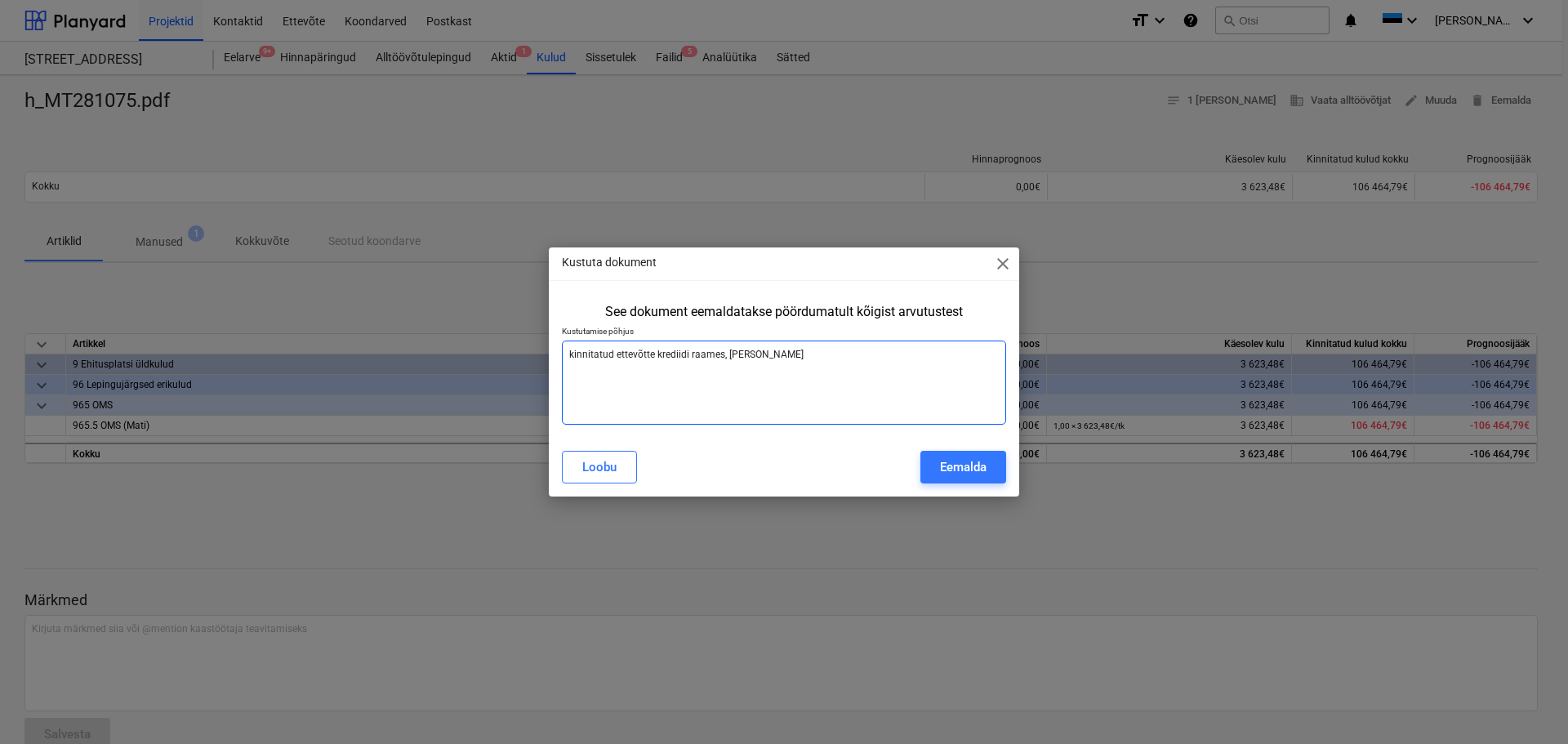
type textarea "kinnitatud ettevõtte krediidi raames, arve tuleb"
type textarea "x"
type textarea "kinnitatud ettevõtte krediidi raames, arve tuleb"
type textarea "x"
type textarea "kinnitatud ettevõtte krediidi raames, arve tuleb ä"
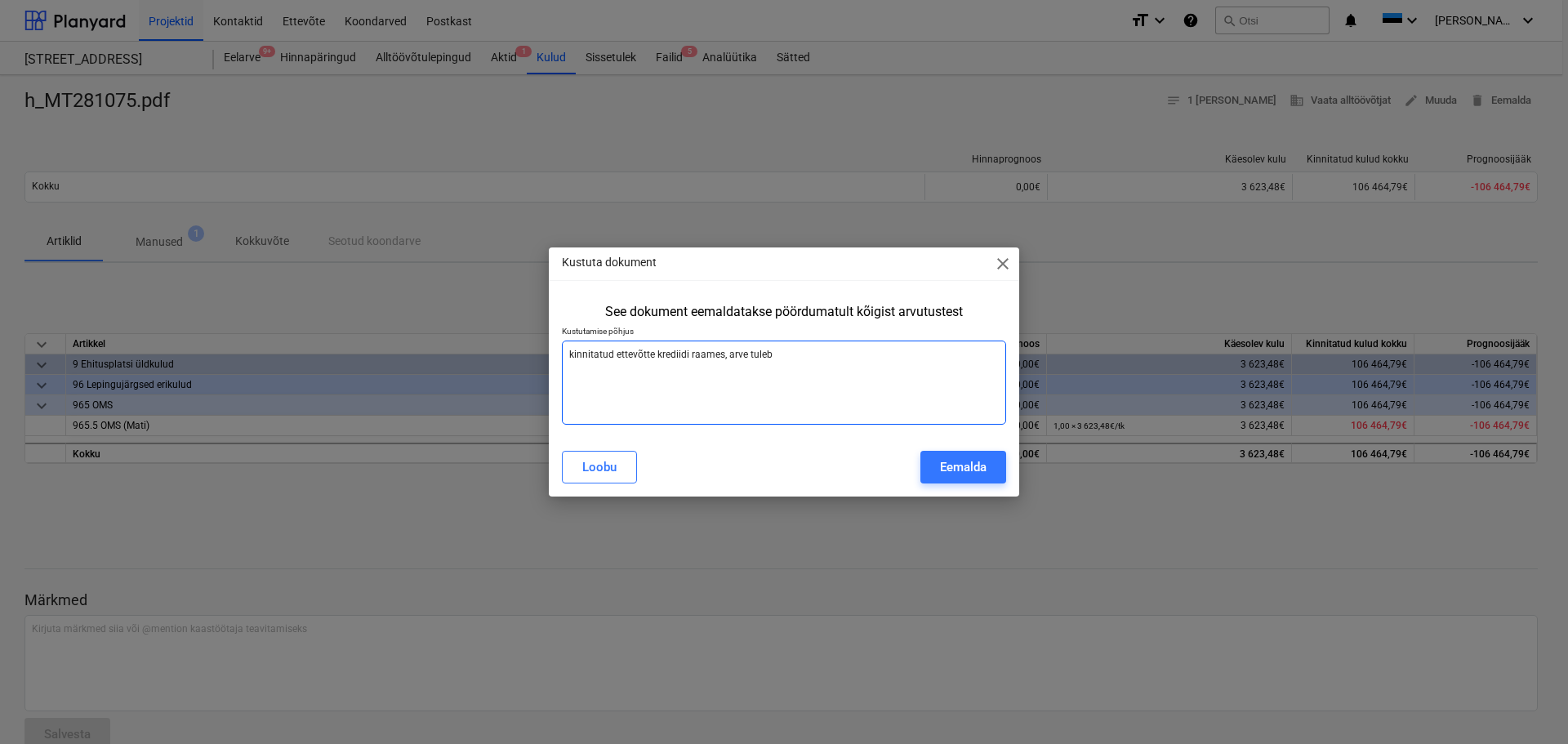
type textarea "x"
type textarea "kinnitatud ettevõtte krediidi raames, arve tuleb"
type textarea "x"
type textarea "kinnitatud ettevõtte krediidi raames, arve tuleb p"
type textarea "x"
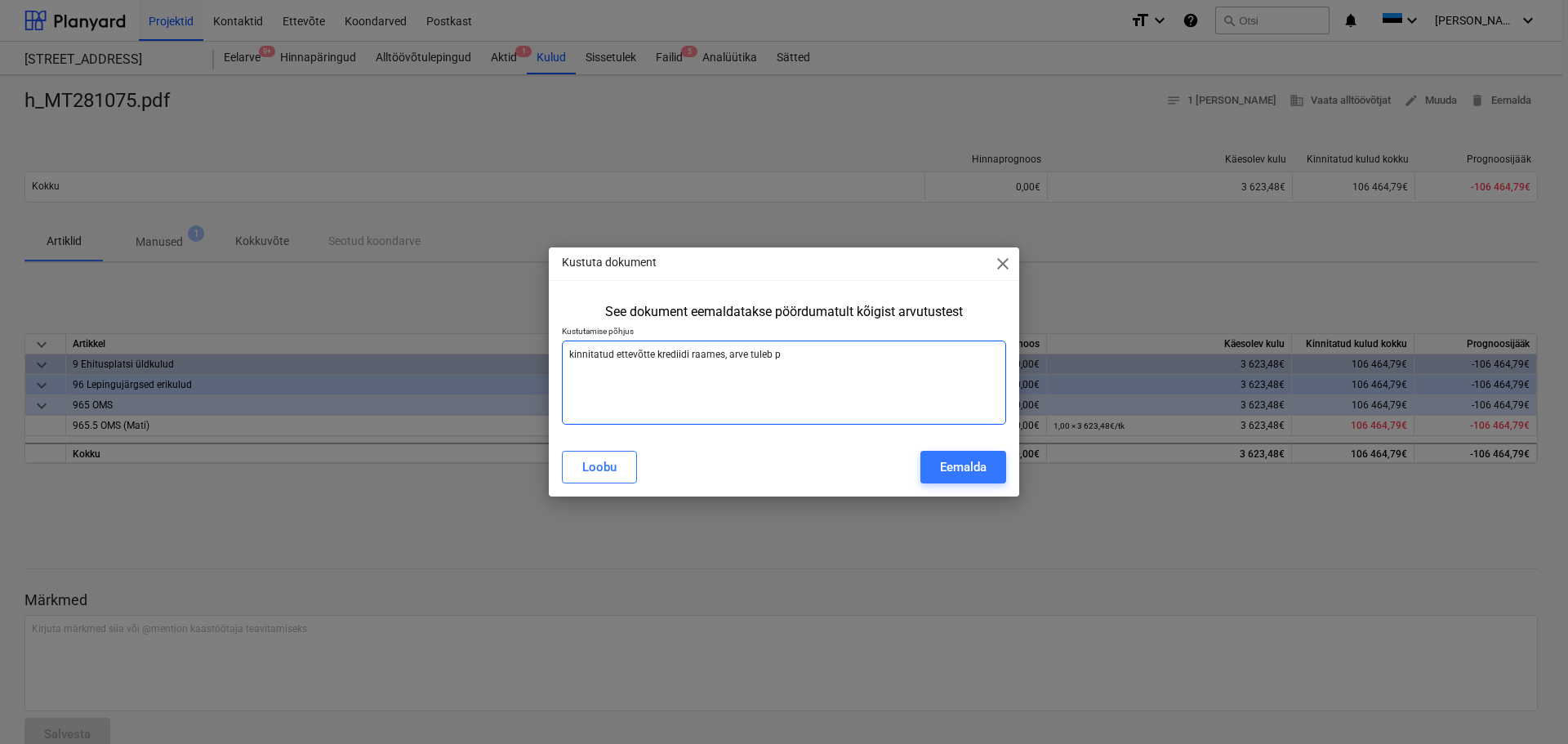
type textarea "kinnitatud ettevõtte krediidi raames, arve tuleb pä"
type textarea "x"
type textarea "kinnitatud ettevõtte krediidi raames, arve tuleb pär"
type textarea "x"
type textarea "kinnitatud ettevõtte krediidi raames, arve tuleb pära"
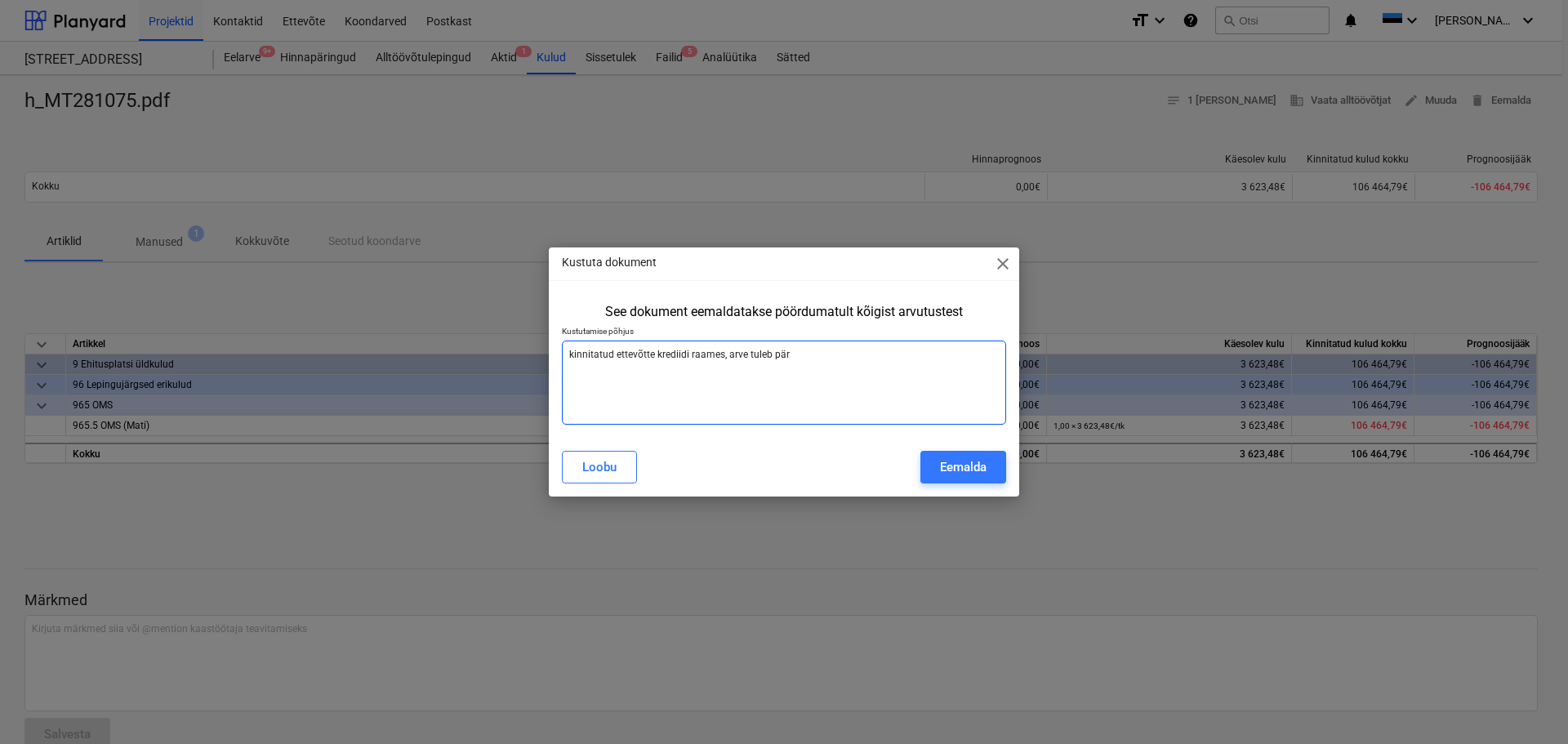
type textarea "x"
type textarea "kinnitatud ettevõtte krediidi raames, arve tuleb päras"
type textarea "x"
type textarea "kinnitatud ettevõtte krediidi raames, arve tuleb pärast"
type textarea "x"
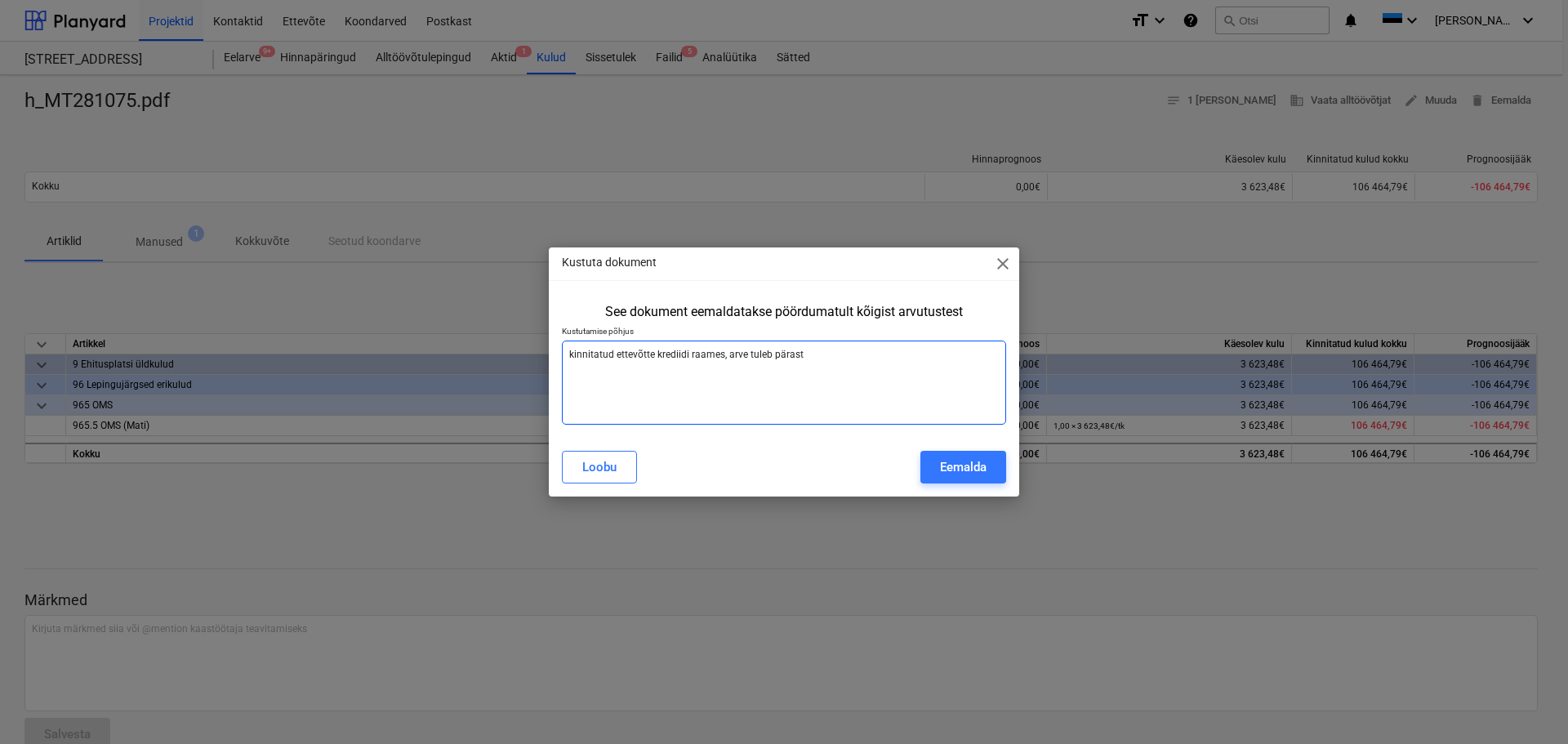
type textarea "kinnitatud ettevõtte krediidi raames, arve tuleb pärast"
type textarea "x"
type textarea "kinnitatud ettevõtte krediidi raames, arve tuleb pärast t"
type textarea "x"
type textarea "kinnitatud ettevõtte krediidi raames, arve tuleb pärast ta"
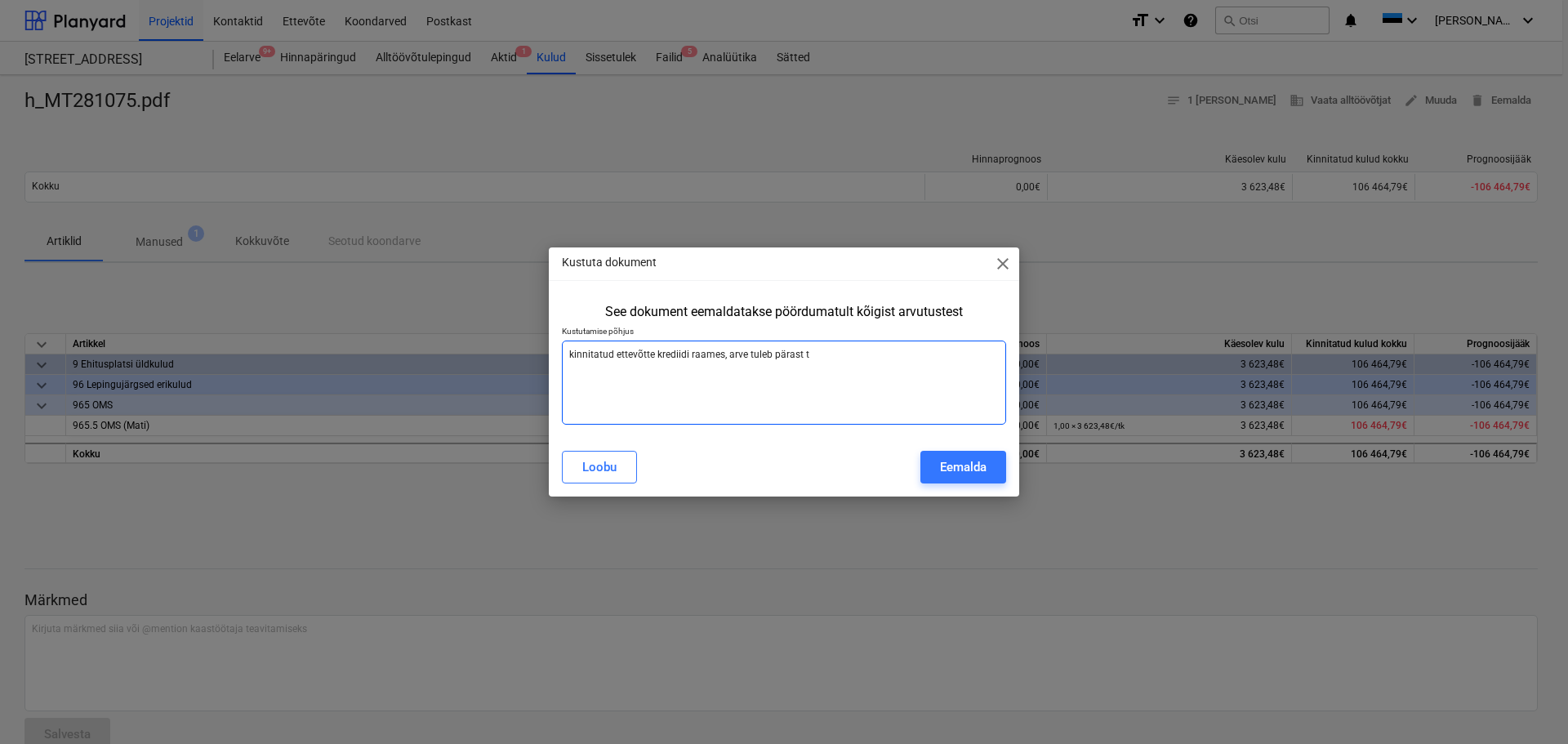
type textarea "x"
type textarea "kinnitatud ettevõtte krediidi raames, arve tuleb pärast tar"
type textarea "x"
type textarea "kinnitatud ettevõtte krediidi raames, arve tuleb pärast tarn"
type textarea "x"
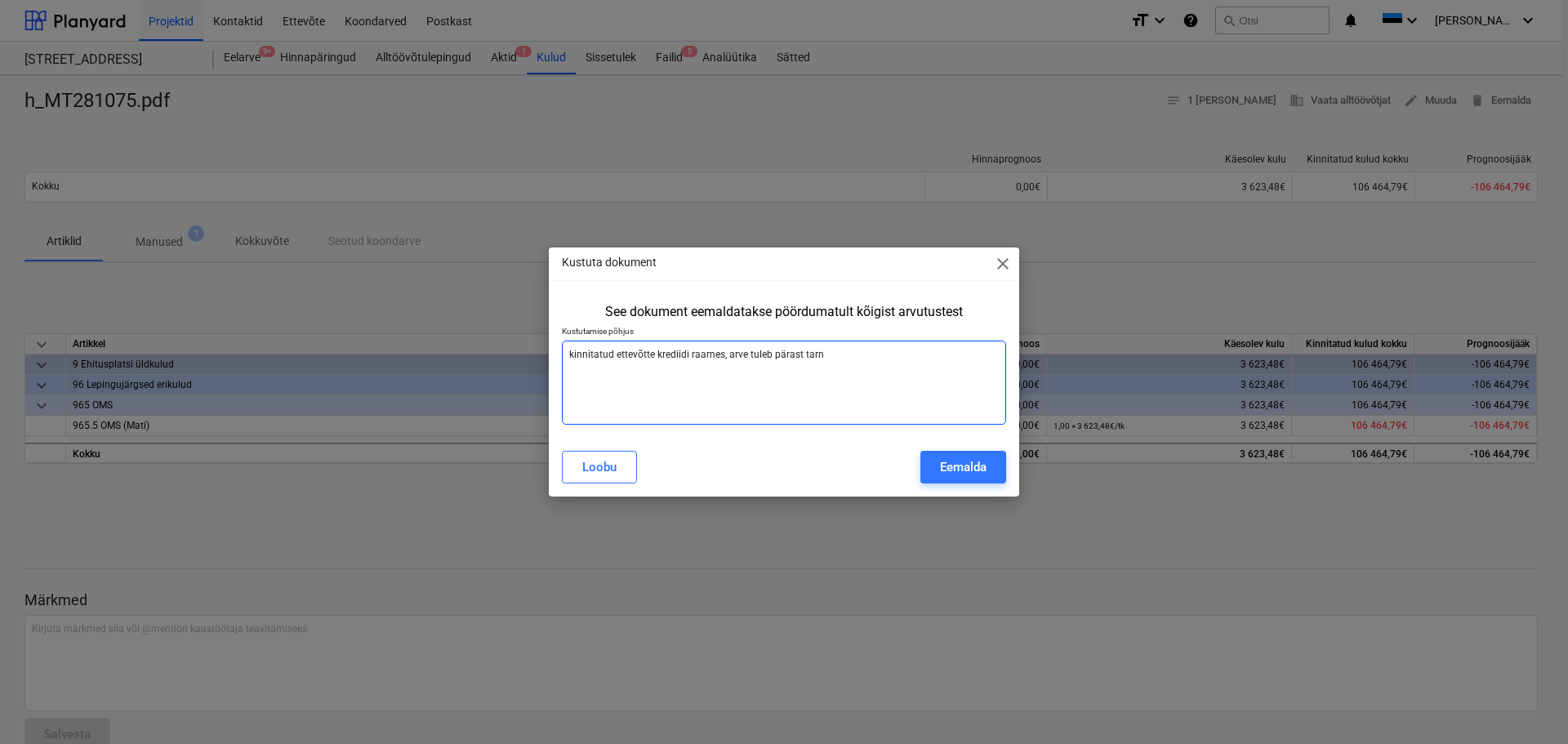
type textarea "kinnitatud ettevõtte krediidi raames, arve tuleb pärast tarne"
type textarea "x"
type textarea "kinnitatud ettevõtte krediidi raames, arve tuleb pärast tarnet"
type textarea "x"
type textarea "kinnitatud ettevõtte krediidi raames, arve tuleb pärast tarnet"
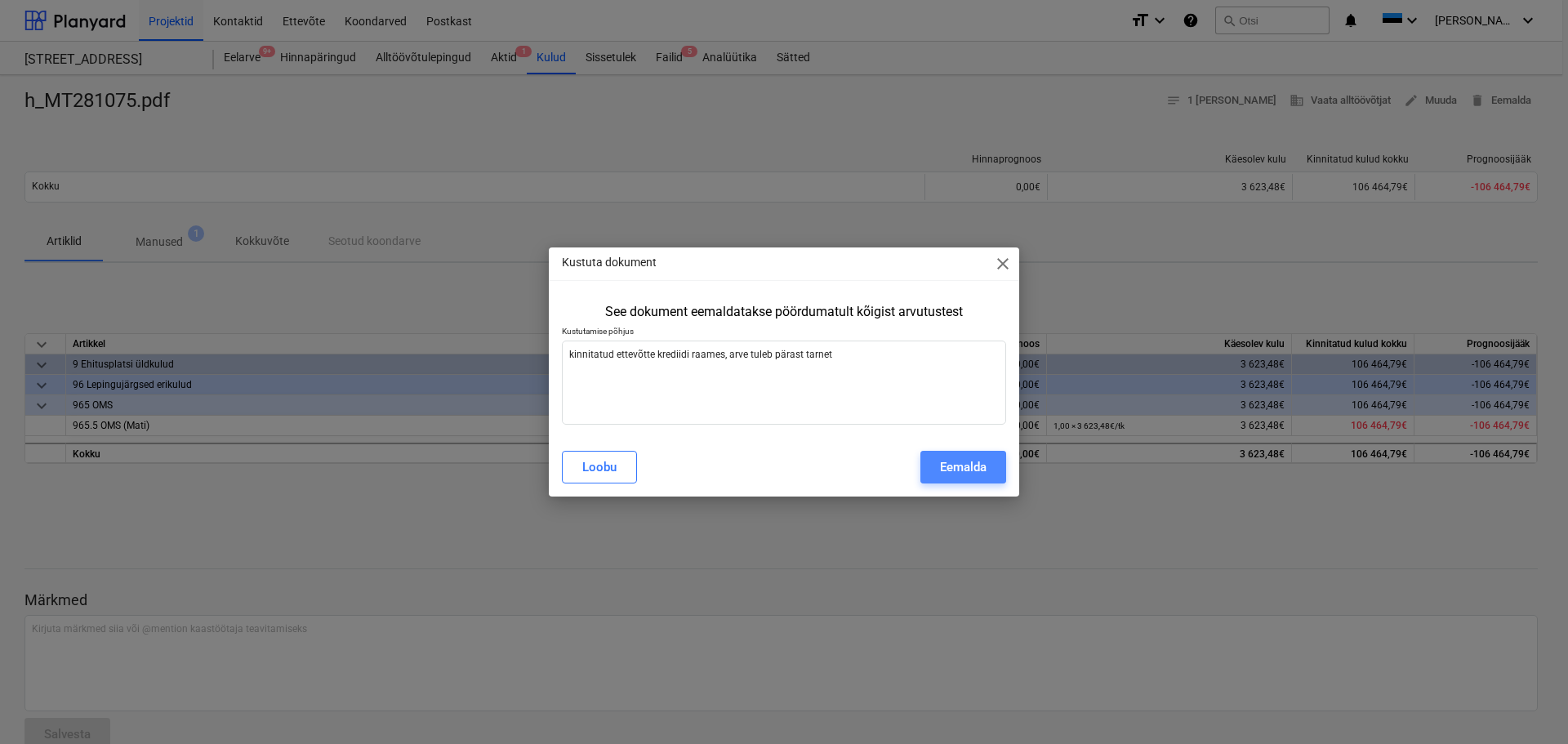
click at [984, 458] on div "Eemalda" at bounding box center [963, 467] width 47 height 21
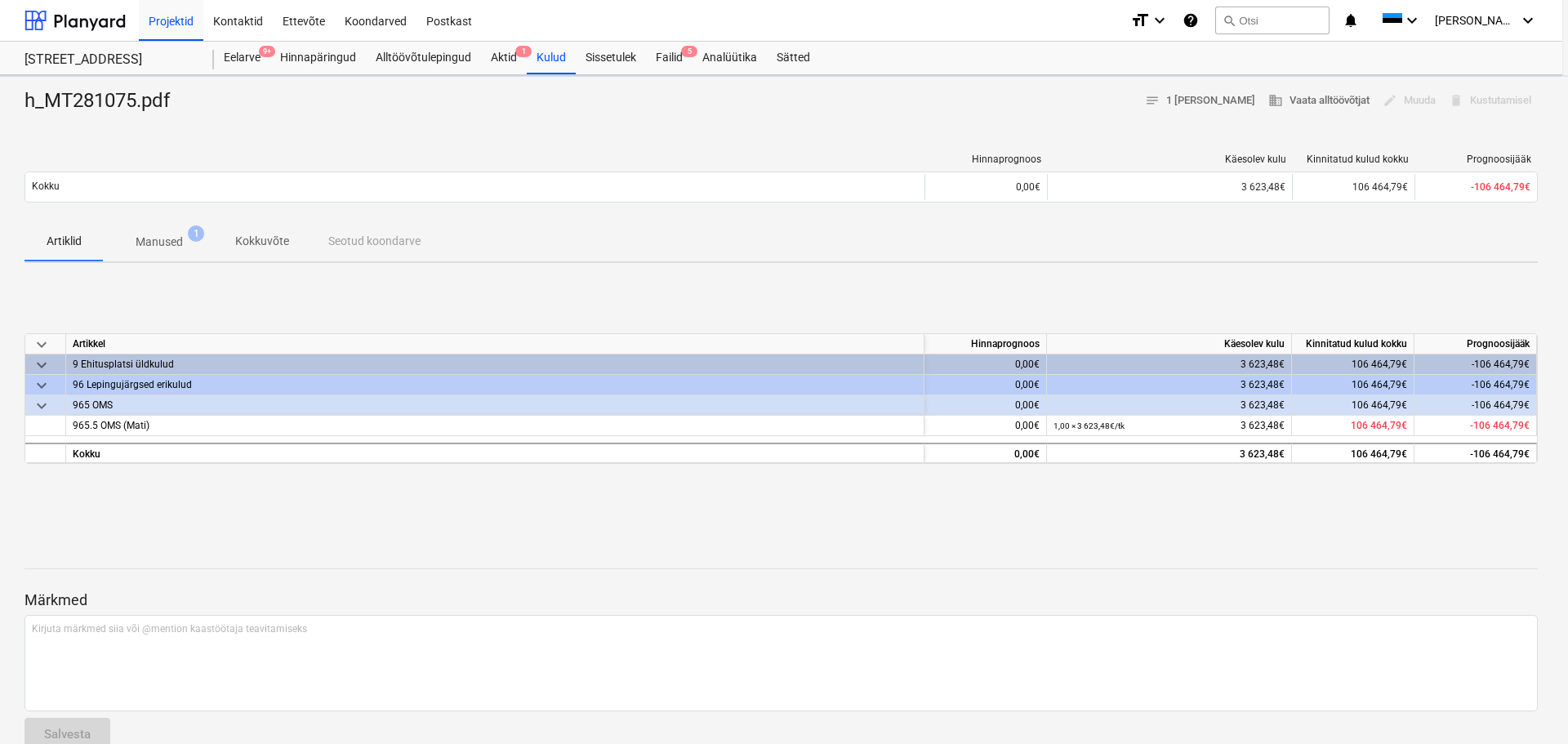
type textarea "x"
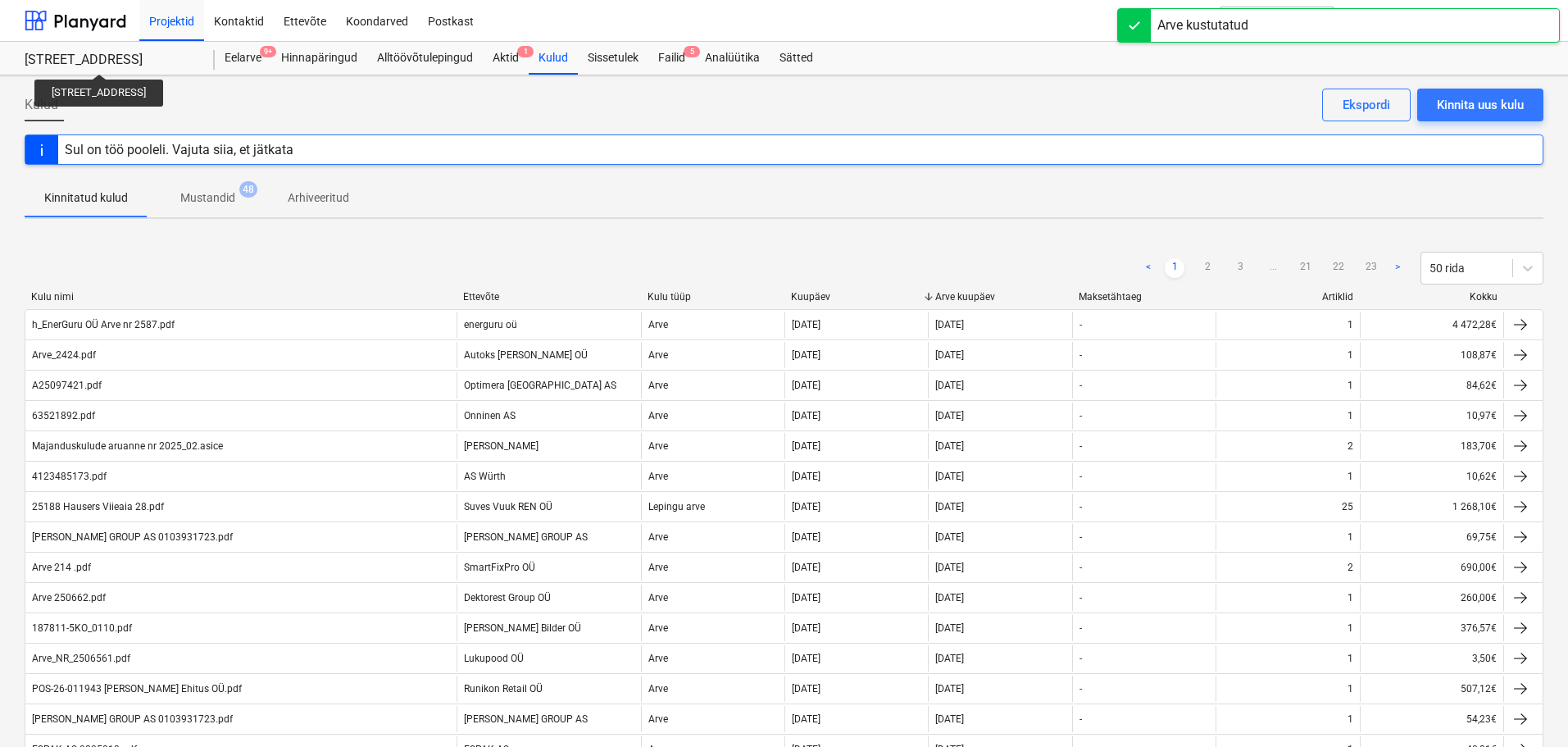
click at [84, 59] on div "[STREET_ADDRESS]" at bounding box center [110, 60] width 170 height 17
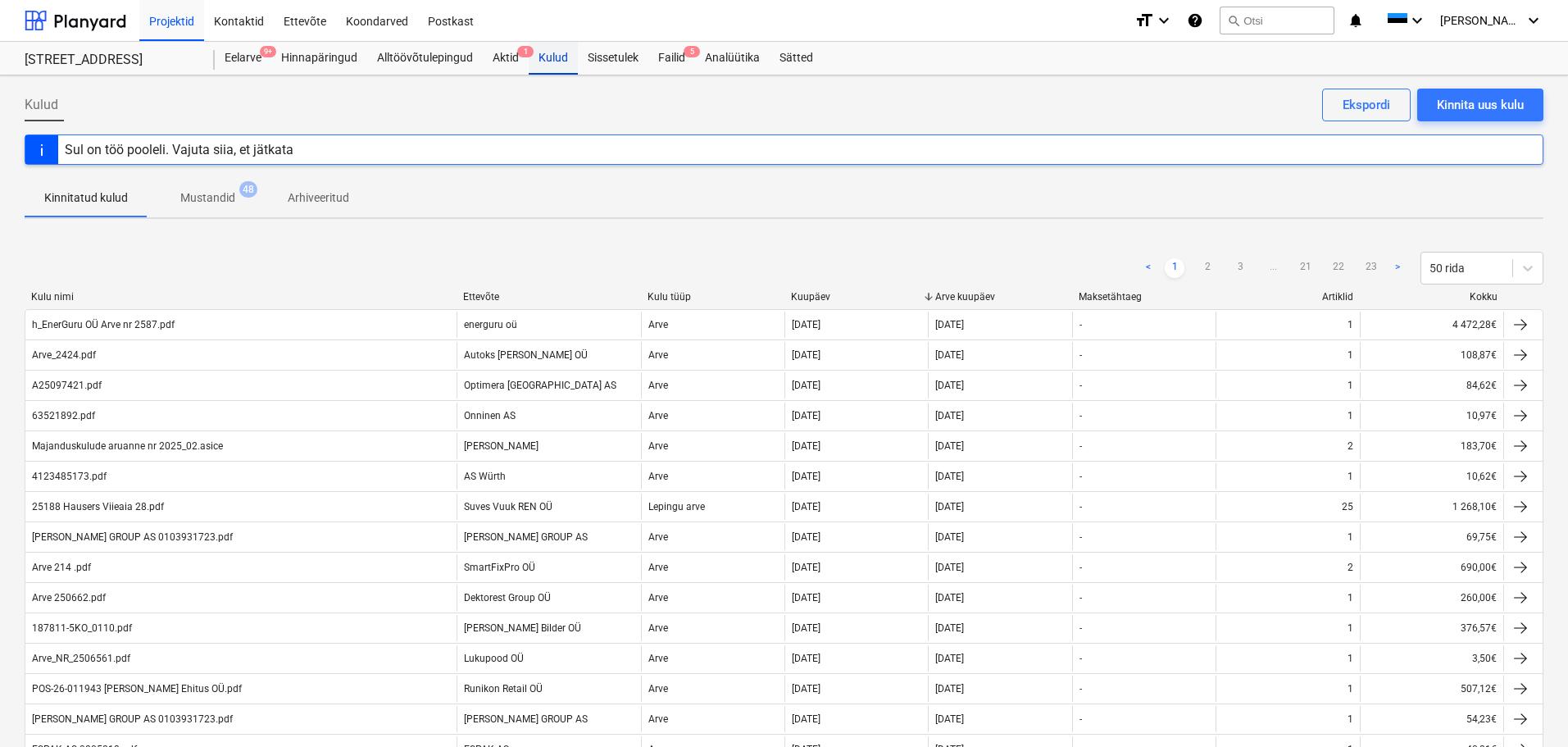
click at [563, 55] on div "Kulud" at bounding box center [552, 58] width 49 height 32
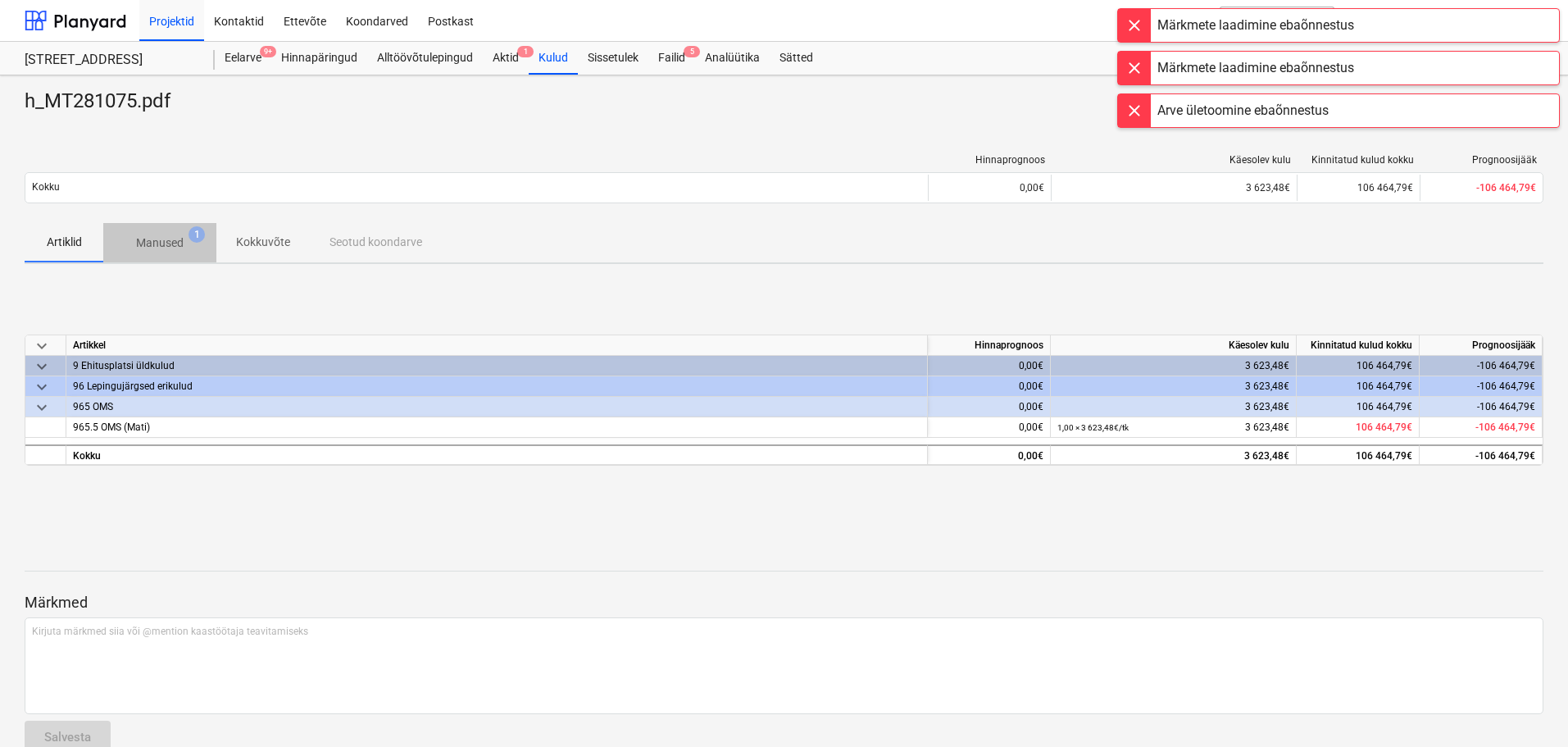
click at [159, 245] on p "Manused" at bounding box center [160, 243] width 48 height 17
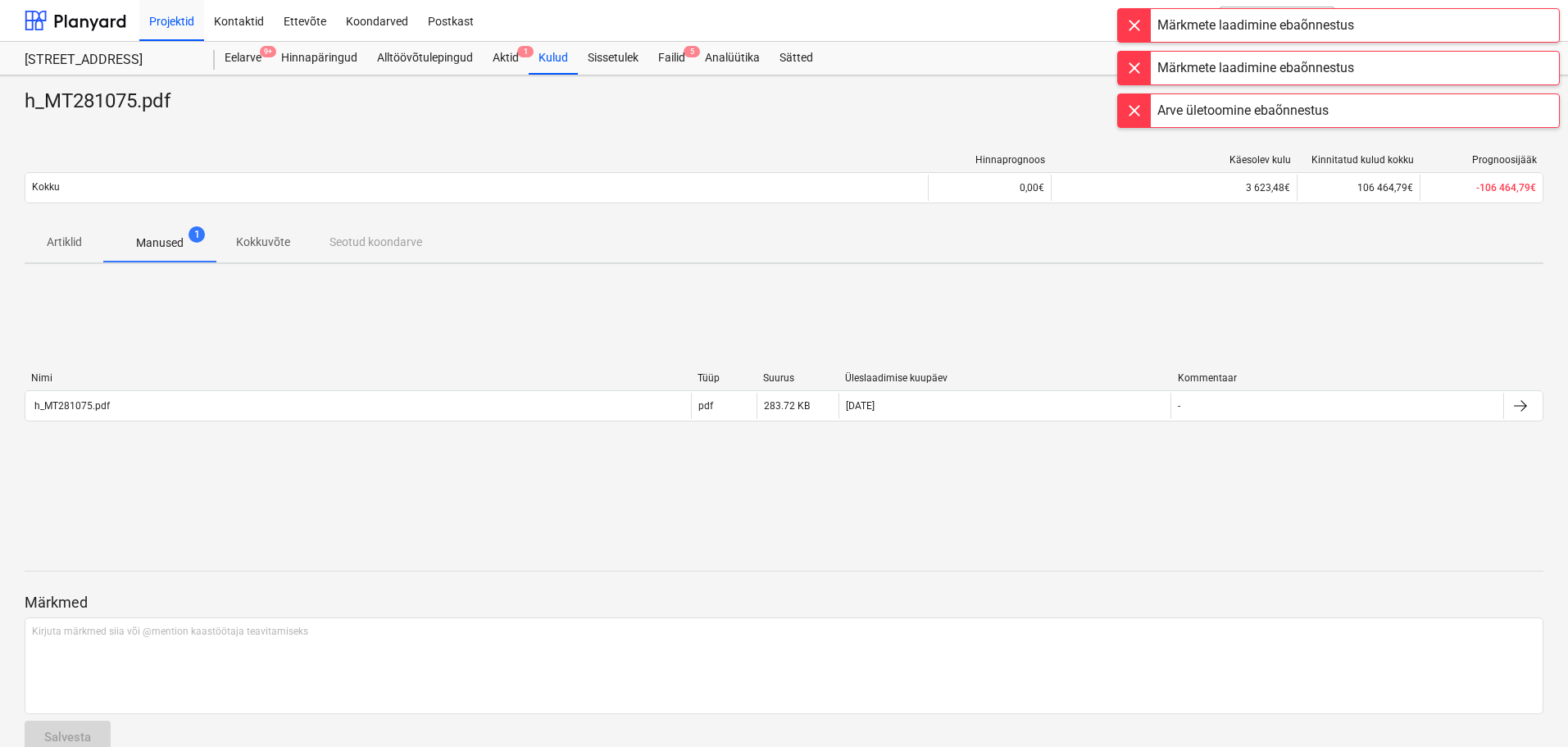
click at [69, 239] on p "Artiklid" at bounding box center [63, 243] width 39 height 17
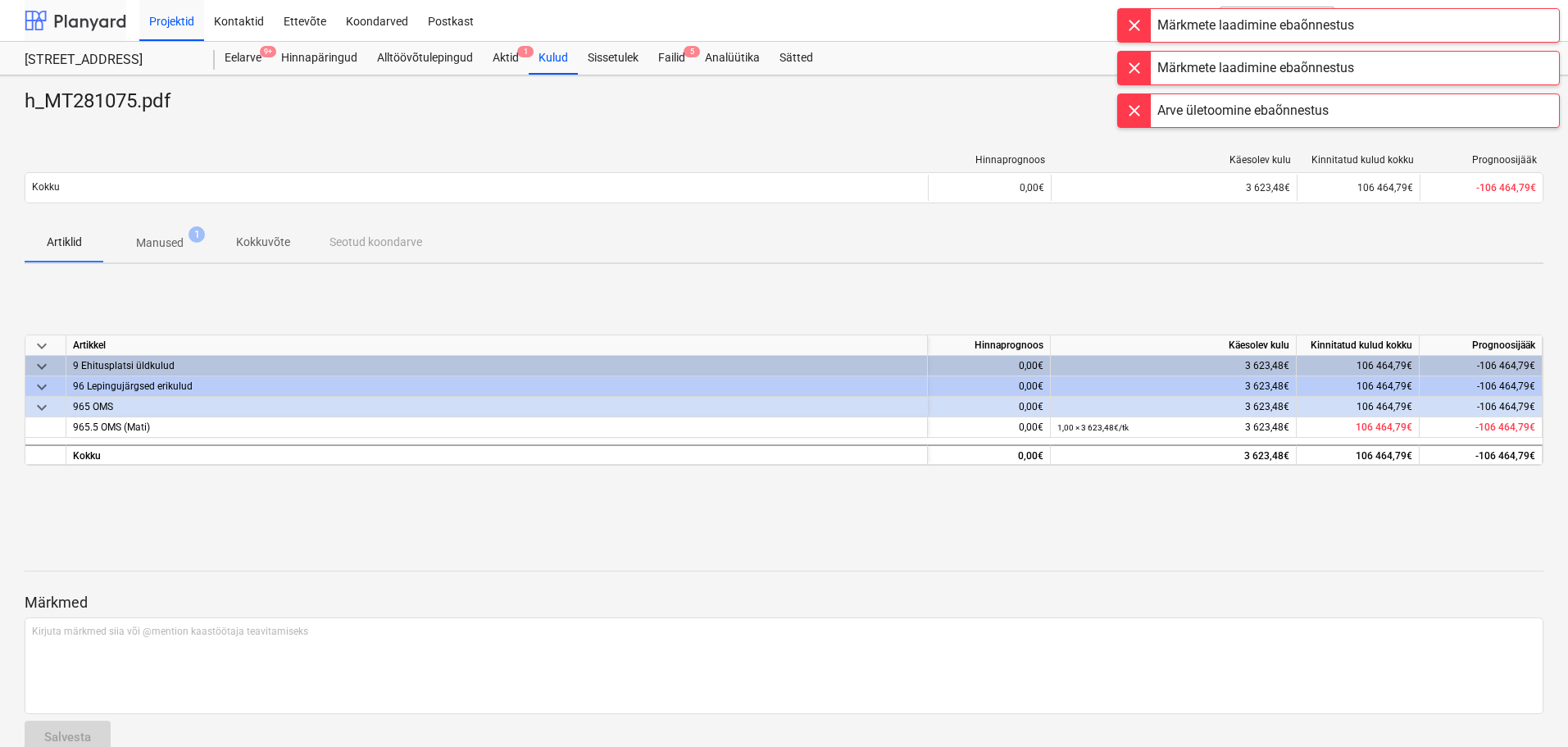
click at [82, 21] on div at bounding box center [75, 20] width 101 height 41
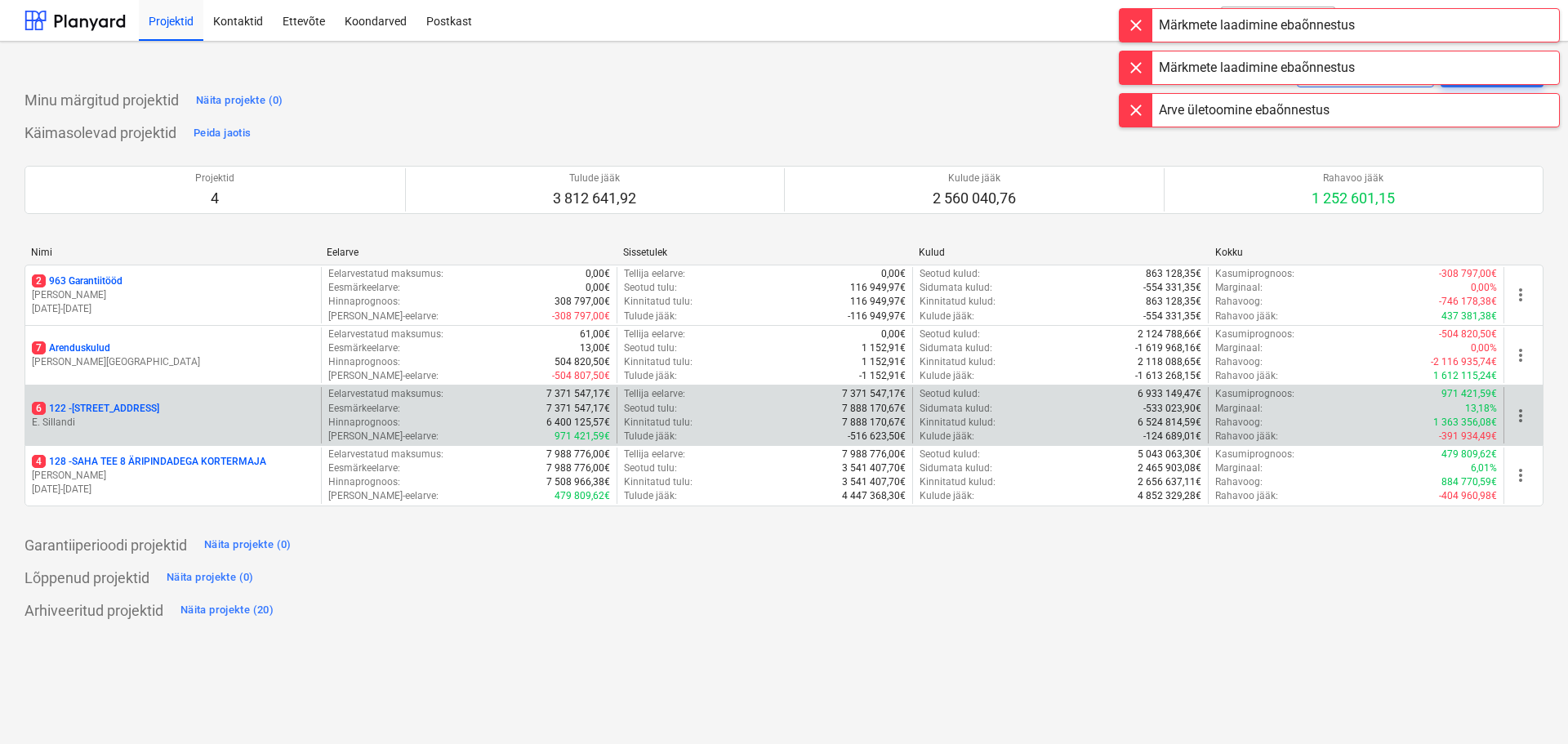
click at [91, 411] on p "6 122 - [STREET_ADDRESS]" at bounding box center [95, 408] width 128 height 14
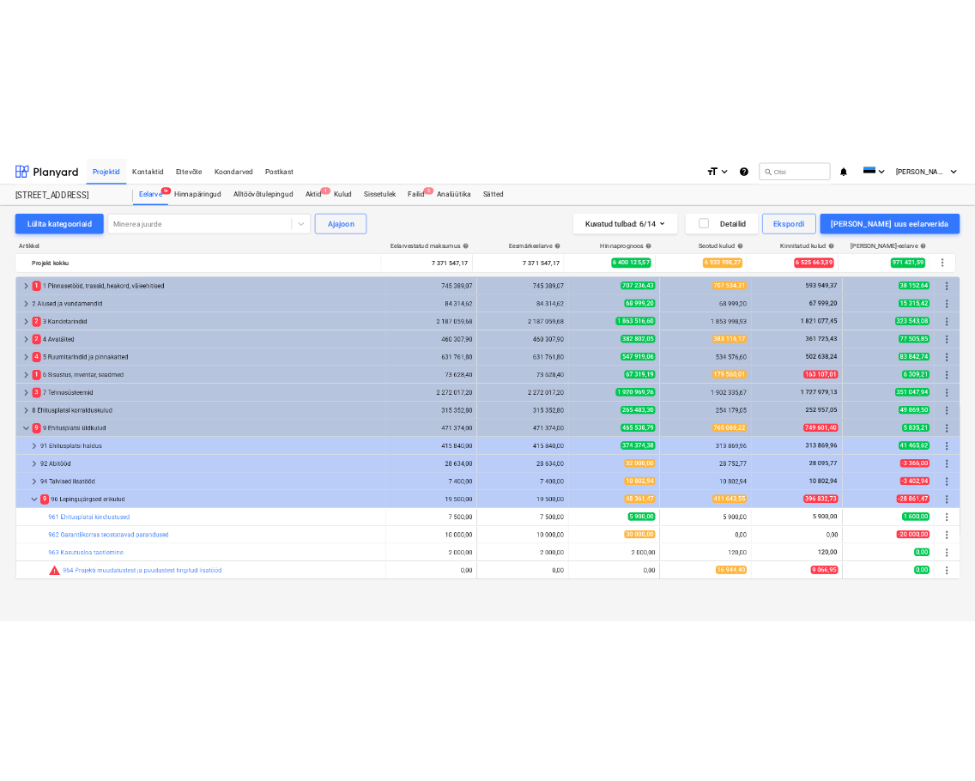
scroll to position [360, 0]
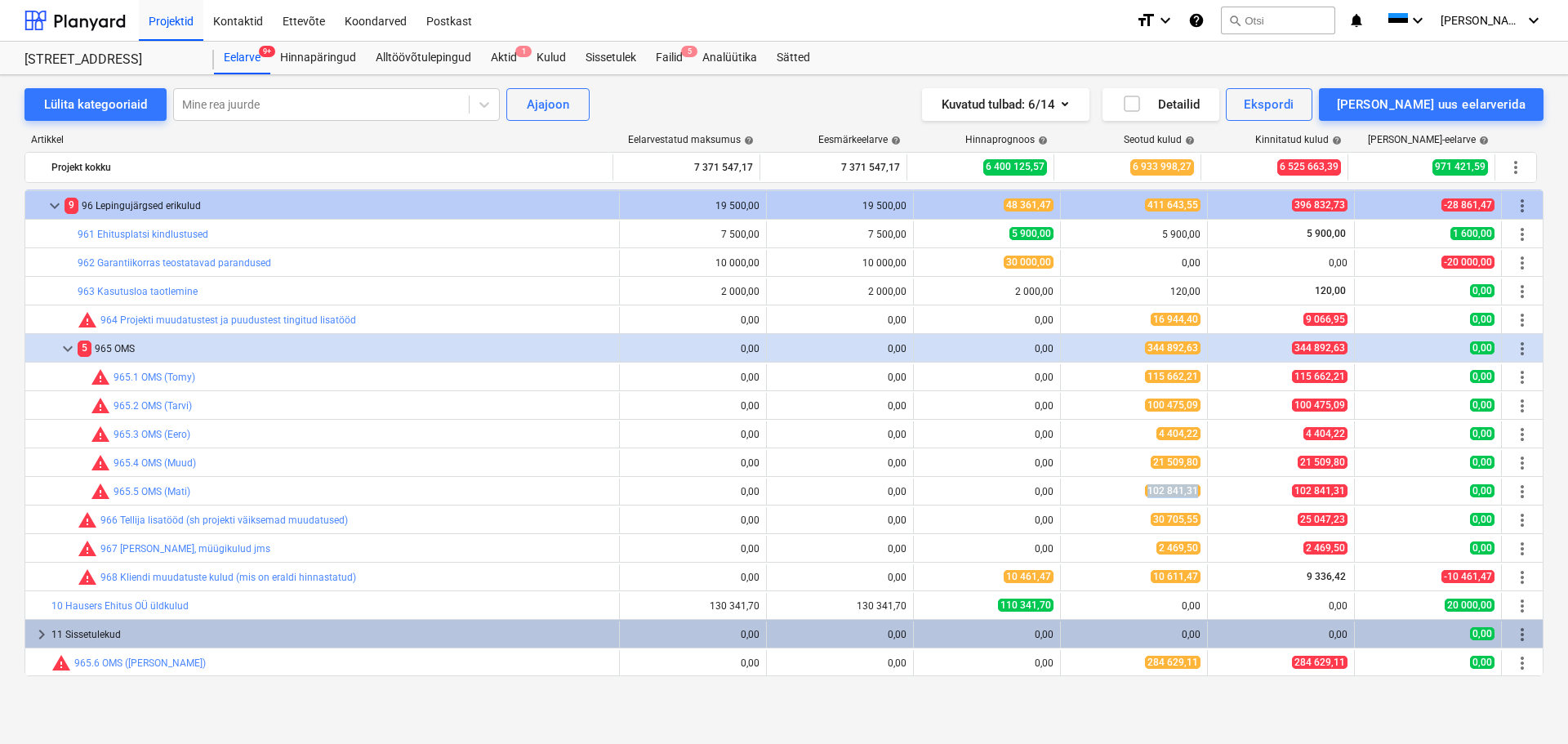
copy span "102 841,31"
click at [62, 22] on div at bounding box center [75, 20] width 101 height 41
